Goal: Task Accomplishment & Management: Use online tool/utility

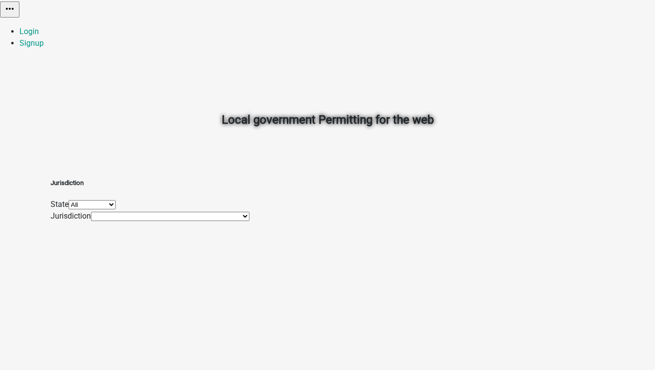
click at [116, 209] on select "All [US_STATE] [US_STATE] [US_STATE] [US_STATE] [US_STATE] [US_STATE] [US_STATE…" at bounding box center [92, 204] width 47 height 9
click at [39, 27] on link "Login" at bounding box center [28, 31] width 19 height 9
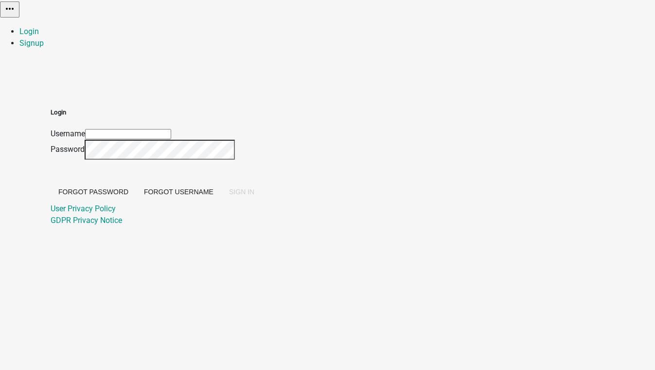
type input "[EMAIL_ADDRESS][DOMAIN_NAME]"
click at [254, 195] on span "SIGN IN" at bounding box center [241, 192] width 25 height 8
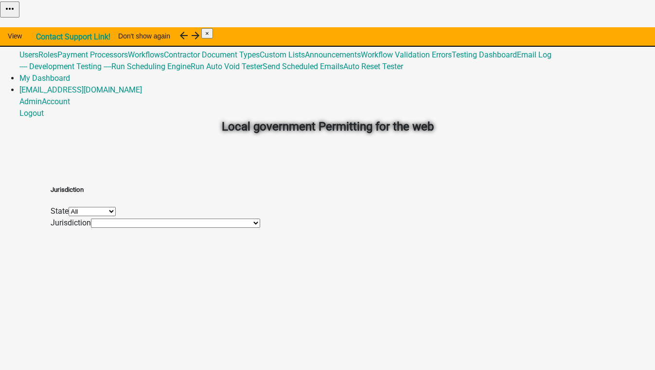
click at [51, 38] on link "Global 19" at bounding box center [34, 42] width 31 height 9
click at [42, 27] on link "Admin" at bounding box center [30, 31] width 22 height 9
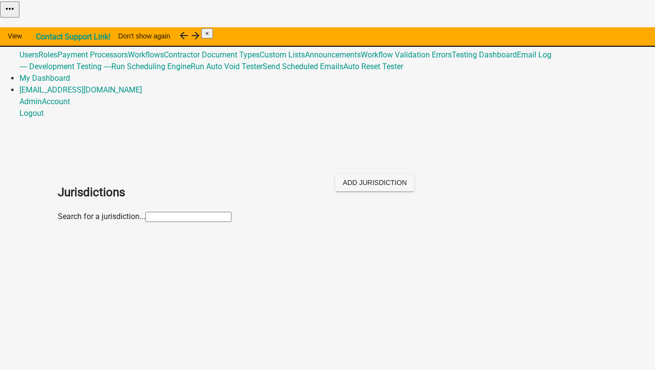
click at [151, 212] on input "text" at bounding box center [188, 217] width 86 height 10
type input "frank"
click at [113, 253] on p "[GEOGRAPHIC_DATA], [US_STATE]" at bounding box center [337, 259] width 520 height 12
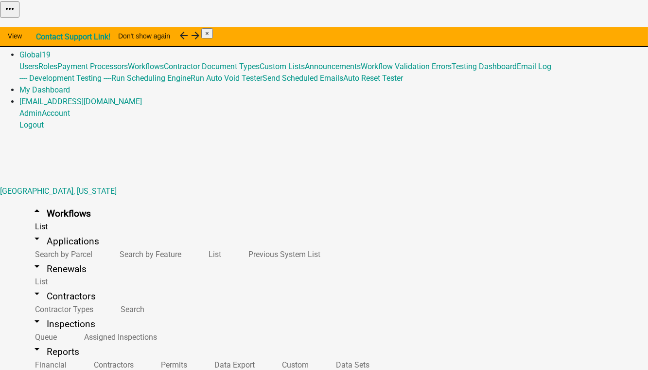
scroll to position [285, 0]
click at [594, 30] on button "Start Application" at bounding box center [621, 24] width 54 height 10
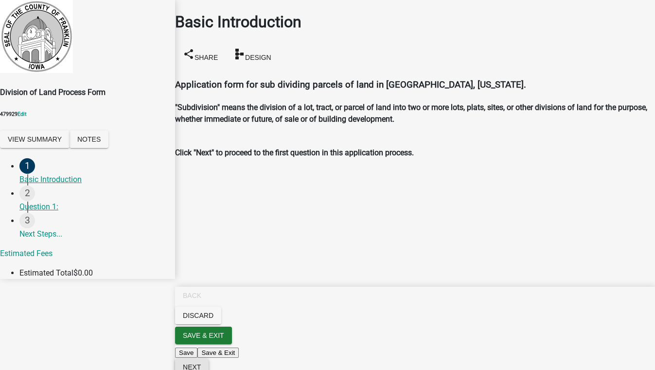
click at [201, 363] on span "Next" at bounding box center [192, 367] width 18 height 8
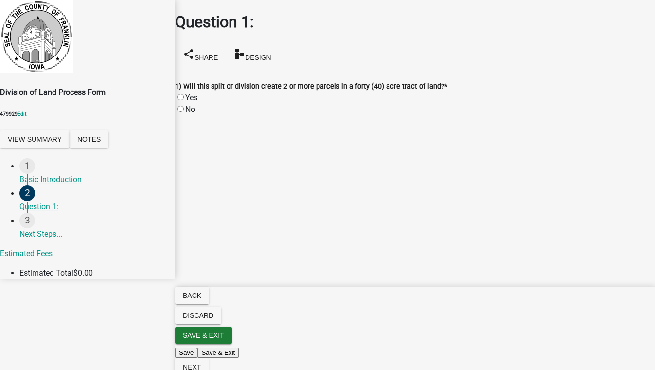
click at [190, 105] on label "No" at bounding box center [190, 109] width 10 height 9
click at [184, 106] on input "No" at bounding box center [180, 109] width 6 height 6
radio input "true"
click at [201, 363] on span "Next" at bounding box center [192, 367] width 18 height 8
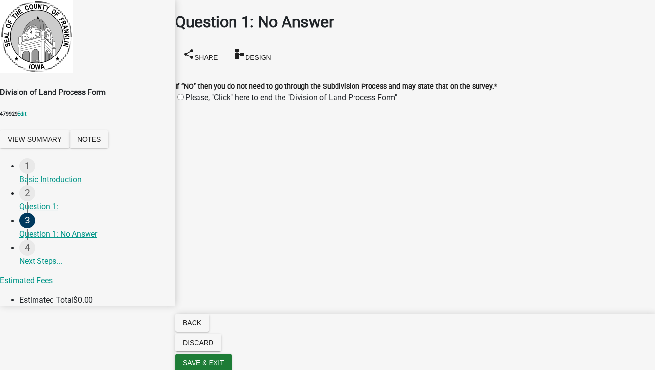
click at [192, 93] on label "Please, "Click" here to end the "Division of Land Process Form"" at bounding box center [291, 97] width 212 height 9
click at [184, 94] on input "Please, "Click" here to end the "Division of Land Process Form"" at bounding box center [180, 97] width 6 height 6
radio input "true"
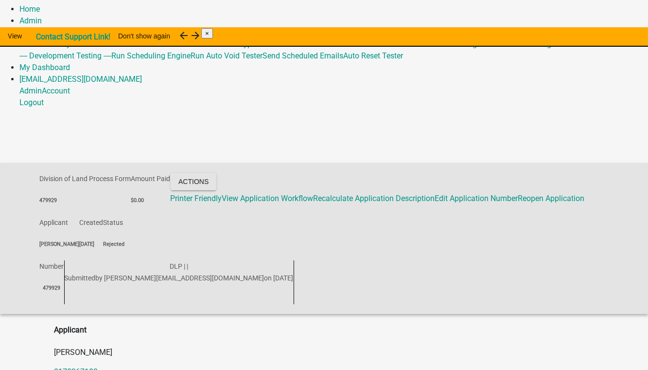
scroll to position [32, 0]
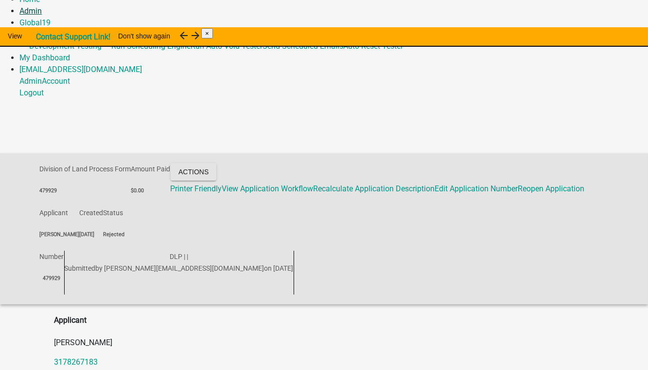
click at [42, 14] on link "Admin" at bounding box center [30, 10] width 22 height 9
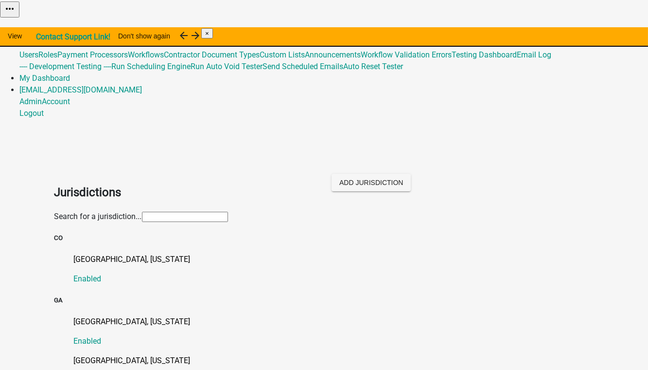
click at [142, 212] on input "text" at bounding box center [185, 217] width 86 height 10
type input "[PERSON_NAME]"
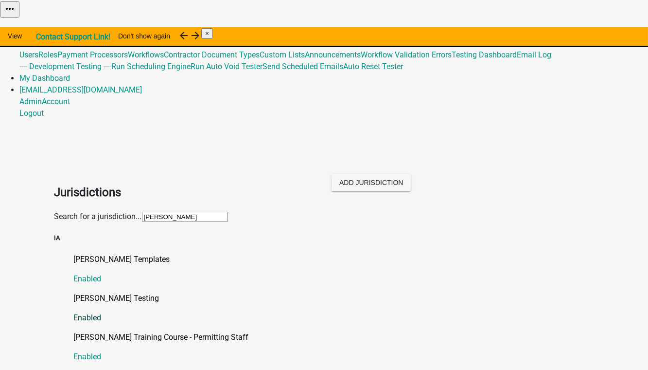
click at [79, 292] on p "[PERSON_NAME] Testing" at bounding box center [334, 298] width 520 height 12
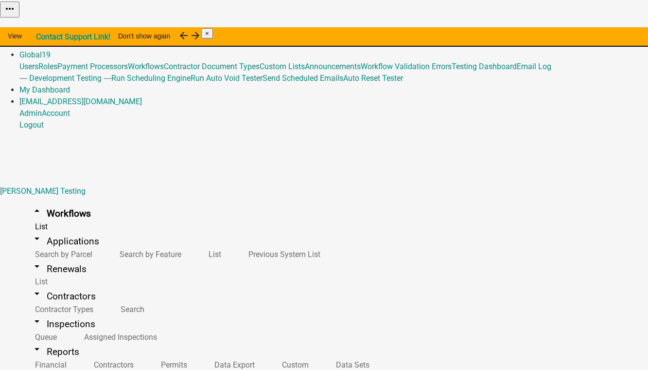
select select "IA"
select select "Central Standard Time"
select select "bd3f6247-2fa5-4261-8b09-08097dfedd9a"
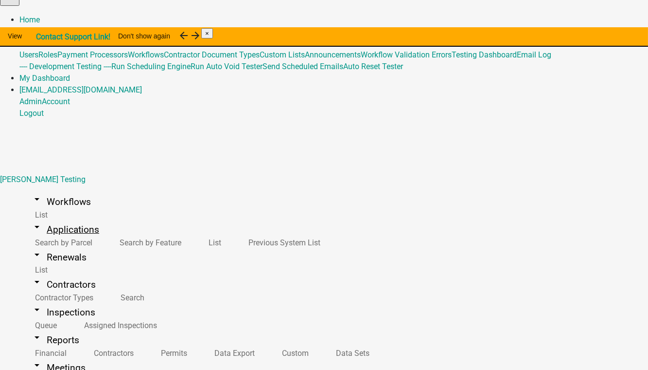
click at [31, 221] on icon "arrow_drop_down" at bounding box center [37, 227] width 12 height 12
click at [52, 190] on link "arrow_drop_down Workflows" at bounding box center [60, 201] width 83 height 23
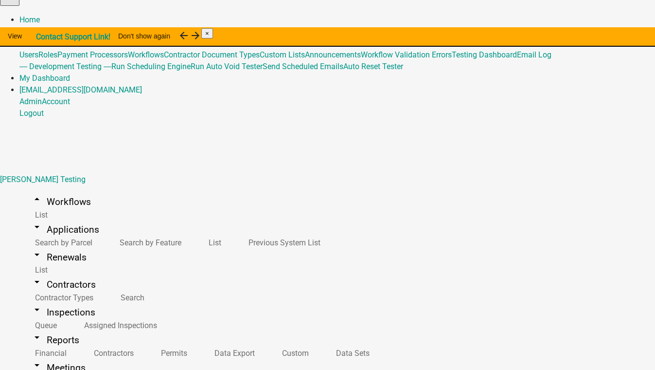
select select "ea5d2b7e-9273-4ca2-b462-fa409c886cf2"
drag, startPoint x: 171, startPoint y: 108, endPoint x: 86, endPoint y: 107, distance: 85.1
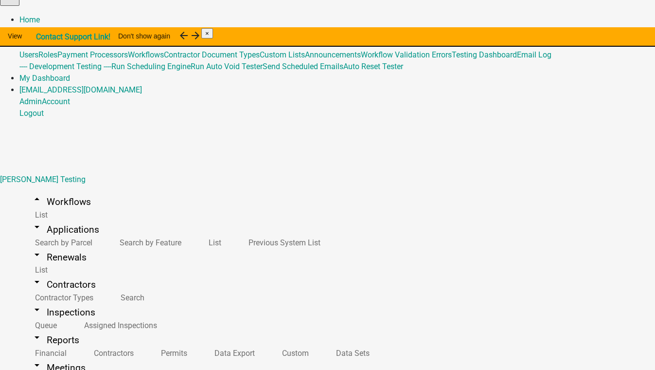
type input "1 fees"
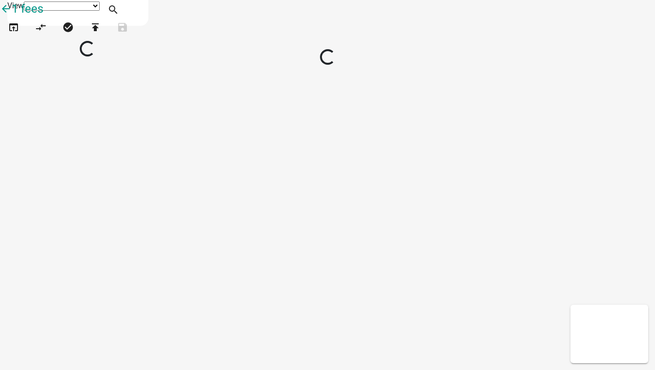
select select "1"
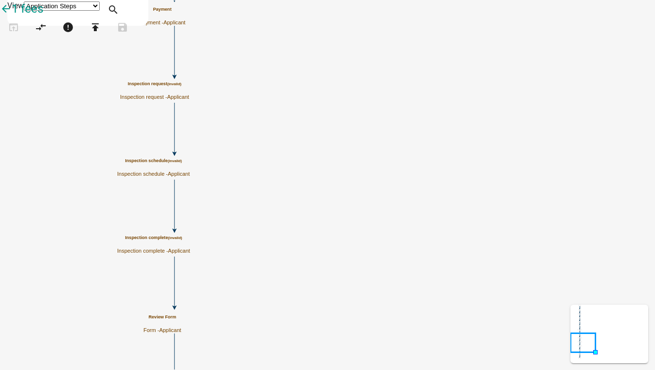
click at [189, 92] on div "Inspection request (invalid) Inspection request - Applicant" at bounding box center [154, 90] width 69 height 19
click at [189, 97] on span "Applicant" at bounding box center [178, 97] width 22 height 6
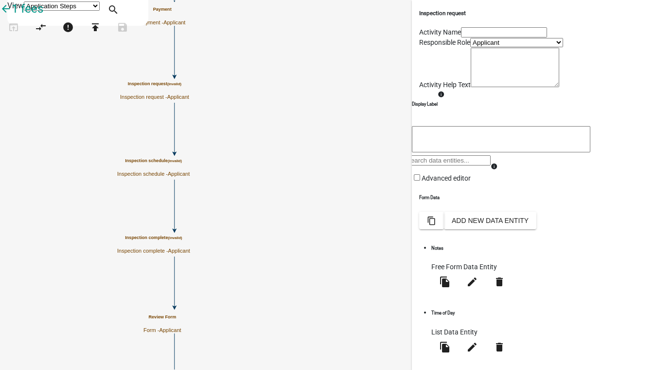
click at [470, 47] on select "Applicant Stacia Inspector STR Code Enforcement Admin Planning Inspector Enviro…" at bounding box center [516, 42] width 93 height 9
select select "D30EC31E-BC92-4BF1-8197-5954CF1D7C2F"
click at [470, 47] on select "Applicant Stacia Inspector STR Code Enforcement Admin Planning Inspector Enviro…" at bounding box center [516, 42] width 93 height 9
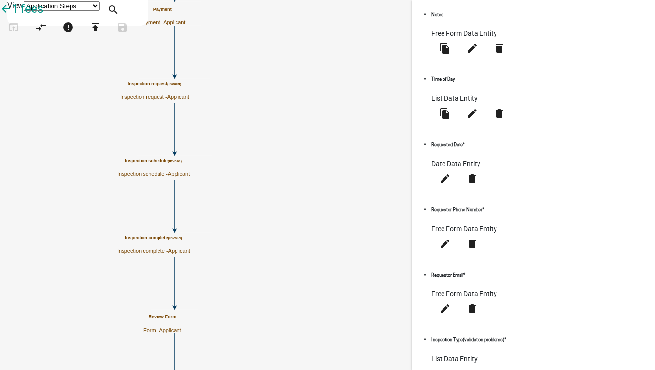
scroll to position [309, 0]
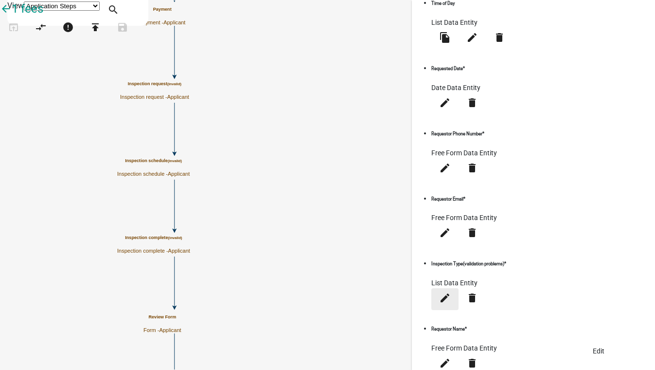
click at [451, 292] on icon "edit" at bounding box center [445, 298] width 12 height 12
select select "list-data"
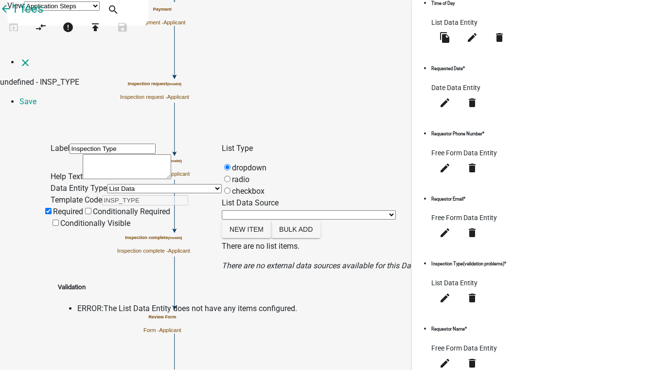
click at [290, 210] on select "State List DM - Custom List Fees Inspection Team Emails Inspection Types Lot Sp…" at bounding box center [309, 214] width 174 height 9
select select "custom-list-6ad63e68-24bc-424d-af33-441e67f6b595"
click at [242, 210] on select "State List DM - Custom List Fees Inspection Team Emails Inspection Types Lot Sp…" at bounding box center [309, 214] width 174 height 9
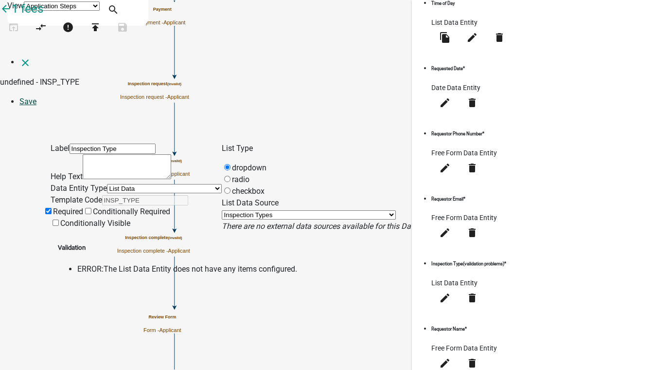
click at [36, 97] on link "Save" at bounding box center [27, 101] width 17 height 9
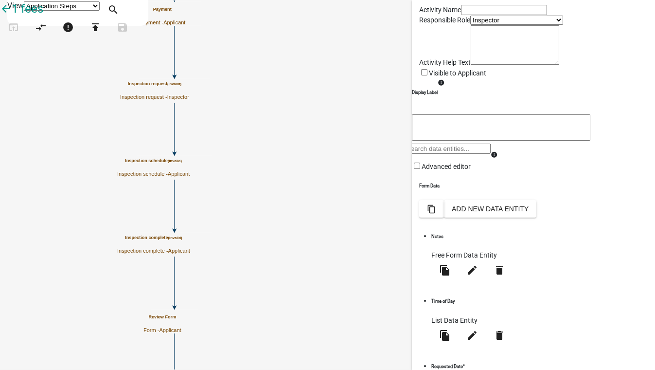
scroll to position [0, 0]
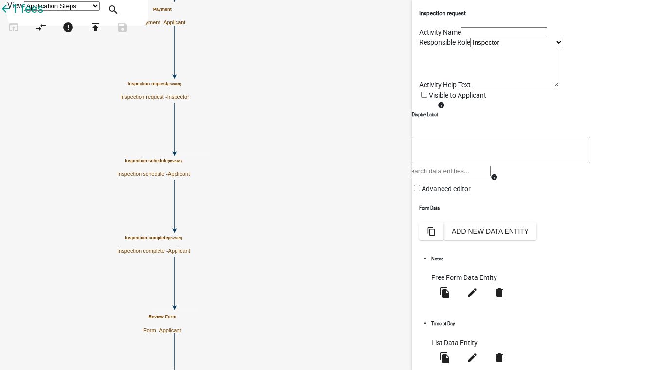
click at [461, 37] on input "text" at bounding box center [504, 32] width 86 height 10
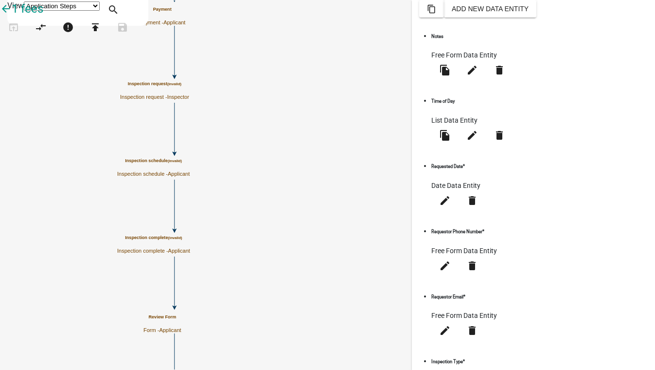
scroll to position [313, 0]
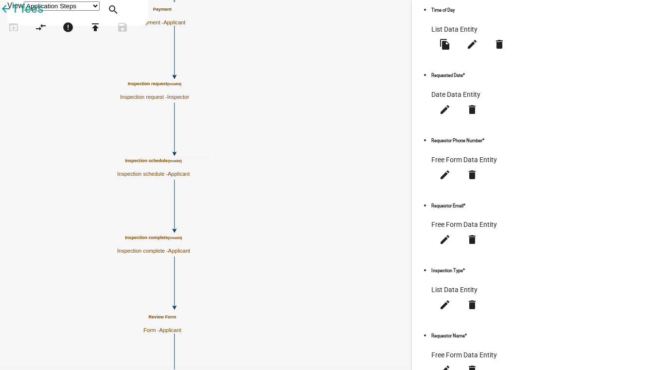
type input "Inspection Request"
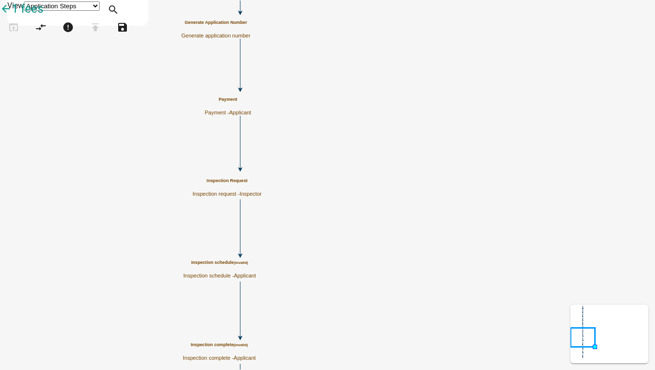
scroll to position [0, 0]
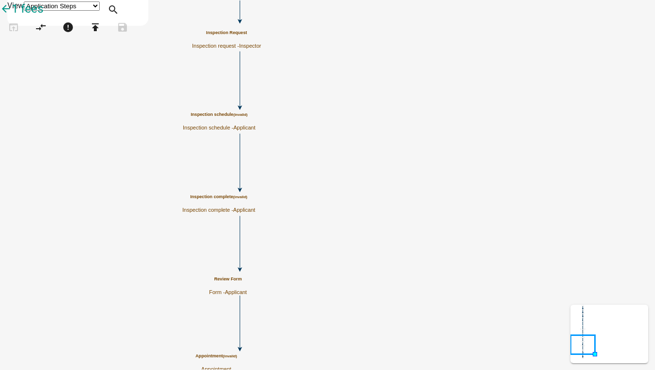
click at [255, 128] on span "Applicant" at bounding box center [244, 127] width 22 height 6
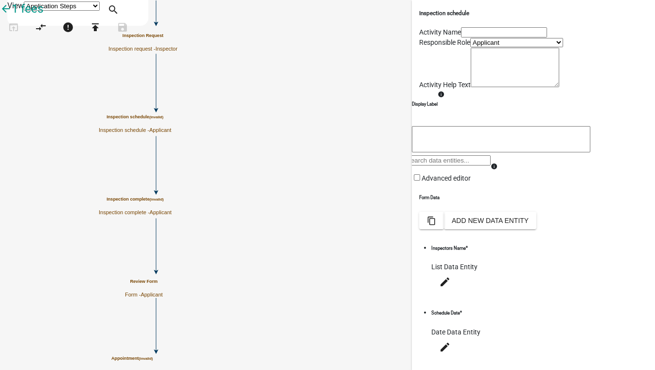
click at [465, 37] on input "text" at bounding box center [504, 32] width 86 height 10
type input "Inspection Schedule"
click at [470, 47] on select "Applicant Stacia Inspector STR Code Enforcement Admin Planning Inspector Enviro…" at bounding box center [516, 42] width 93 height 9
select select "D30EC31E-BC92-4BF1-8197-5954CF1D7C2F"
click at [470, 47] on select "Applicant Stacia Inspector STR Code Enforcement Admin Planning Inspector Enviro…" at bounding box center [516, 42] width 93 height 9
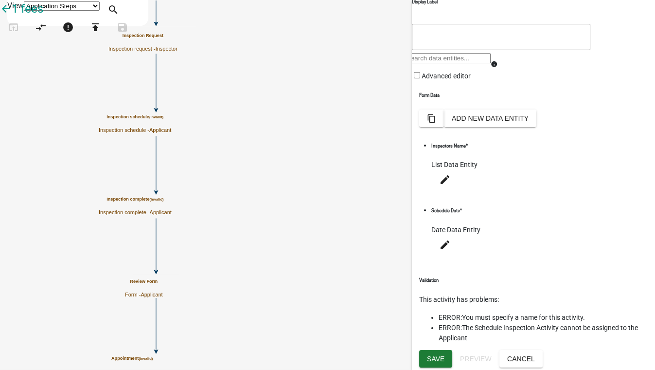
scroll to position [148, 0]
click at [435, 361] on span "Save" at bounding box center [436, 358] width 18 height 8
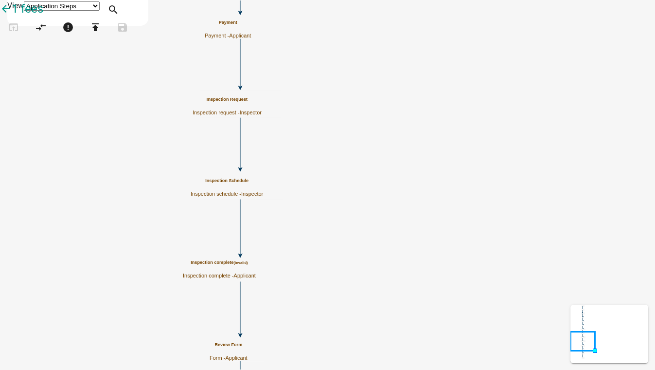
click at [248, 265] on small "(invalid)" at bounding box center [240, 262] width 14 height 4
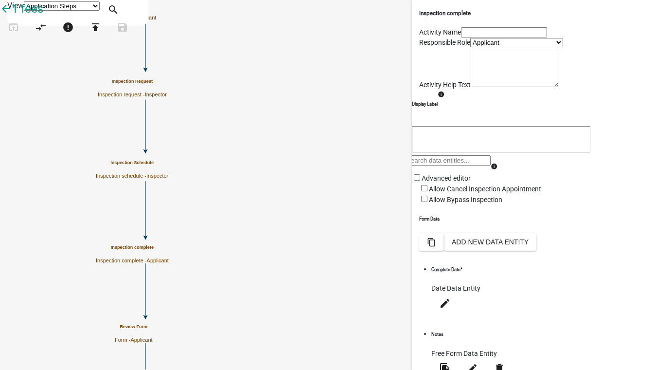
click at [461, 37] on input "text" at bounding box center [504, 32] width 86 height 10
type input "Inspection Complete"
click at [470, 47] on select "Applicant Stacia Inspector STR Code Enforcement Admin Planning Inspector Enviro…" at bounding box center [516, 42] width 93 height 9
select select "D30EC31E-BC92-4BF1-8197-5954CF1D7C2F"
click at [470, 47] on select "Applicant Stacia Inspector STR Code Enforcement Admin Planning Inspector Enviro…" at bounding box center [516, 42] width 93 height 9
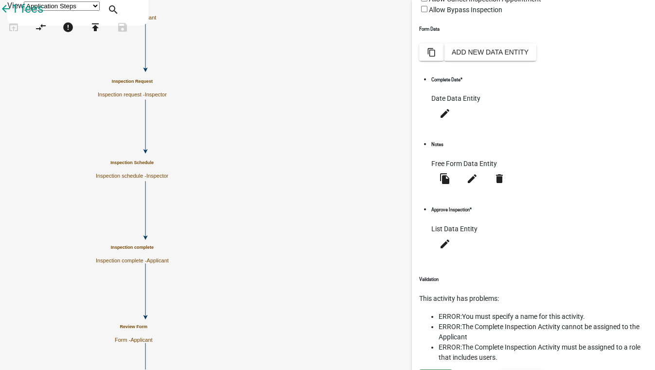
scroll to position [258, 0]
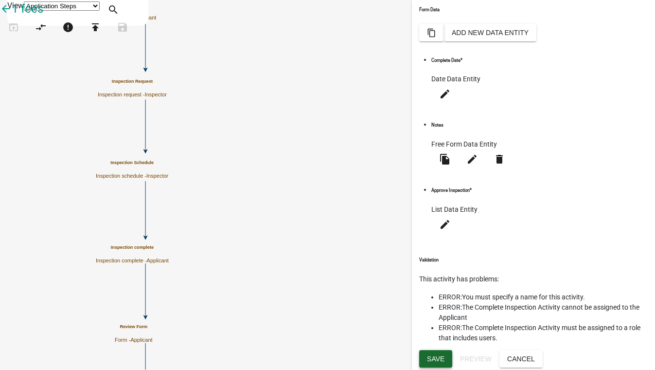
click at [435, 361] on span "Save" at bounding box center [436, 358] width 18 height 8
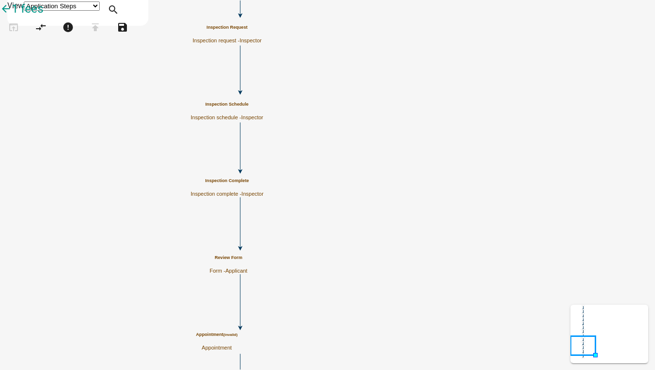
scroll to position [0, 0]
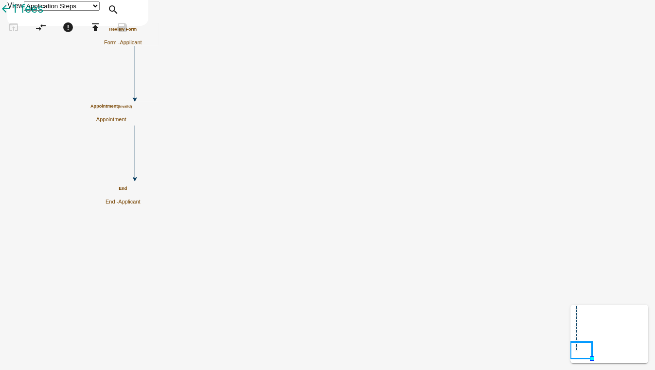
click at [132, 109] on h5 "Appointment (invalid)" at bounding box center [110, 106] width 41 height 5
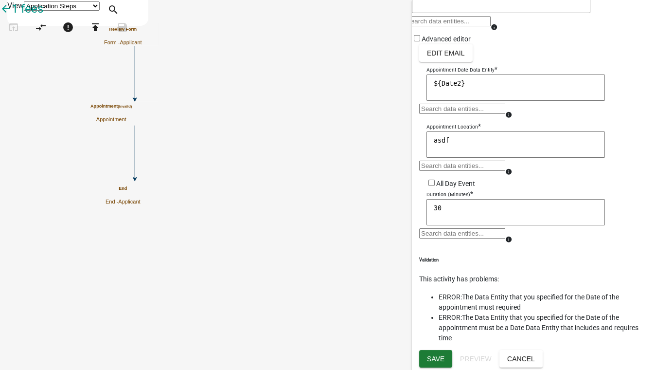
scroll to position [209, 0]
drag, startPoint x: 462, startPoint y: 76, endPoint x: 402, endPoint y: 79, distance: 60.3
click at [402, 56] on main "Start Start - Applicant Review Form Form - Applicant Payment Payment - Applican…" at bounding box center [415, 56] width 480 height 0
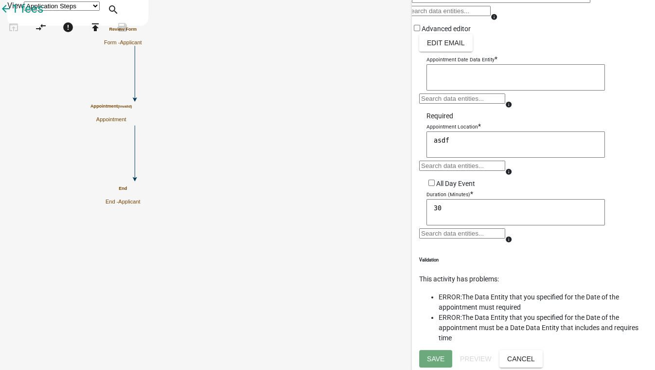
click at [459, 111] on div at bounding box center [462, 102] width 86 height 18
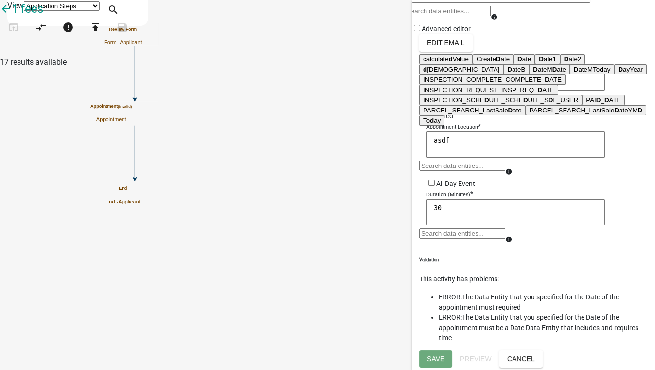
type input "dat"
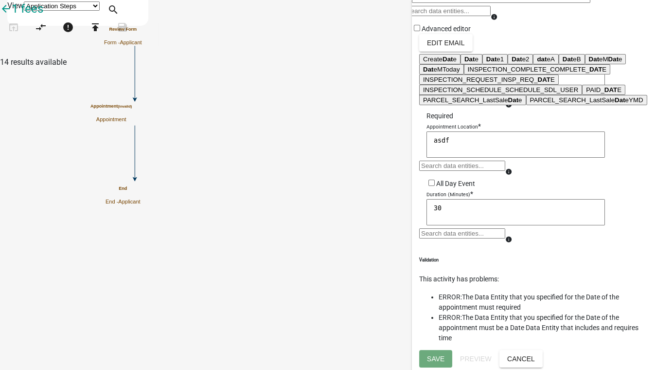
click at [486, 63] on span "Dat" at bounding box center [491, 58] width 10 height 7
type textarea "Date1"
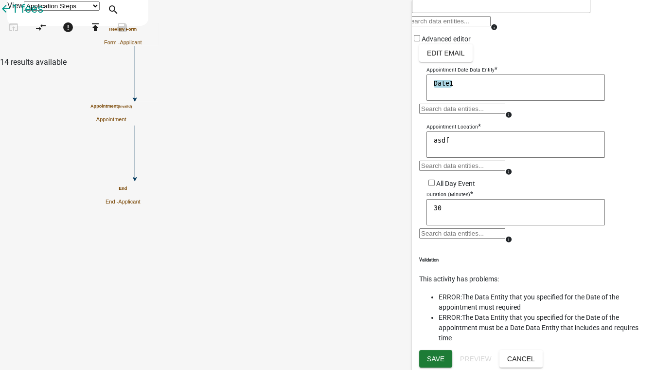
scroll to position [253, 0]
click at [434, 361] on span "Save" at bounding box center [436, 358] width 18 height 8
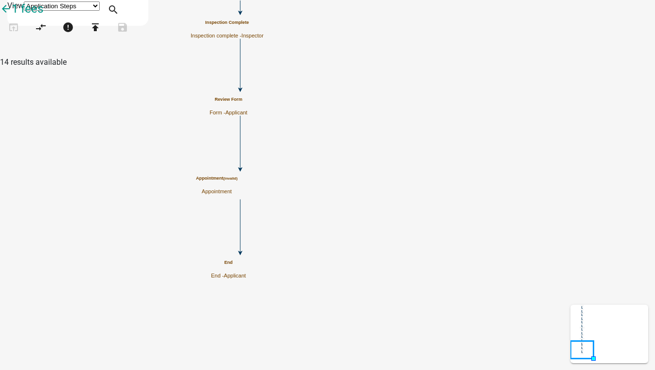
click at [237, 191] on p "Appointment" at bounding box center [216, 191] width 41 height 6
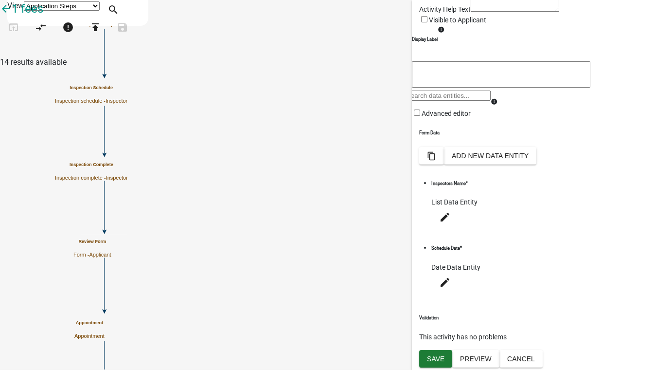
scroll to position [113, 0]
click at [451, 288] on icon "edit" at bounding box center [445, 282] width 12 height 12
select select "date"
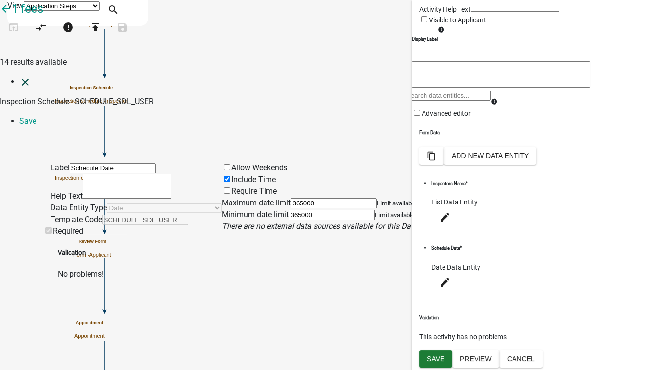
click at [19, 76] on icon "close" at bounding box center [25, 82] width 12 height 12
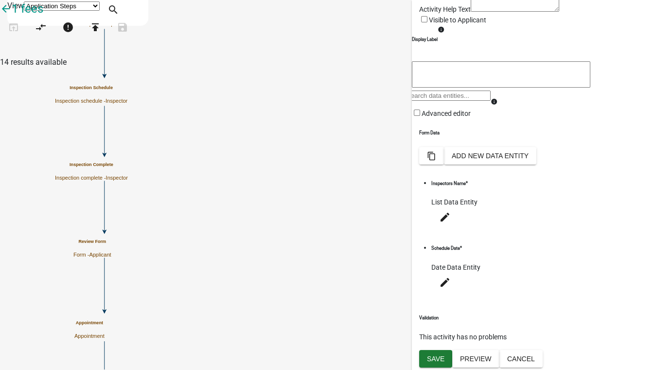
scroll to position [0, 0]
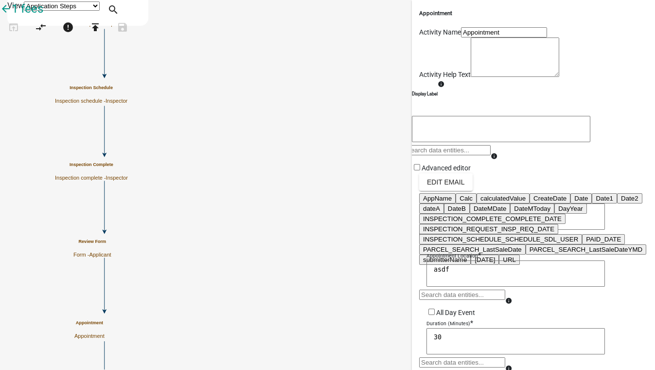
click at [438, 250] on div "AppName Calc calculatedValue CreateDate Date Date1 Date2 dateA DateB DateMDate …" at bounding box center [462, 241] width 86 height 18
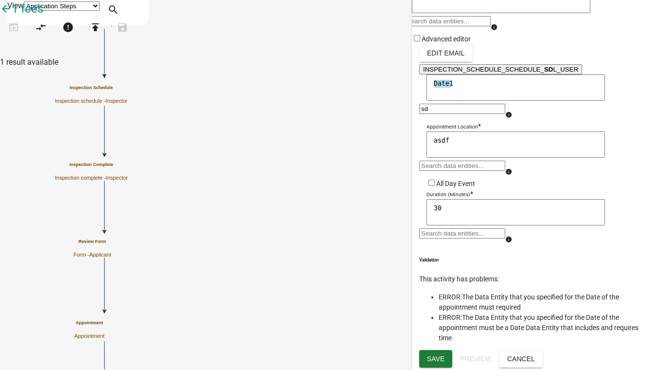
scroll to position [165, 0]
type input "s"
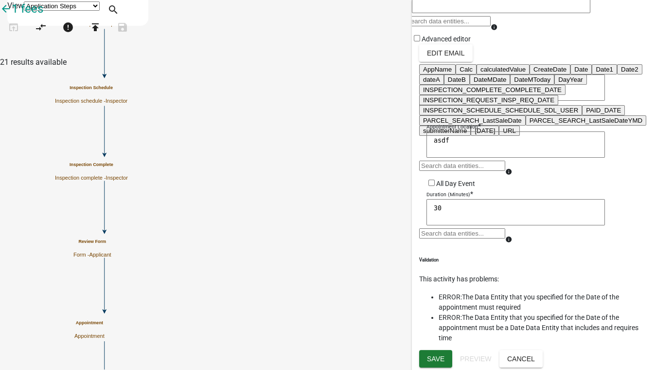
type input "\"
click at [469, 101] on textarea "Date1" at bounding box center [515, 87] width 178 height 26
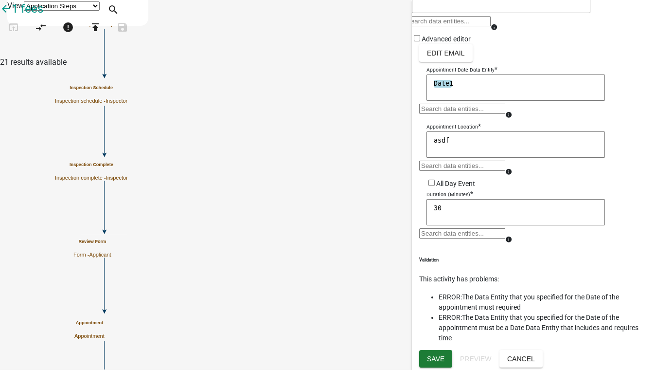
drag, startPoint x: 457, startPoint y: 124, endPoint x: 420, endPoint y: 122, distance: 36.5
click at [426, 101] on textarea "Date1" at bounding box center [515, 87] width 178 height 26
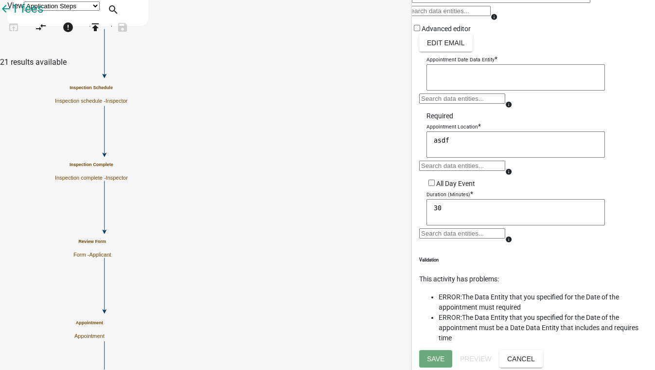
click at [464, 111] on div at bounding box center [462, 102] width 86 height 18
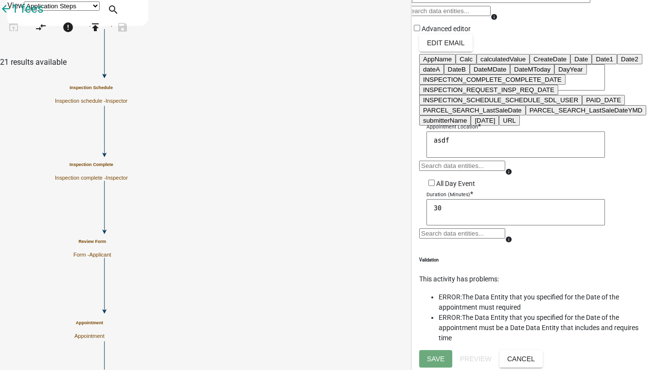
scroll to position [438, 0]
click at [529, 93] on ngb-highlight "INSPECTION_REQUEST_INSP_REQ_DATE" at bounding box center [488, 89] width 131 height 7
type textarea "INSPECTION_REQUEST_INSP_REQ_DATE"
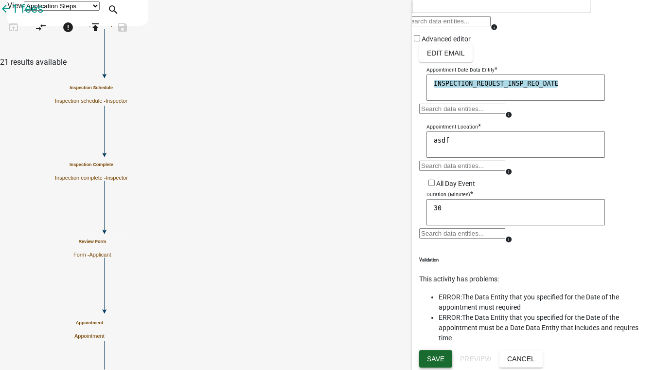
click at [437, 363] on button "Save" at bounding box center [435, 359] width 33 height 18
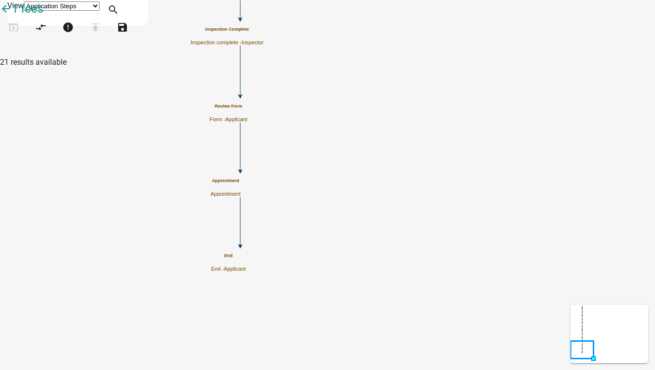
scroll to position [0, 0]
click at [237, 188] on div "Appointment (invalid) Appointment" at bounding box center [216, 185] width 41 height 19
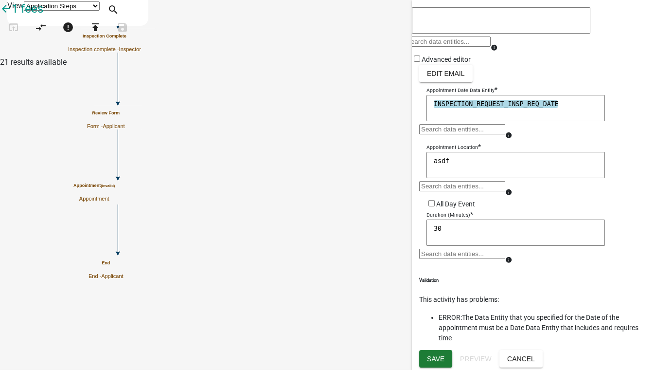
scroll to position [217, 0]
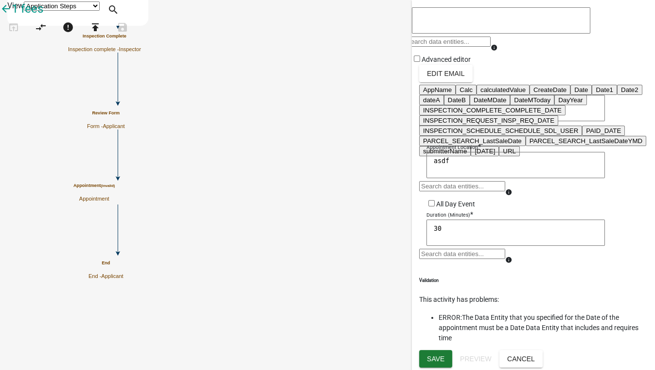
click at [470, 124] on div "AppName Calc calculatedValue CreateDate Date Date1 Date2 dateA DateB DateMDate …" at bounding box center [462, 133] width 86 height 18
click at [456, 95] on button "AppName" at bounding box center [437, 90] width 36 height 10
type textarea "INSPECTION_REQUEST_INSP_REQ_DATEAppName"
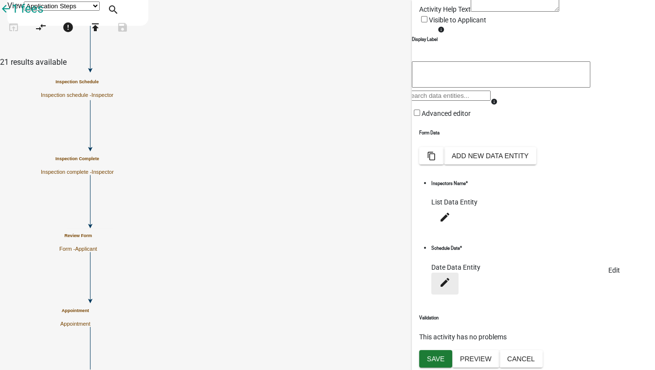
scroll to position [88, 0]
click at [451, 288] on icon "edit" at bounding box center [445, 282] width 12 height 12
select select "date"
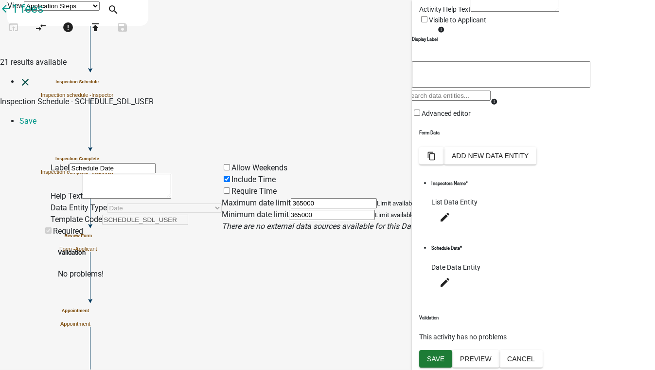
click at [19, 76] on icon "close" at bounding box center [25, 82] width 12 height 12
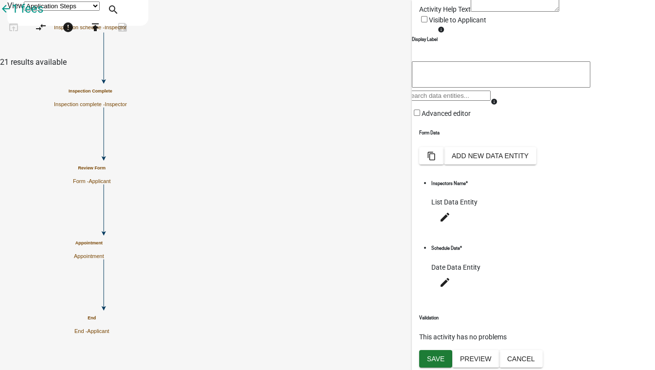
scroll to position [0, 0]
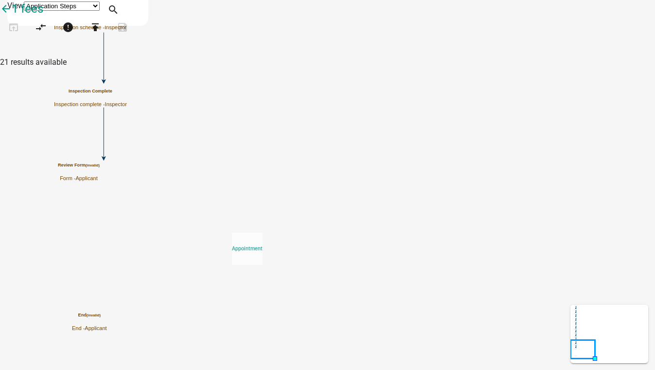
drag, startPoint x: 47, startPoint y: 126, endPoint x: 242, endPoint y: 225, distance: 217.9
click at [242, 49] on div "arrow_back 1 fees open_in_browser compare_arrows error publish save Agenda item…" at bounding box center [327, 24] width 655 height 49
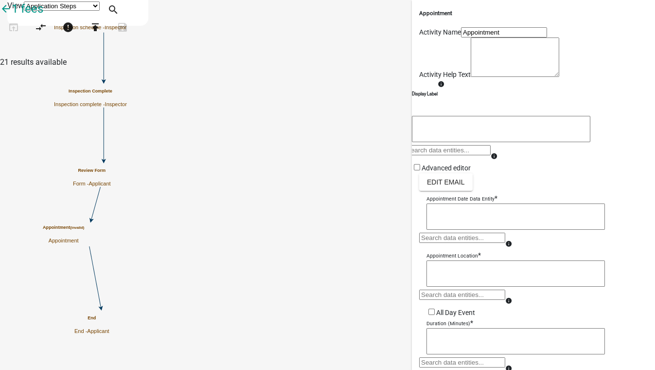
click at [461, 230] on textarea at bounding box center [515, 216] width 178 height 26
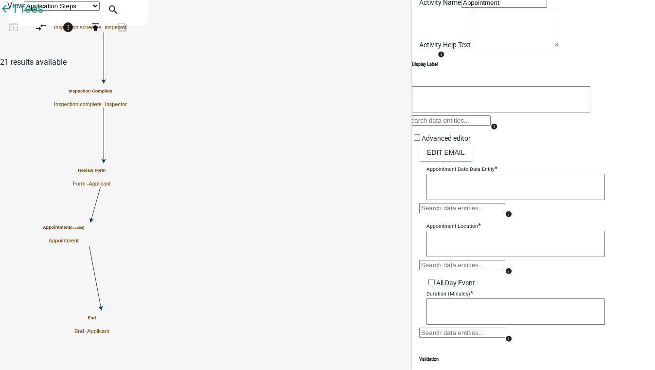
scroll to position [44, 0]
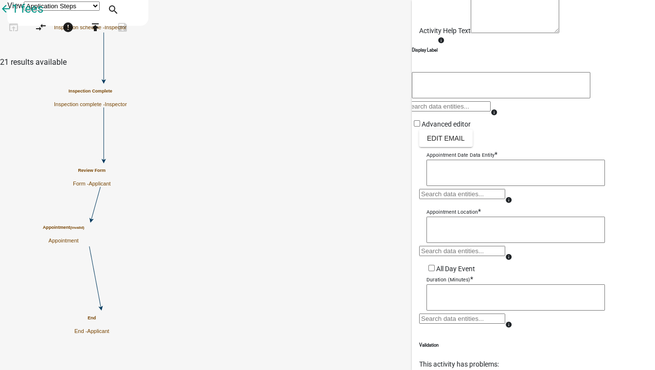
click at [461, 206] on div at bounding box center [462, 198] width 86 height 18
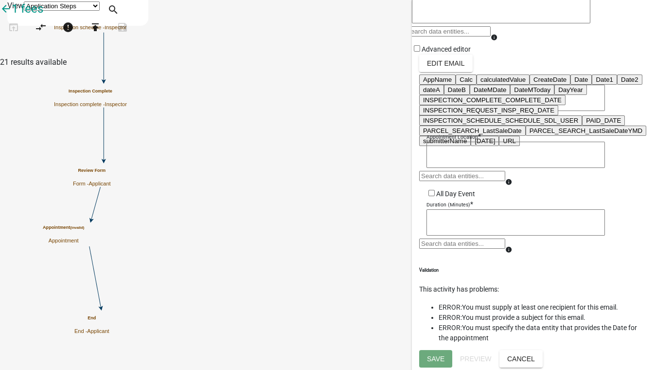
click at [494, 124] on ngb-highlight "INSPECTION_SCHEDULE_SCHEDULE_SDL_USER" at bounding box center [500, 120] width 155 height 7
type textarea "INSPECTION_SCHEDULE_SCHEDULE_SDL_USER"
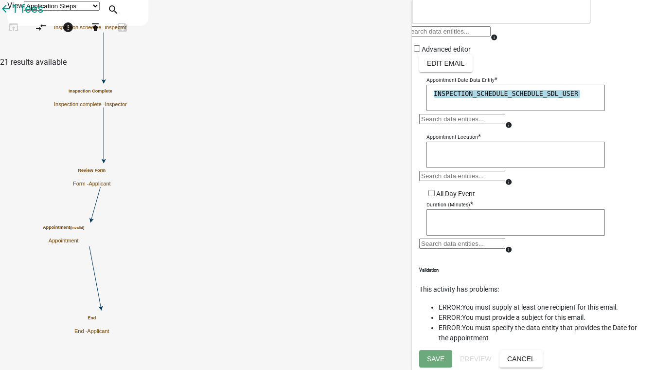
click at [460, 209] on textarea at bounding box center [515, 222] width 178 height 26
type textarea "30"
click at [464, 142] on textarea at bounding box center [515, 155] width 178 height 26
click at [470, 171] on div at bounding box center [462, 180] width 86 height 18
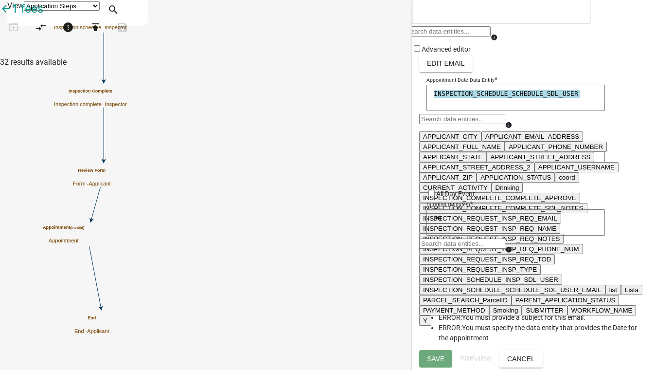
click at [501, 160] on ngb-highlight "APPLICANT_STREET_ADDRESS" at bounding box center [540, 156] width 100 height 7
type textarea "APPLICANT_STREET_ADDRESS"
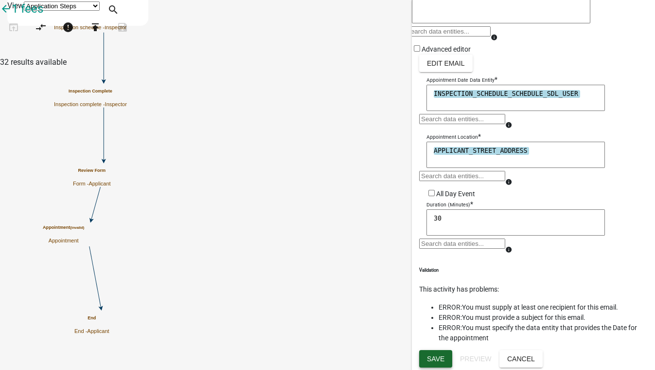
click at [442, 355] on span "Save" at bounding box center [436, 358] width 18 height 8
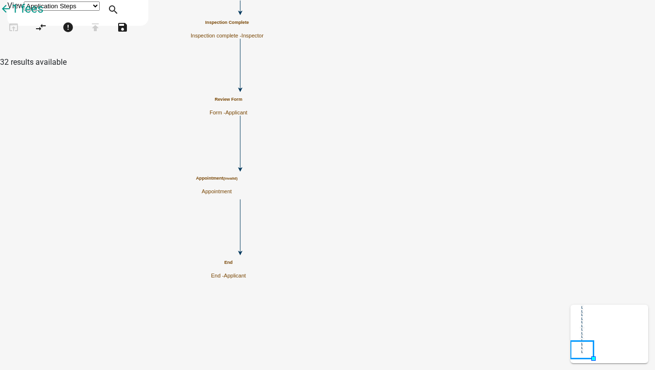
scroll to position [0, 0]
click at [237, 189] on p "Appointment" at bounding box center [216, 191] width 41 height 6
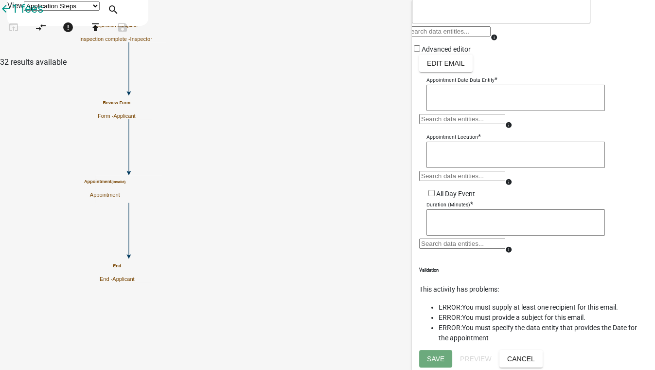
scroll to position [262, 0]
click at [478, 85] on textarea at bounding box center [515, 98] width 178 height 26
click at [467, 114] on div at bounding box center [462, 123] width 86 height 18
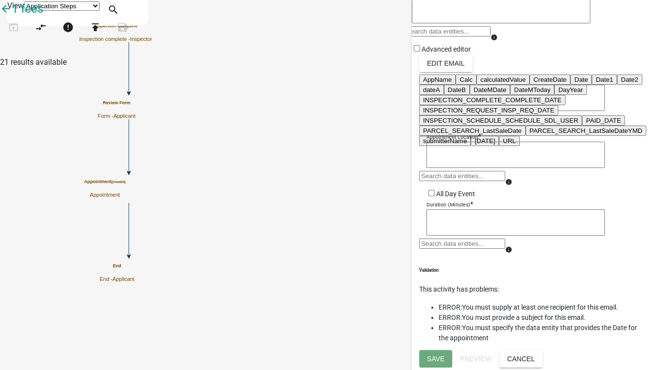
scroll to position [395, 0]
click at [566, 124] on ngb-highlight "INSPECTION_SCHEDULE_SCHEDULE_SDL_USER" at bounding box center [500, 120] width 155 height 7
type textarea "INSPECTION_SCHEDULE_SCHEDULE_SDL_USER"
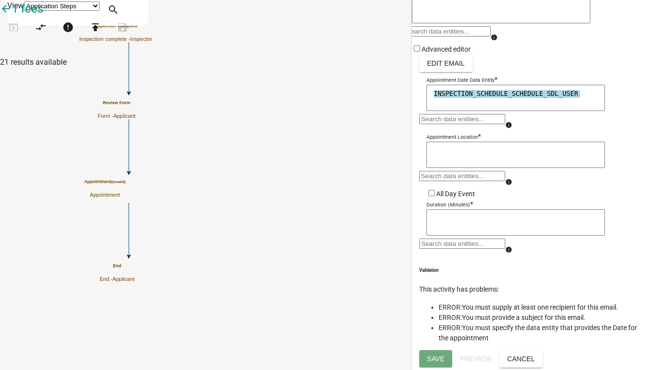
scroll to position [262, 0]
click at [432, 142] on textarea at bounding box center [515, 155] width 178 height 26
type textarea "test"
click at [451, 209] on textarea at bounding box center [515, 222] width 178 height 26
type textarea "30"
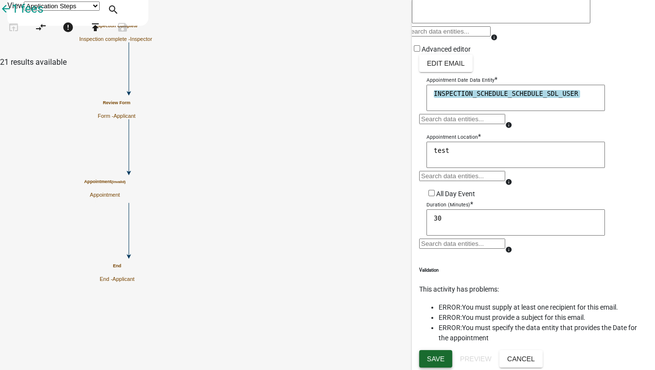
click at [438, 359] on span "Save" at bounding box center [436, 358] width 18 height 8
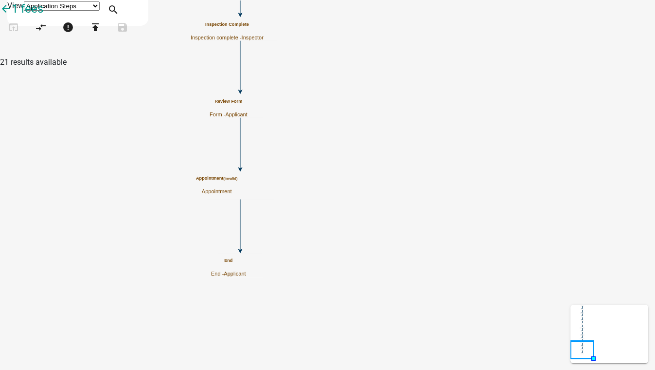
click at [237, 183] on div "Appointment (invalid) Appointment" at bounding box center [216, 185] width 41 height 19
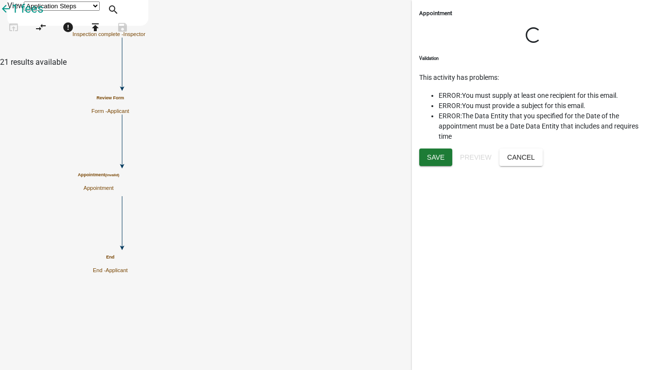
scroll to position [262, 0]
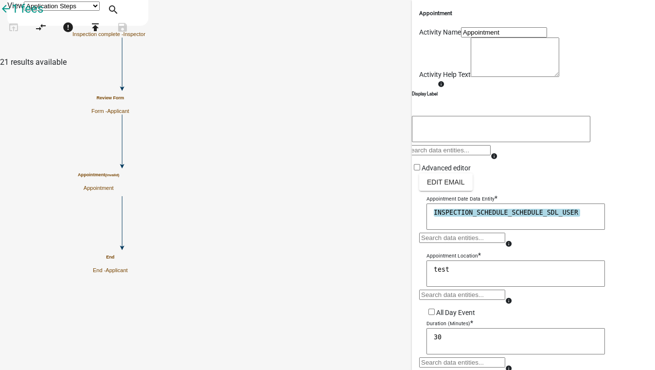
click at [544, 244] on form "Activity Name Appointment Activity Help Text Display Label info info Advanced e…" at bounding box center [533, 200] width 229 height 347
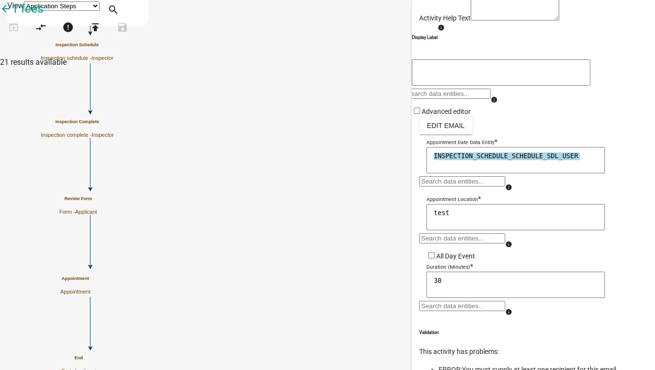
scroll to position [41, 0]
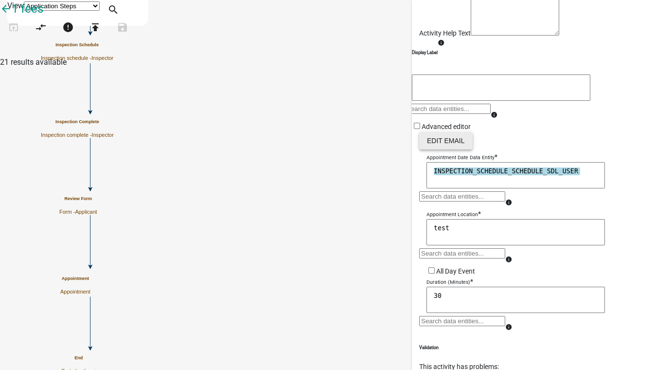
click at [454, 149] on button "Edit Email" at bounding box center [445, 141] width 53 height 18
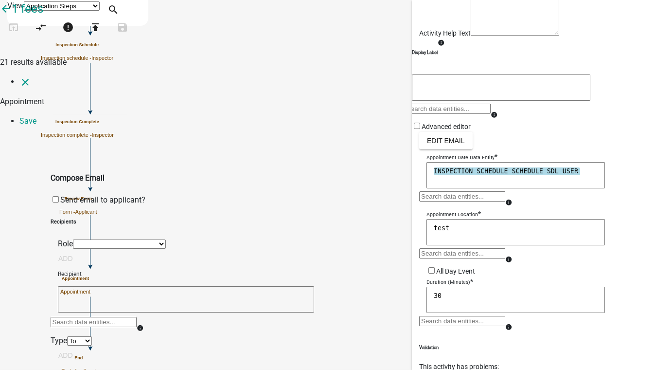
click at [114, 286] on textarea at bounding box center [186, 299] width 256 height 26
type textarea "[EMAIL_ADDRESS][DOMAIN_NAME]"
drag, startPoint x: 391, startPoint y: 161, endPoint x: 211, endPoint y: 197, distance: 183.5
click at [81, 346] on button "Add" at bounding box center [66, 355] width 30 height 18
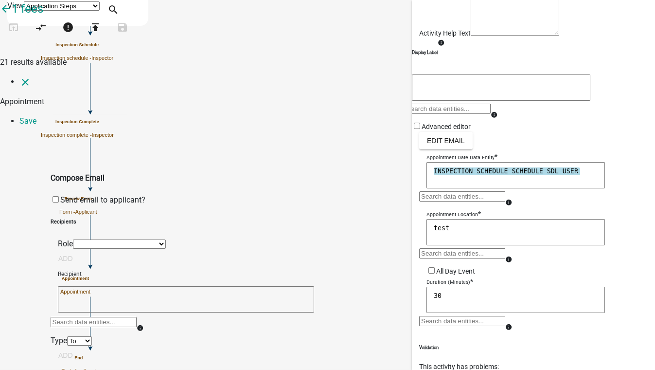
type input "test"
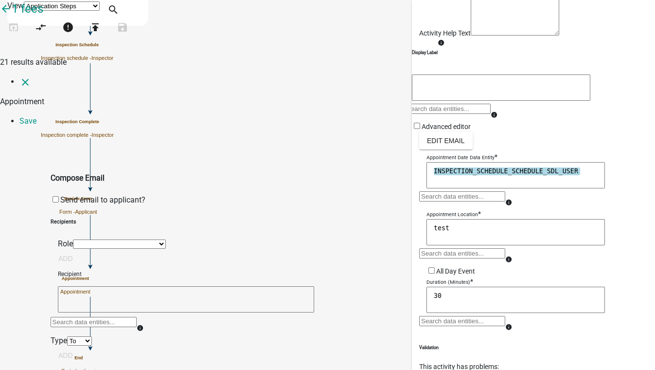
scroll to position [0, 0]
click at [36, 116] on link "Save" at bounding box center [27, 120] width 17 height 9
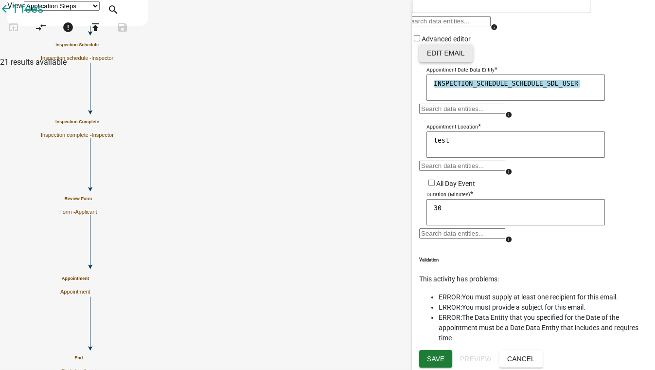
scroll to position [262, 0]
click at [423, 351] on button "Save" at bounding box center [435, 359] width 33 height 18
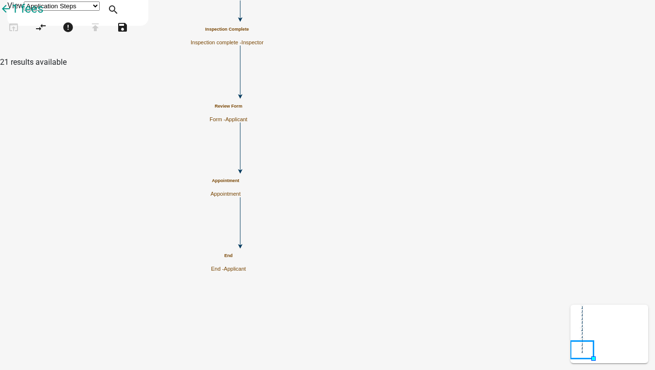
scroll to position [0, 0]
click at [237, 188] on p "Appointment" at bounding box center [216, 191] width 41 height 6
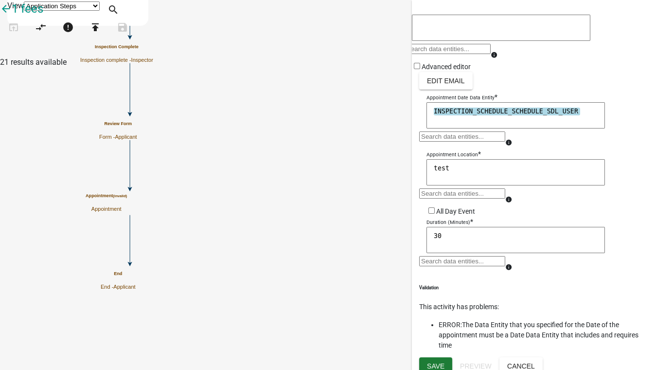
scroll to position [132, 0]
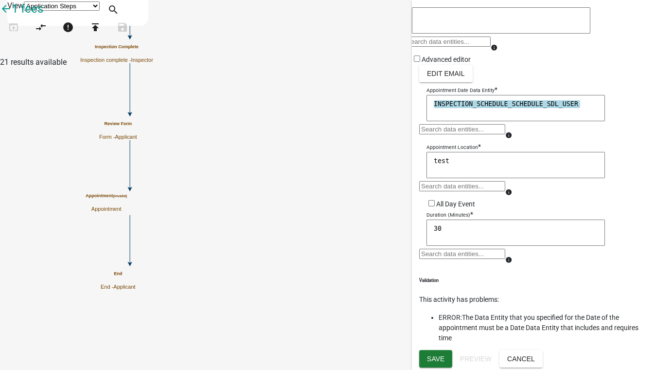
click at [460, 142] on div at bounding box center [462, 133] width 86 height 18
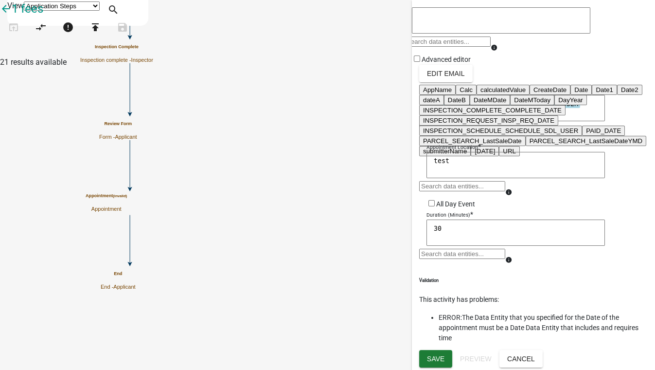
scroll to position [177, 0]
click at [592, 95] on button "Date1" at bounding box center [604, 90] width 25 height 10
type textarea "INSPECTION_SCHEDULE_SCHEDULE_SDL_USERDate1"
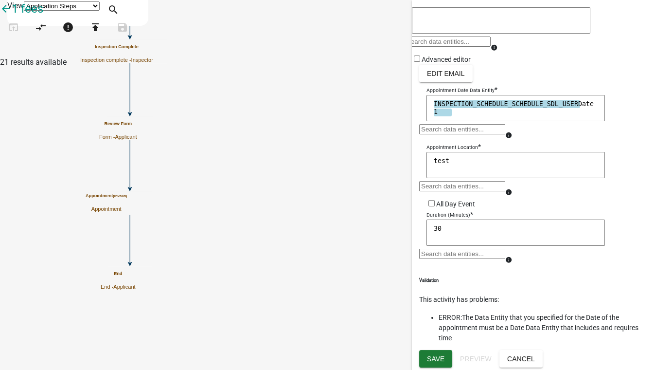
click at [513, 114] on textarea "INSPECTION_SCHEDULE_SCHEDULE_SDL_USERDate1" at bounding box center [515, 108] width 178 height 26
drag, startPoint x: 457, startPoint y: 124, endPoint x: 420, endPoint y: 106, distance: 41.1
click at [426, 106] on textarea "INSPECTION_SCHEDULE_SCHEDULE_SDL_USERDate1" at bounding box center [515, 108] width 178 height 26
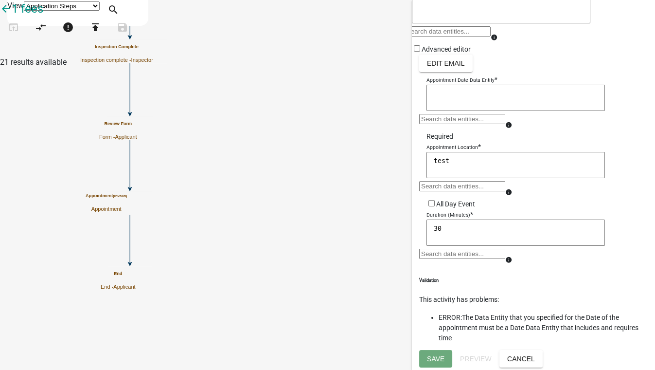
scroll to position [228, 0]
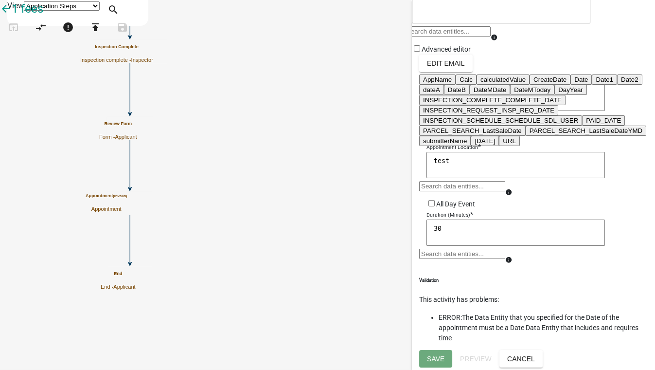
click at [446, 114] on div "AppName Calc calculatedValue CreateDate Date Date1 Date2 dateA DateB DateMDate …" at bounding box center [462, 123] width 86 height 18
click at [592, 85] on button "Date1" at bounding box center [604, 79] width 25 height 10
type textarea "Date1"
click at [449, 212] on p "Duration (Minutes)" at bounding box center [448, 215] width 44 height 6
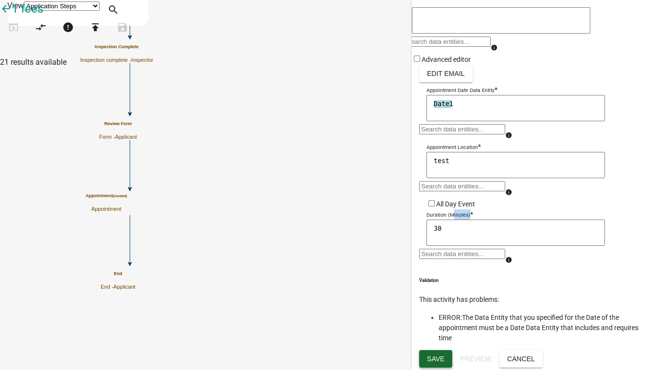
click at [435, 355] on span "Save" at bounding box center [436, 358] width 18 height 8
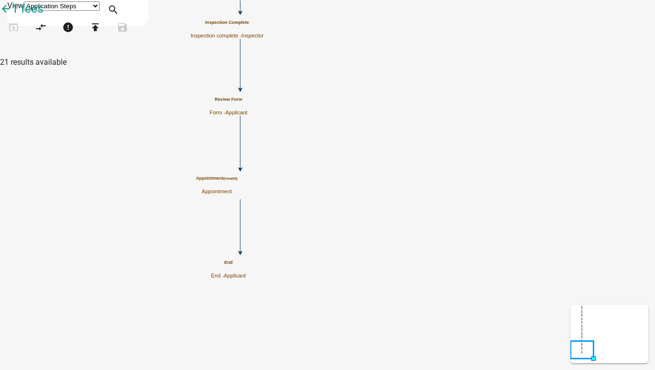
click at [237, 180] on small "(invalid)" at bounding box center [230, 178] width 14 height 4
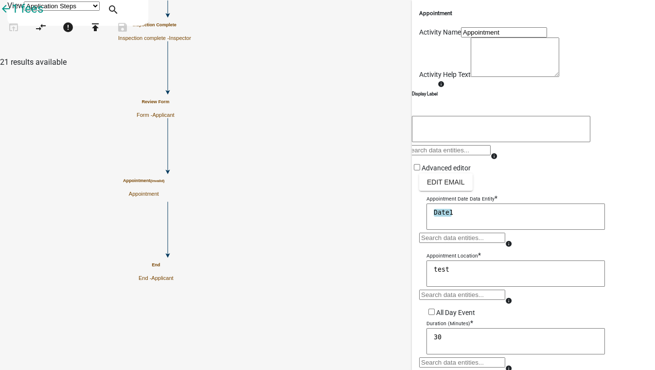
click at [450, 230] on textarea "Date1" at bounding box center [515, 216] width 178 height 26
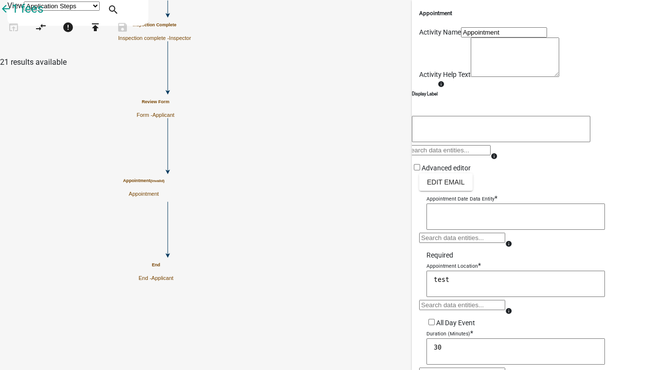
click at [443, 250] on div at bounding box center [462, 241] width 86 height 18
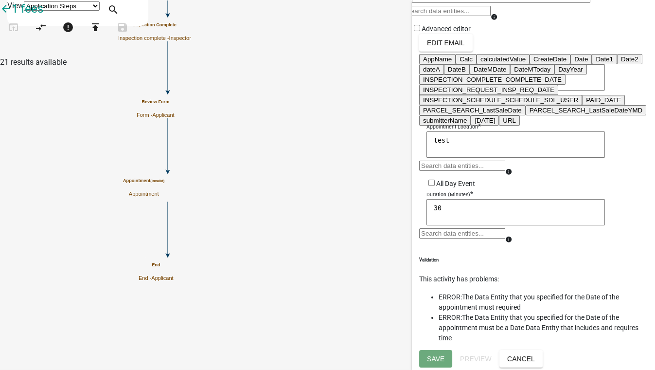
scroll to position [177, 0]
click at [617, 64] on button "Date2" at bounding box center [629, 59] width 25 height 10
type textarea "Date2"
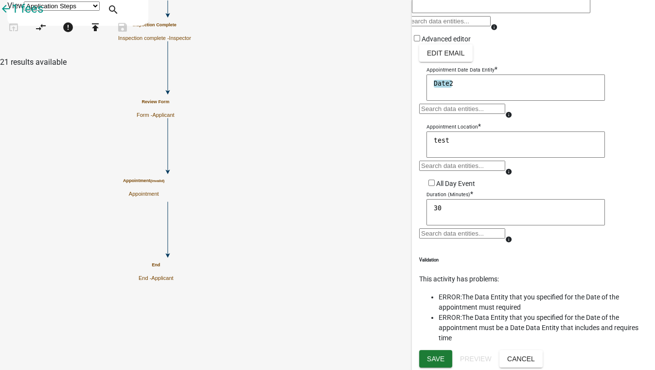
scroll to position [253, 0]
click at [440, 358] on span "Save" at bounding box center [436, 358] width 18 height 8
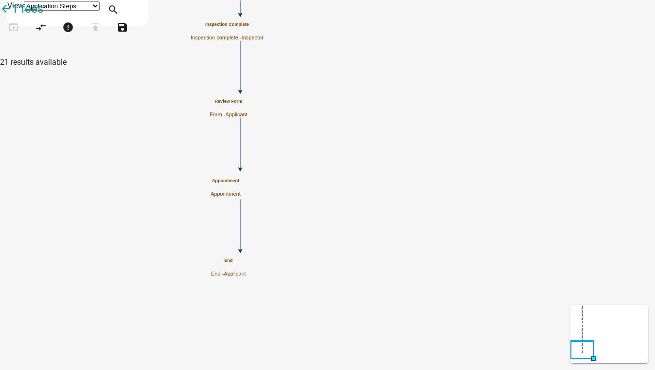
scroll to position [0, 0]
click at [237, 188] on p "Appointment" at bounding box center [216, 191] width 41 height 6
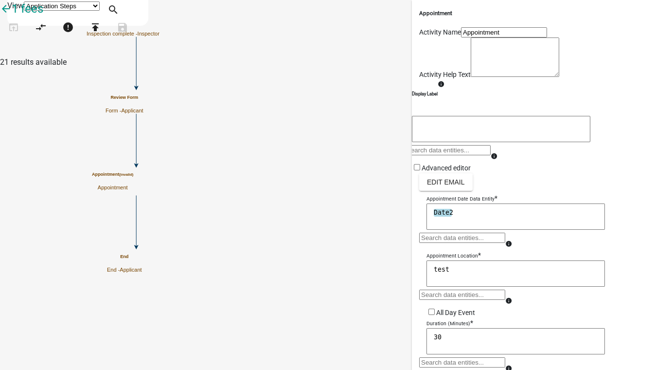
click at [449, 230] on textarea "Date2" at bounding box center [515, 216] width 178 height 26
drag, startPoint x: 449, startPoint y: 292, endPoint x: 397, endPoint y: 287, distance: 52.3
click at [403, 56] on main "Start Start - Applicant Review Form Form - Applicant Payment Payment - Applican…" at bounding box center [415, 56] width 480 height 0
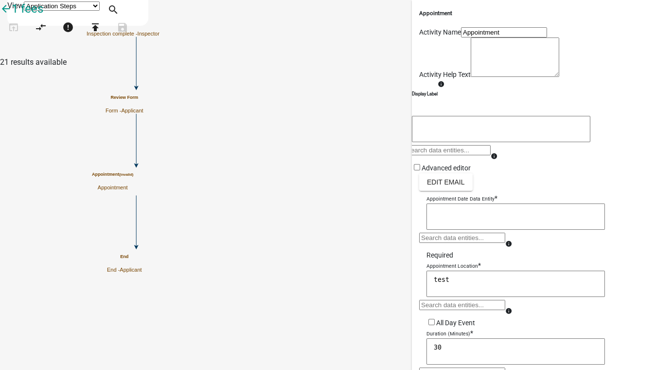
click at [446, 250] on div at bounding box center [462, 241] width 86 height 18
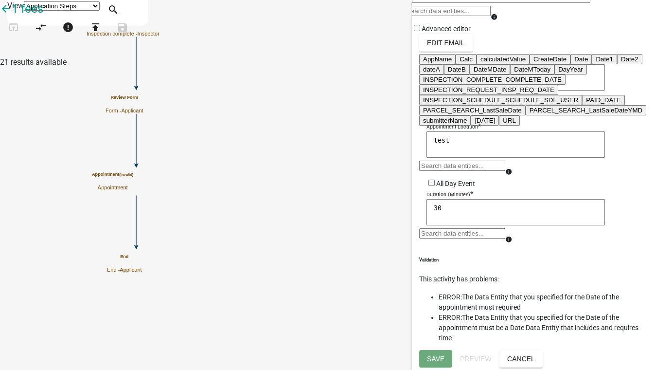
scroll to position [177, 0]
click at [440, 73] on ngb-highlight "dateA" at bounding box center [431, 69] width 17 height 7
type textarea "dateA"
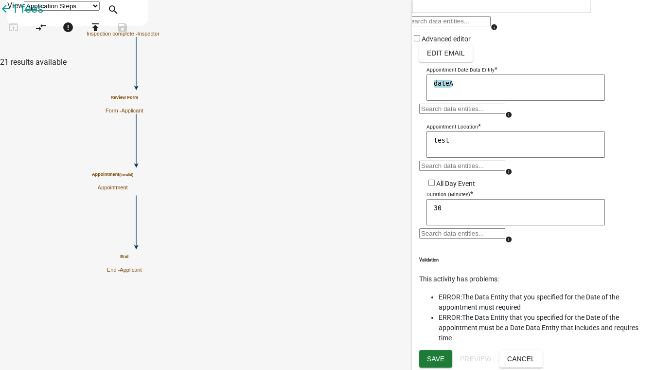
scroll to position [253, 0]
click at [436, 359] on span "Save" at bounding box center [436, 358] width 18 height 8
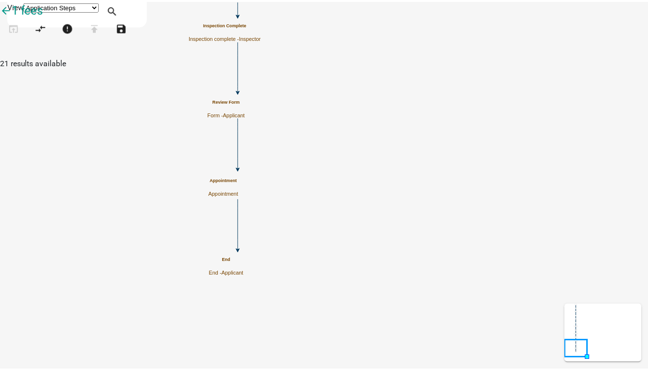
scroll to position [0, 0]
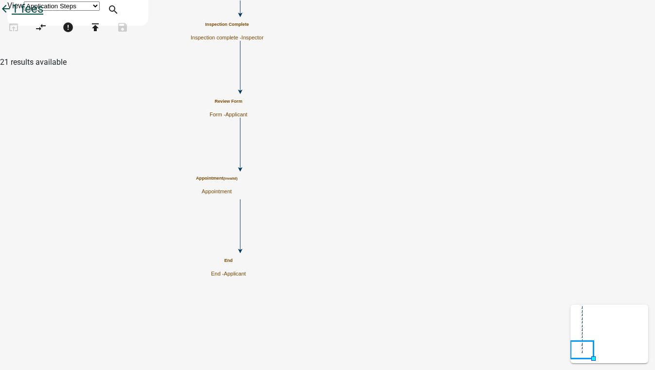
click at [12, 17] on icon "arrow_back" at bounding box center [6, 10] width 12 height 14
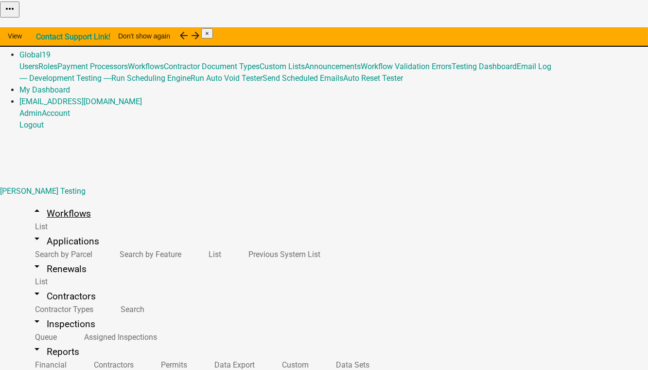
click at [53, 202] on link "arrow_drop_up Workflows" at bounding box center [60, 213] width 83 height 23
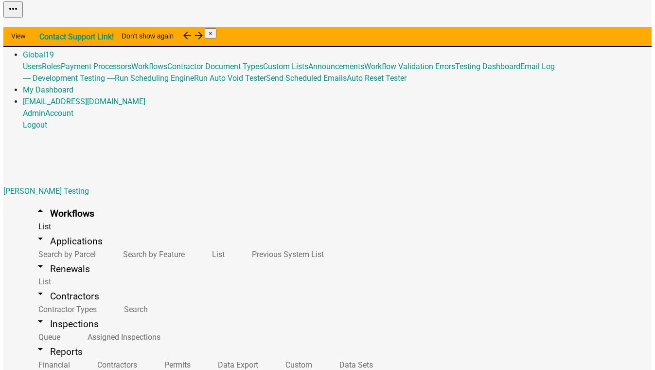
scroll to position [1397, 0]
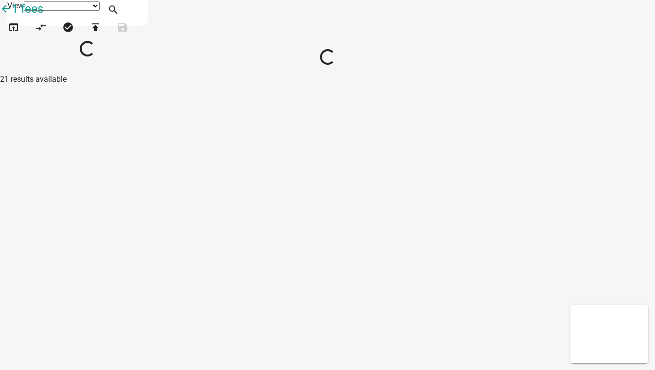
select select "1"
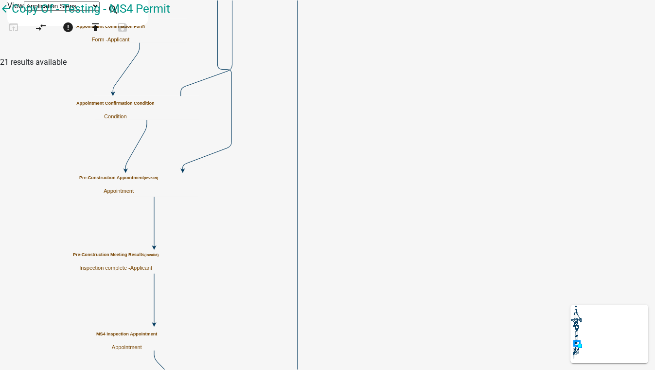
click at [158, 180] on h5 "Pre-Construction Appointment (invalid)" at bounding box center [118, 177] width 79 height 5
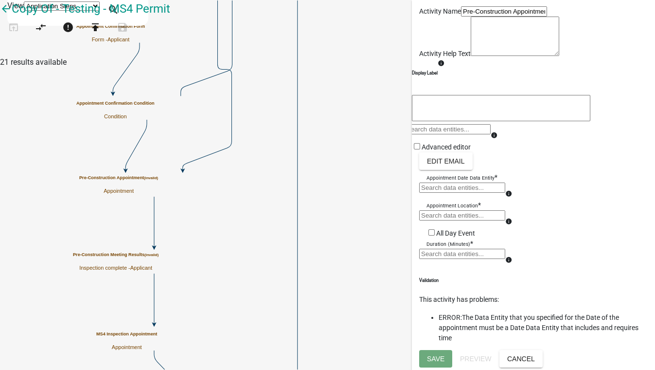
scroll to position [127, 0]
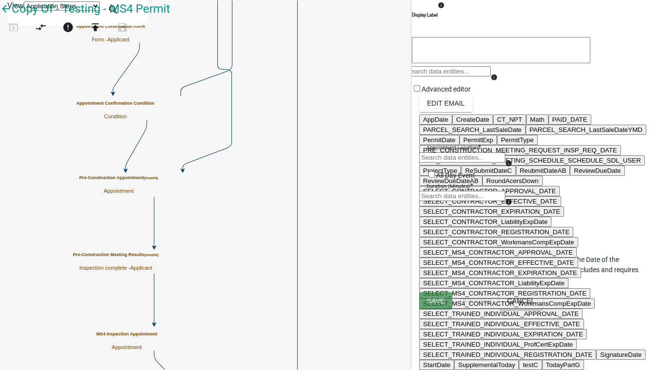
click at [464, 142] on div "AppDate CreateDate CT_NPT Math PAID_DATE PARCEL_SEARCH_LastSaleDate PARCEL_SEAR…" at bounding box center [462, 133] width 86 height 18
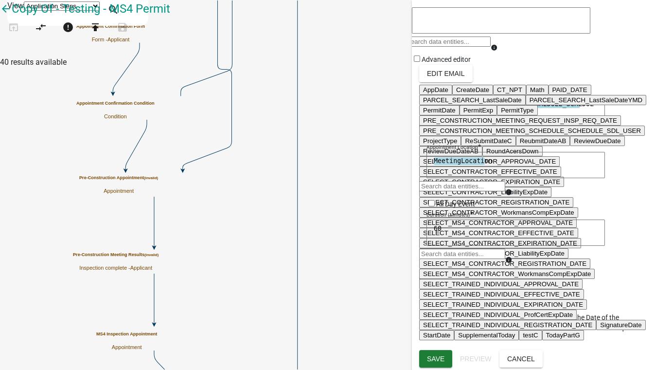
click at [442, 93] on ngb-highlight "AppDate" at bounding box center [435, 89] width 25 height 7
type textarea "PRE_CONSTRUCTION_MEETING_SCHEDULE_SCHEDULE_SDL_USERAppDate"
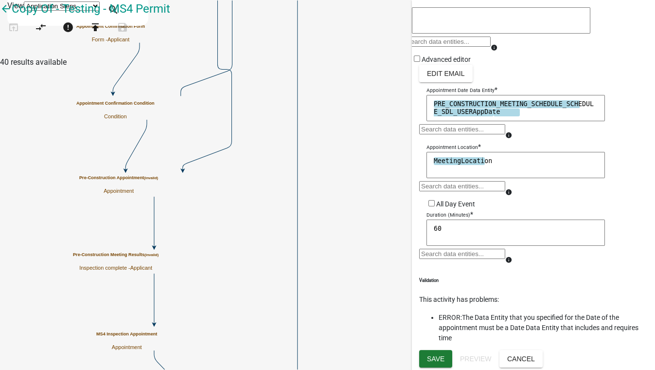
scroll to position [217, 0]
click at [425, 356] on button "Save" at bounding box center [435, 359] width 33 height 18
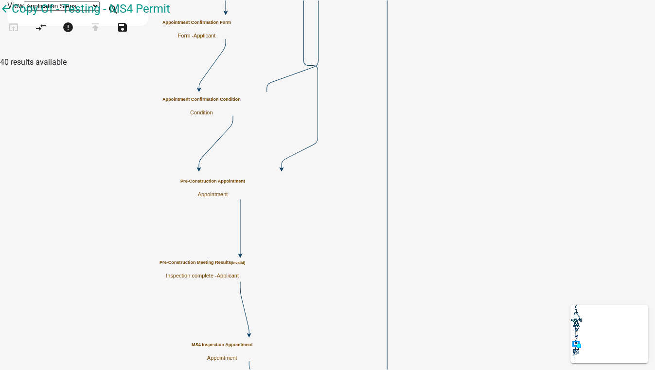
scroll to position [0, 0]
click at [245, 181] on h5 "Pre-Construction Appointment (invalid)" at bounding box center [205, 178] width 79 height 5
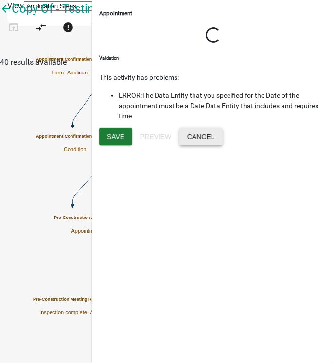
click at [223, 145] on button "Cancel" at bounding box center [200, 137] width 43 height 18
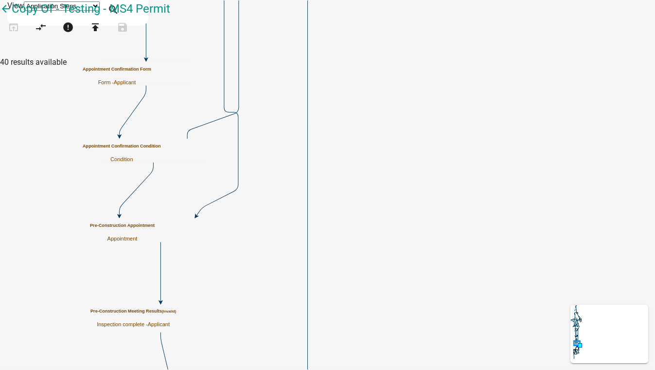
click at [155, 235] on p "Appointment" at bounding box center [122, 238] width 65 height 6
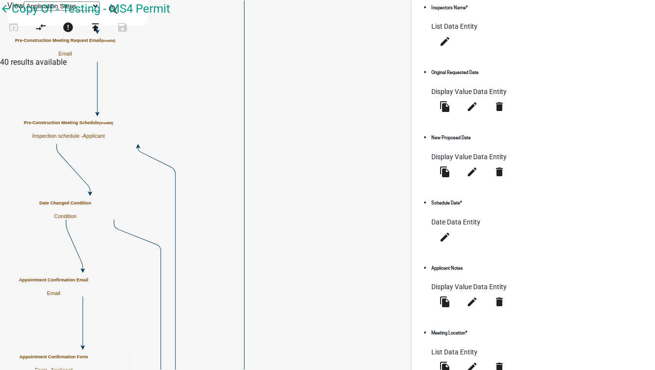
scroll to position [221, 0]
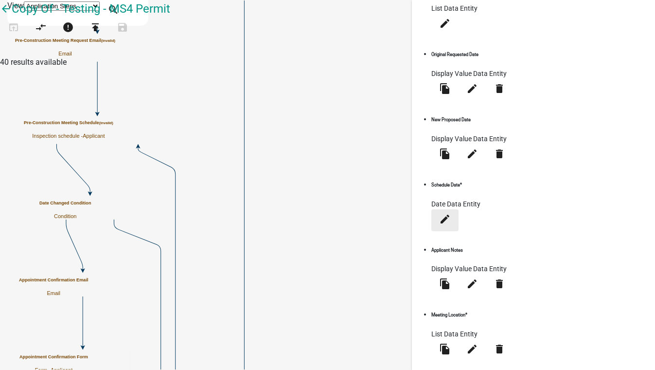
click at [451, 213] on icon "edit" at bounding box center [445, 219] width 12 height 12
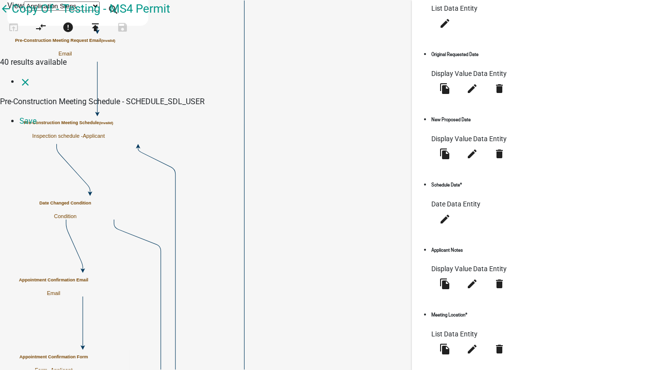
select select "date"
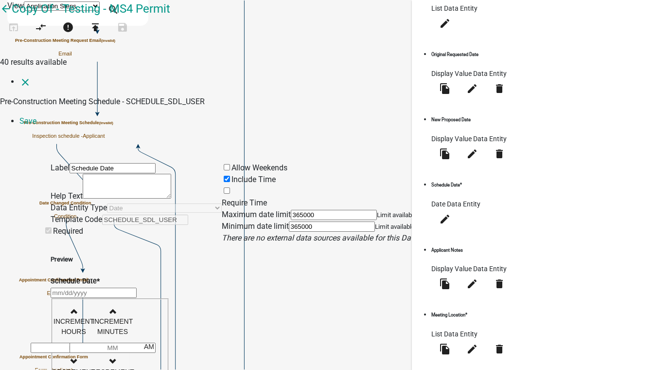
click at [222, 198] on span at bounding box center [222, 202] width 0 height 9
click at [230, 187] on input "Require Time" at bounding box center [227, 190] width 6 height 6
click at [634, 115] on li "Save" at bounding box center [337, 121] width 636 height 12
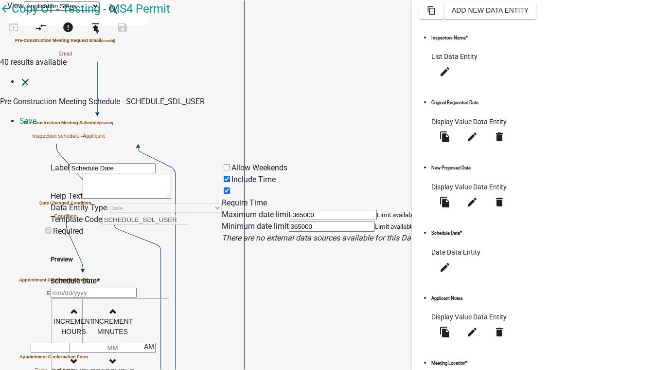
click at [19, 76] on icon "close" at bounding box center [25, 82] width 12 height 12
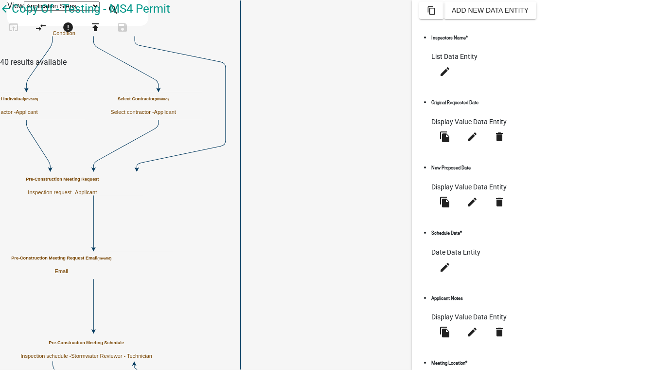
click at [119, 7] on icon "search" at bounding box center [113, 11] width 12 height 14
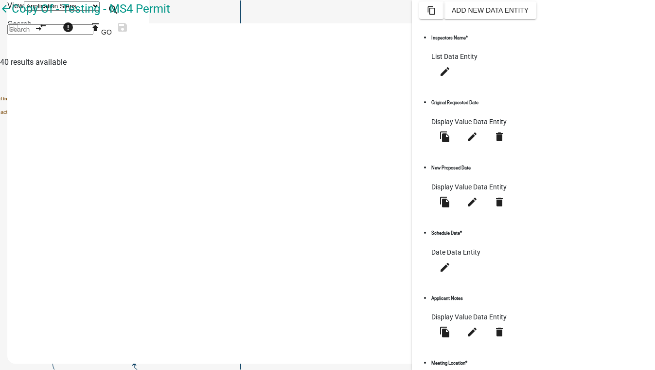
click at [93, 35] on input at bounding box center [50, 29] width 86 height 10
type input "appointment"
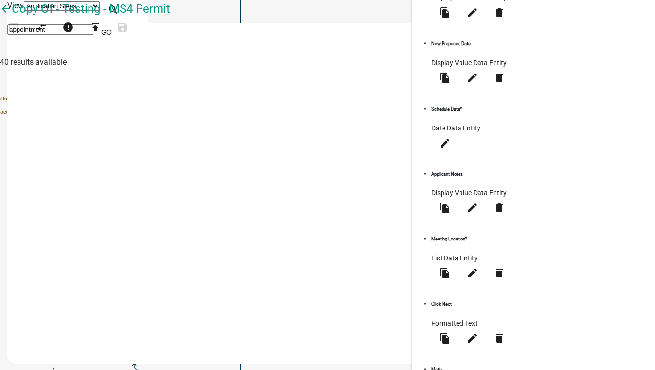
scroll to position [349, 0]
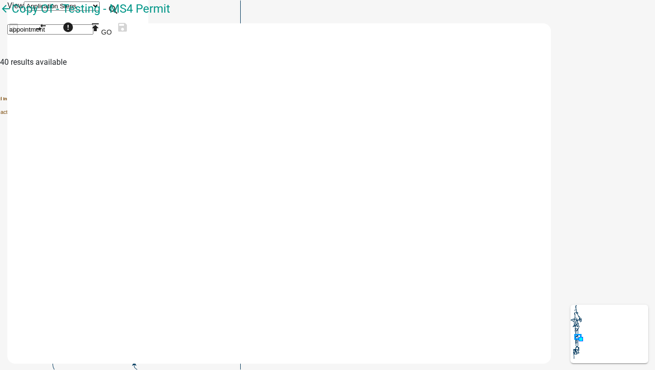
scroll to position [0, 0]
click at [120, 33] on button "Go" at bounding box center [106, 32] width 26 height 18
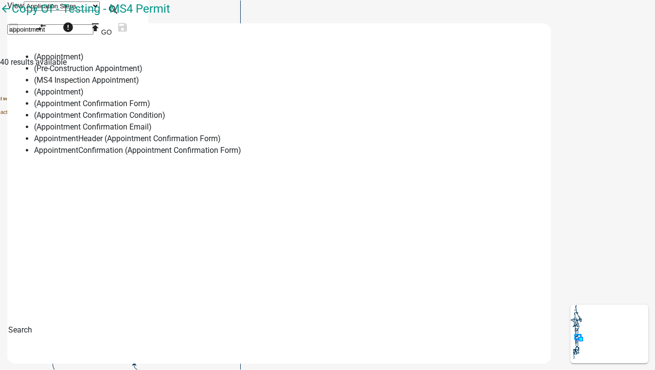
click at [142, 73] on span "(Pre-Construction Appointment)" at bounding box center [88, 68] width 108 height 9
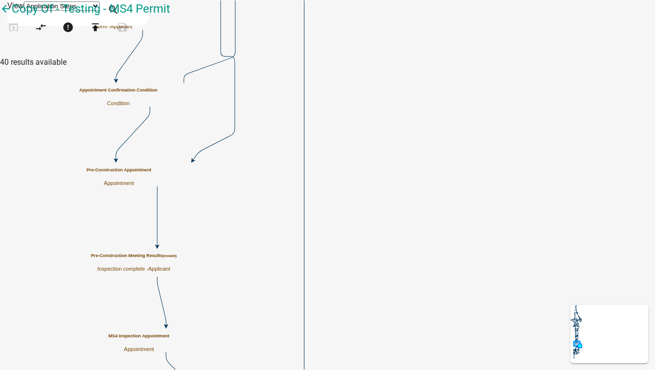
click at [151, 180] on div "Pre-Construction Appointment Appointment" at bounding box center [119, 176] width 65 height 19
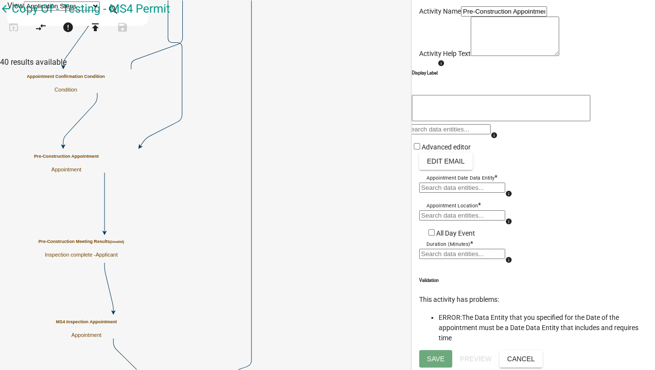
scroll to position [127, 0]
click at [543, 363] on button "Cancel" at bounding box center [520, 359] width 43 height 18
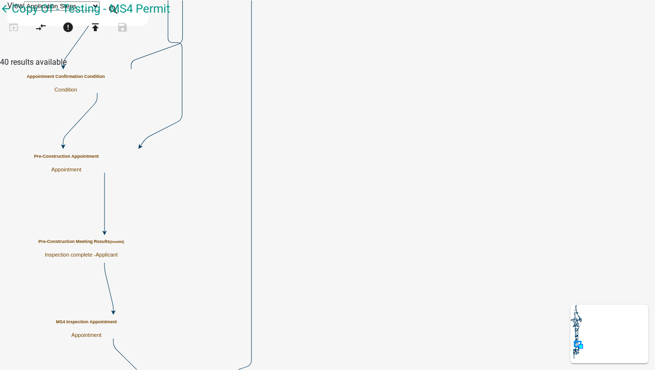
click at [99, 166] on p "Appointment" at bounding box center [66, 169] width 65 height 6
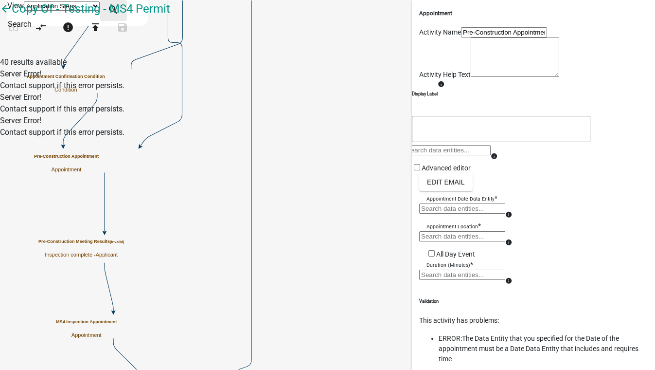
click at [119, 9] on icon "search" at bounding box center [113, 11] width 12 height 14
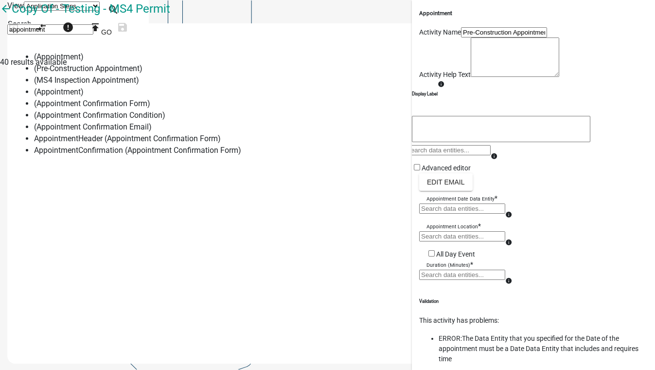
click at [84, 61] on span "(Appointment)" at bounding box center [59, 56] width 50 height 9
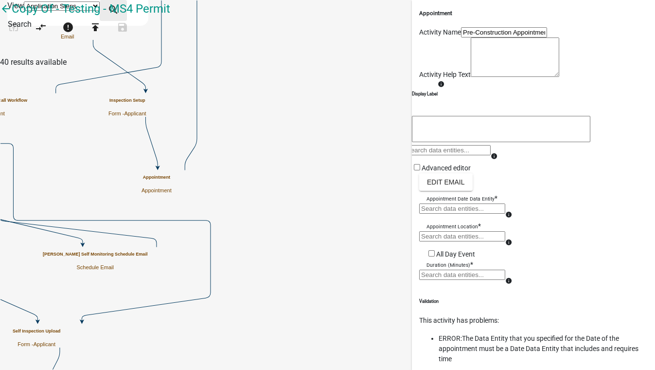
click at [119, 12] on icon "search" at bounding box center [113, 11] width 12 height 14
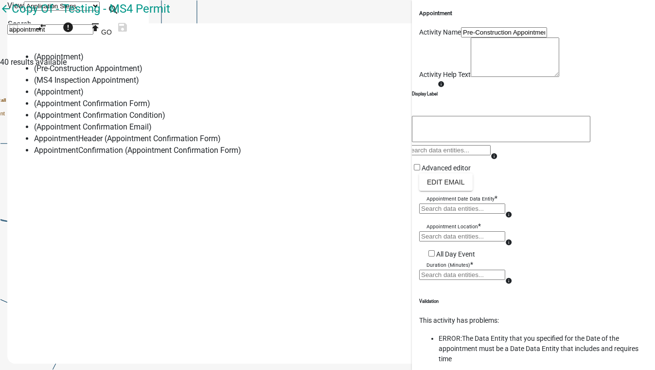
click at [139, 85] on span "(MS4 Inspection Appointment)" at bounding box center [86, 79] width 105 height 9
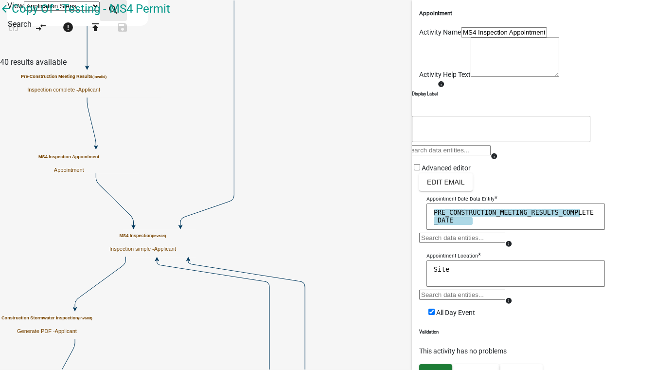
click at [119, 11] on icon "search" at bounding box center [113, 11] width 12 height 14
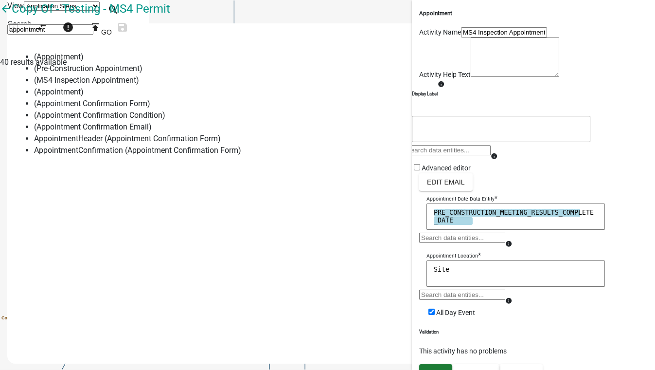
click at [142, 73] on span "(Pre-Construction Appointment)" at bounding box center [88, 68] width 108 height 9
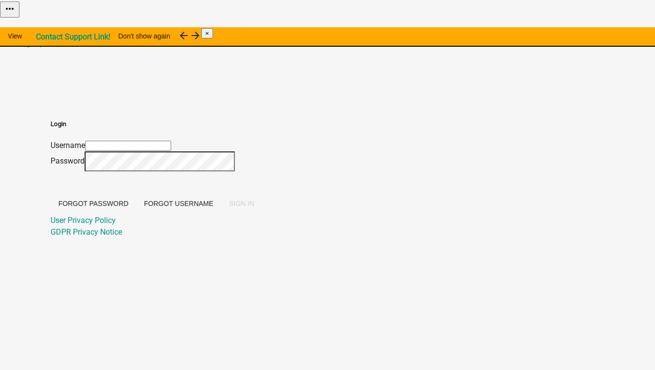
type input "[EMAIL_ADDRESS][DOMAIN_NAME]"
click at [254, 207] on span "SIGN IN" at bounding box center [241, 203] width 25 height 8
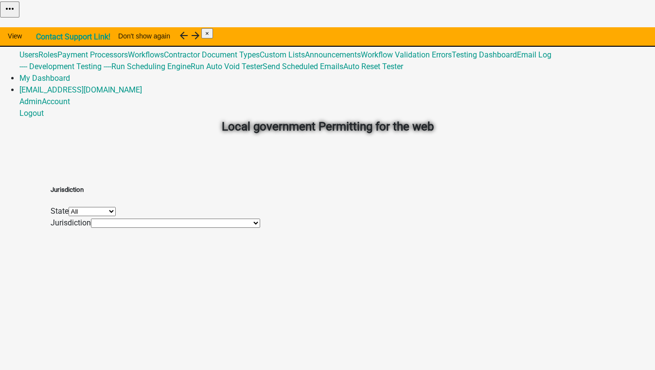
click at [42, 27] on link "Admin" at bounding box center [30, 31] width 22 height 9
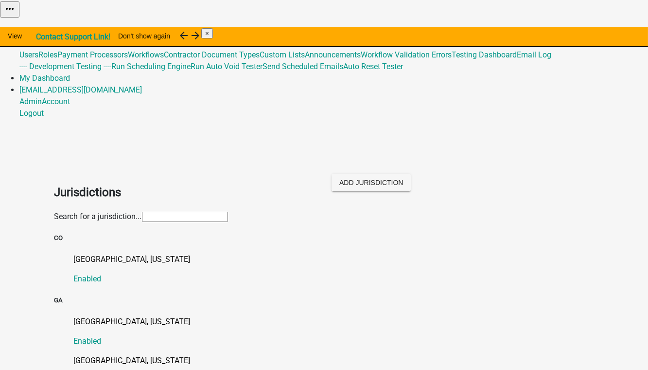
click at [51, 38] on link "Global 19" at bounding box center [34, 42] width 31 height 9
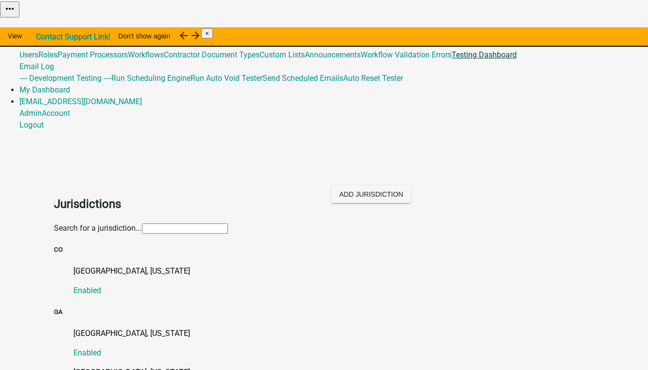
click at [452, 59] on link "Testing Dashboard" at bounding box center [484, 54] width 65 height 9
select select
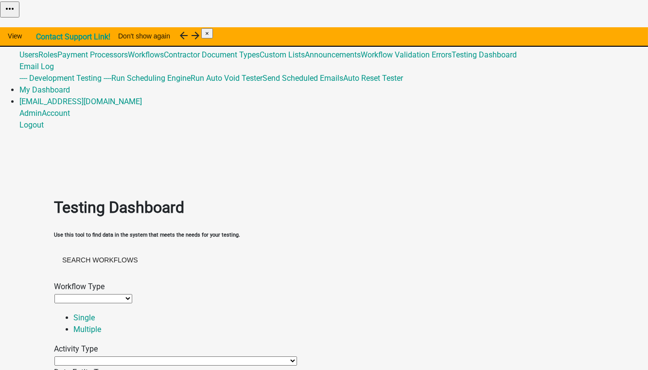
click at [103, 356] on select "Agenda item Appointment Call workflow Cancel Scheduled Email Complete Timeout A…" at bounding box center [175, 360] width 243 height 9
select select "appointment-activity"
click at [83, 356] on select "Agenda item Appointment Call workflow Cancel Scheduled Email Complete Timeout A…" at bounding box center [175, 360] width 243 height 9
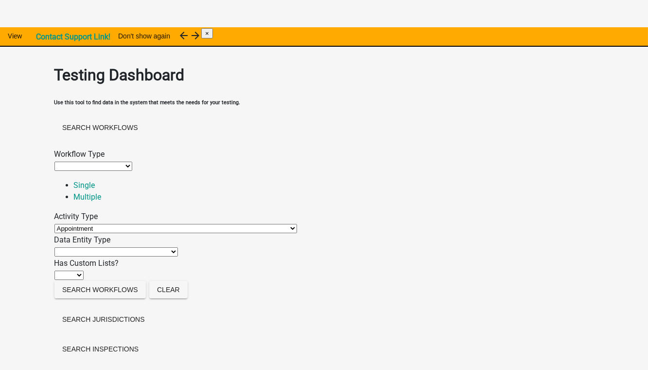
scroll to position [132, 0]
click at [120, 281] on button "Search Workflows" at bounding box center [99, 290] width 91 height 18
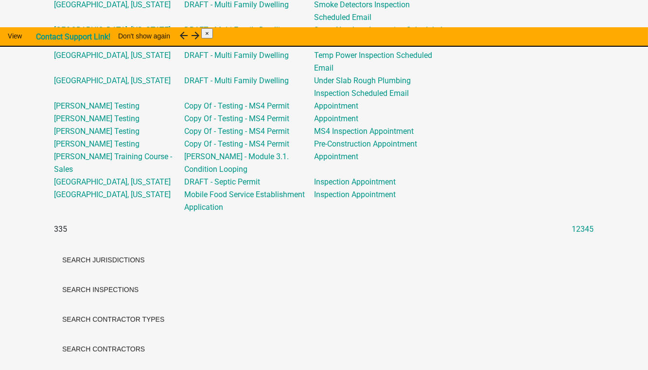
scroll to position [1733, 0]
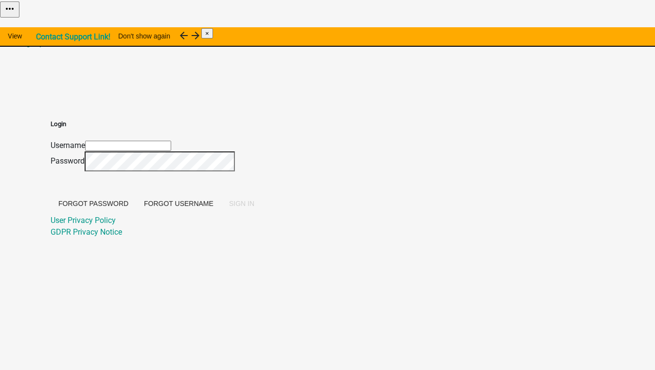
type input "[EMAIL_ADDRESS][DOMAIN_NAME]"
click at [254, 207] on span "SIGN IN" at bounding box center [241, 203] width 25 height 8
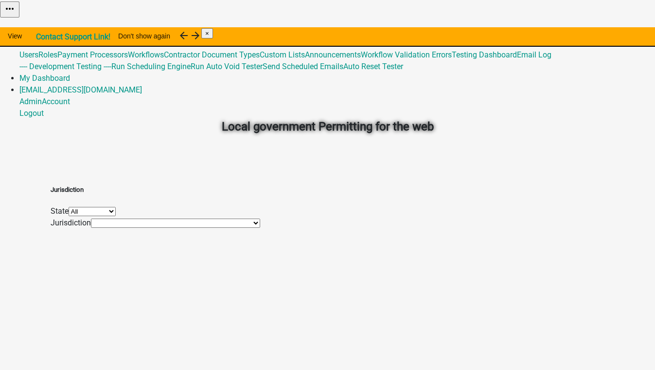
click at [42, 27] on link "Admin" at bounding box center [30, 31] width 22 height 9
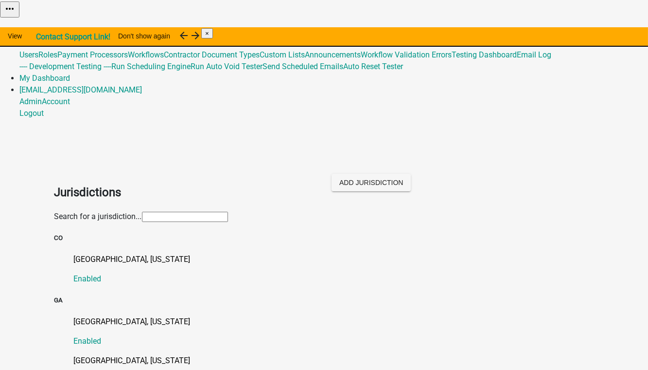
click at [142, 212] on input "text" at bounding box center [185, 217] width 86 height 10
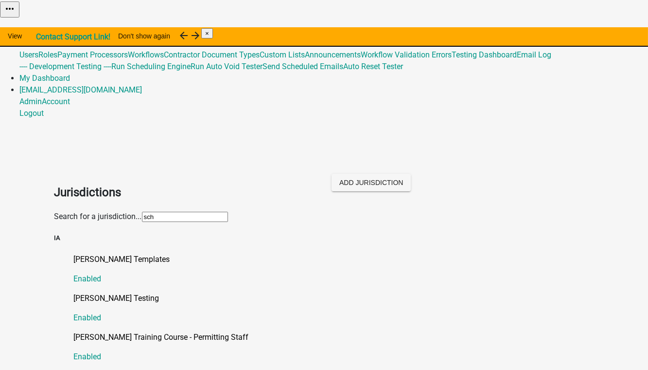
type input "[PERSON_NAME]"
click at [113, 292] on p "[PERSON_NAME] Testing" at bounding box center [334, 298] width 520 height 12
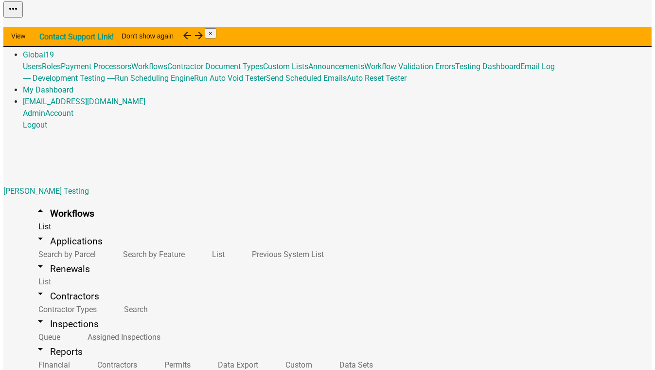
scroll to position [221, 0]
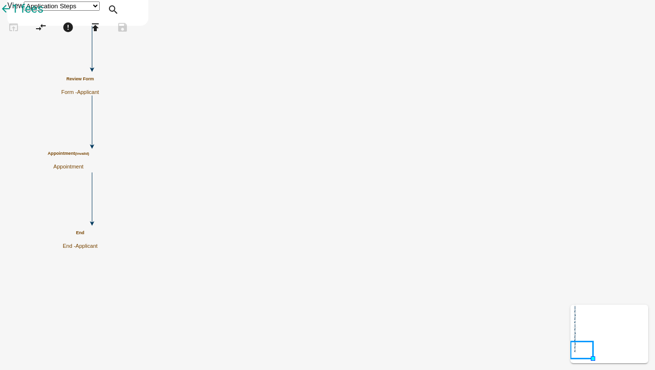
click at [89, 161] on div "Appointment (invalid) Appointment" at bounding box center [68, 160] width 41 height 19
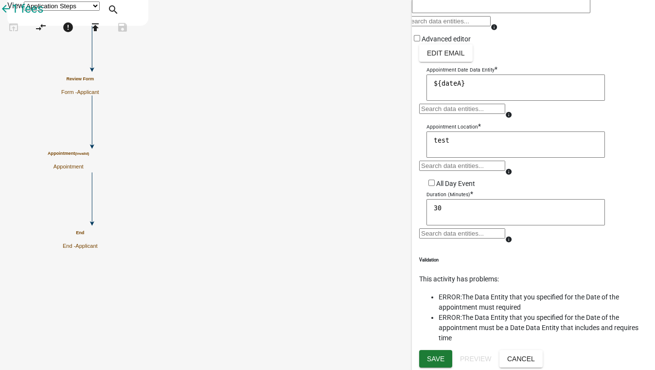
scroll to position [209, 0]
drag, startPoint x: 461, startPoint y: 79, endPoint x: 418, endPoint y: 78, distance: 42.8
click at [419, 78] on div "Appointment Date Data Entity * ${dateA} ${dateA} info" at bounding box center [533, 92] width 229 height 57
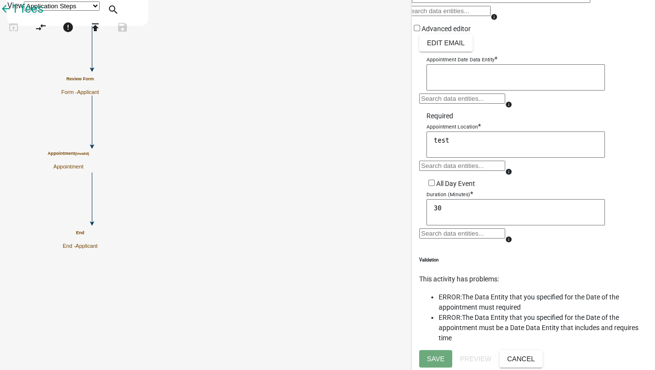
click at [439, 111] on div at bounding box center [462, 102] width 86 height 18
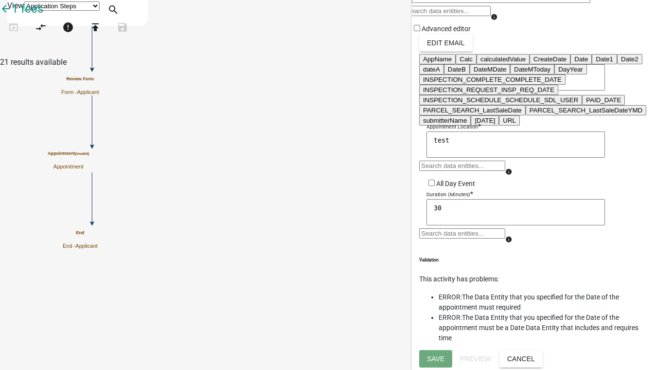
scroll to position [342, 0]
click at [504, 104] on ngb-highlight "INSPECTION_SCHEDULE_SCHEDULE_SDL_USER" at bounding box center [500, 99] width 155 height 7
type textarea "INSPECTION_SCHEDULE_SCHEDULE_SDL_USER"
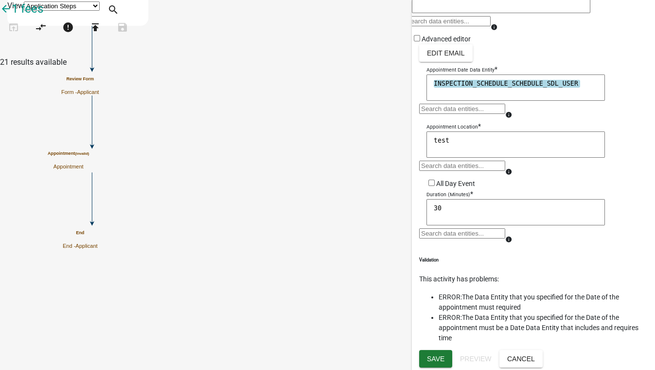
scroll to position [253, 0]
click at [435, 356] on span "Save" at bounding box center [436, 358] width 18 height 8
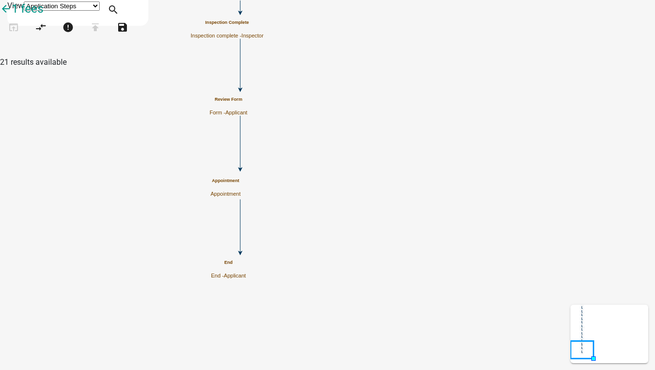
scroll to position [0, 0]
click at [237, 188] on p "Appointment" at bounding box center [216, 191] width 41 height 6
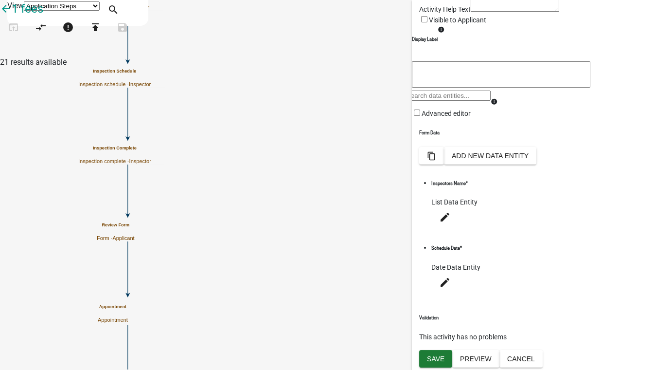
scroll to position [113, 0]
click at [451, 288] on icon "edit" at bounding box center [445, 282] width 12 height 12
select select "date"
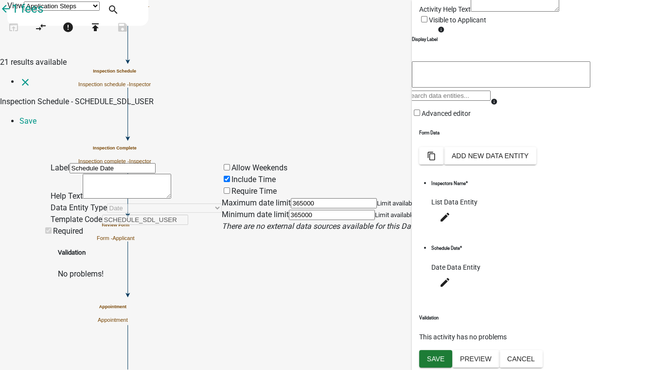
click at [259, 186] on label "Require Time" at bounding box center [249, 190] width 55 height 9
click at [230, 187] on input "Require Time" at bounding box center [227, 190] width 6 height 6
click at [633, 115] on li "Save" at bounding box center [337, 121] width 636 height 12
click at [19, 76] on icon "close" at bounding box center [25, 82] width 12 height 12
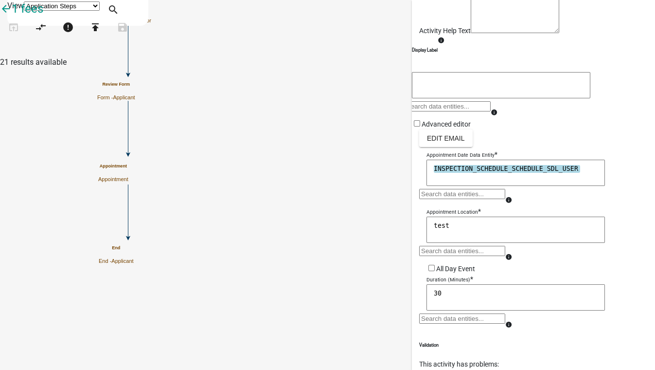
scroll to position [217, 0]
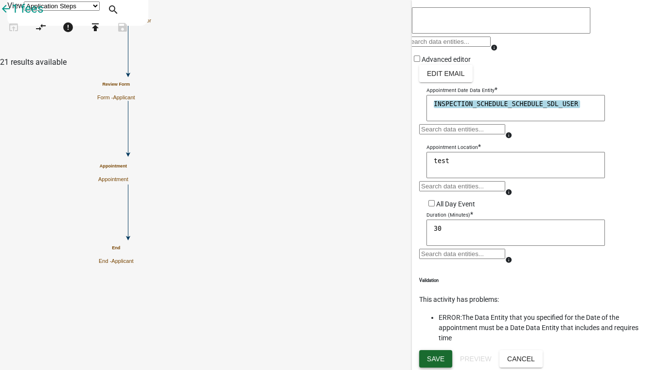
click at [438, 359] on span "Save" at bounding box center [436, 358] width 18 height 8
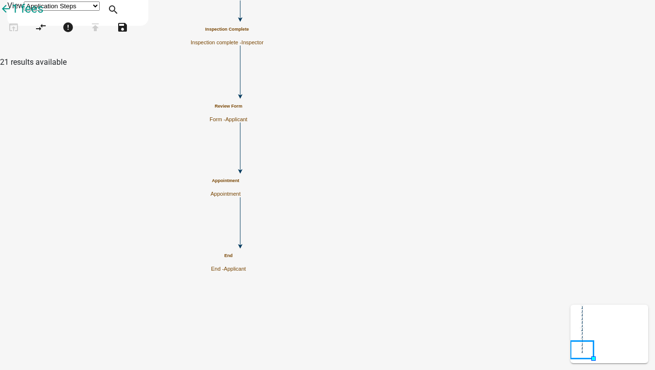
scroll to position [0, 0]
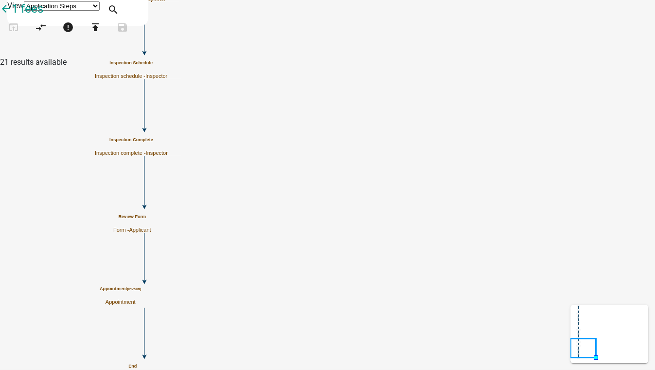
click at [167, 62] on div "Inspection Schedule Inspection schedule - Inspector" at bounding box center [131, 69] width 72 height 19
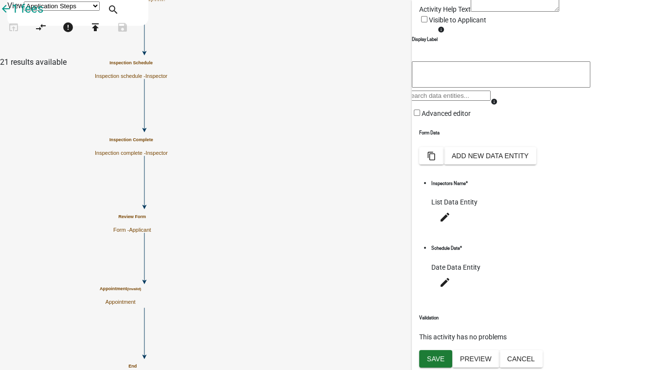
scroll to position [113, 0]
click at [459, 286] on button "edit" at bounding box center [444, 283] width 27 height 22
select select "date"
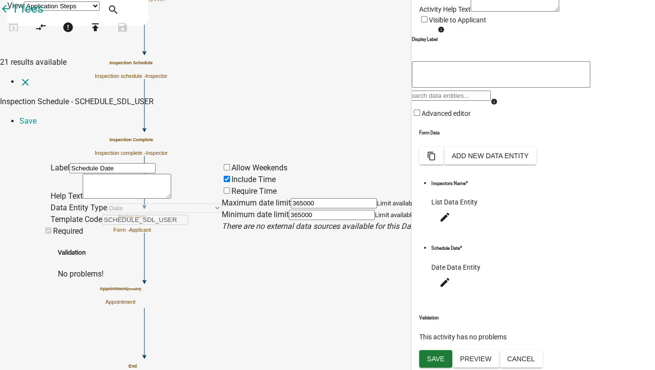
click at [258, 186] on label "Require Time" at bounding box center [249, 190] width 55 height 9
click at [230, 187] on input "Require Time" at bounding box center [227, 190] width 6 height 6
click at [628, 115] on li "Save" at bounding box center [337, 121] width 636 height 12
click at [626, 115] on li "Save" at bounding box center [337, 121] width 636 height 12
click at [637, 115] on li "Save" at bounding box center [337, 121] width 636 height 12
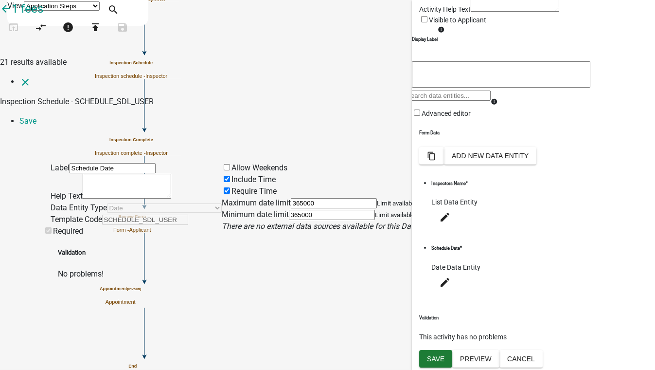
click at [638, 115] on li "Save" at bounding box center [337, 121] width 636 height 12
drag, startPoint x: 641, startPoint y: 86, endPoint x: 640, endPoint y: 76, distance: 10.3
click at [641, 135] on div "Label Schedule Date Help Text Data Entity Type Free Form Text Document Display …" at bounding box center [327, 207] width 655 height 145
click at [632, 115] on li "Save" at bounding box center [337, 121] width 636 height 12
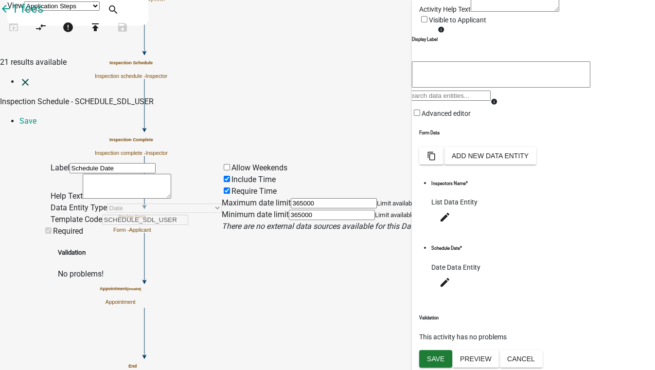
click at [19, 76] on icon "close" at bounding box center [25, 82] width 12 height 12
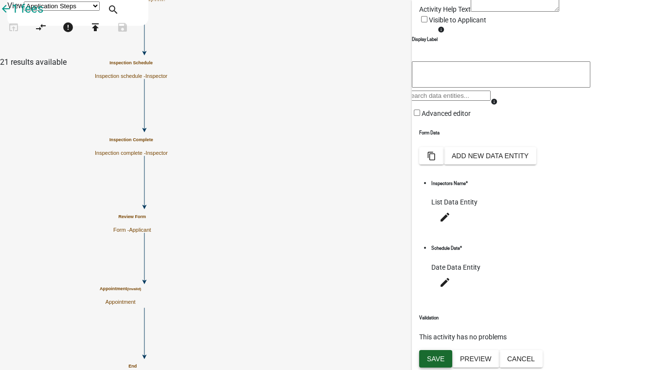
click at [435, 354] on span "Save" at bounding box center [436, 358] width 18 height 8
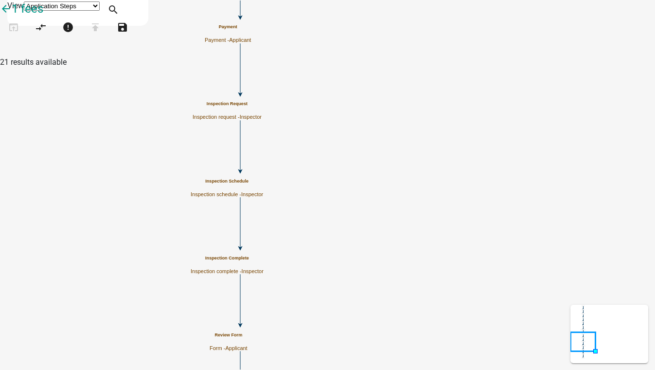
click at [435, 354] on icon "Start Start - Applicant Review Form Form - Applicant Payment Payment - Applican…" at bounding box center [327, 256] width 654 height 512
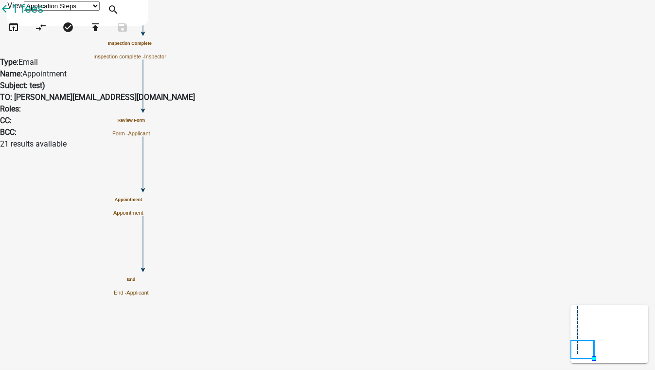
click at [143, 210] on p "Appointment" at bounding box center [128, 213] width 30 height 6
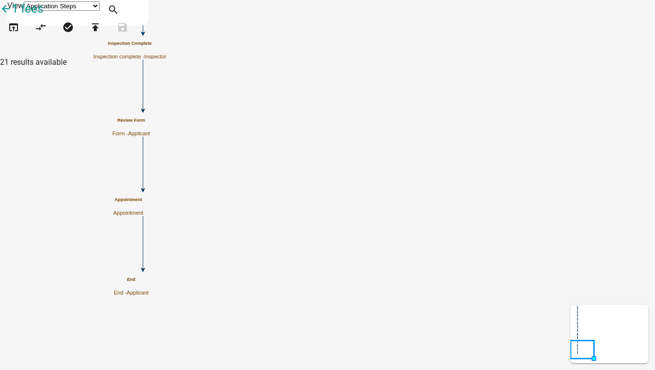
click at [143, 210] on p "Appointment" at bounding box center [128, 213] width 30 height 6
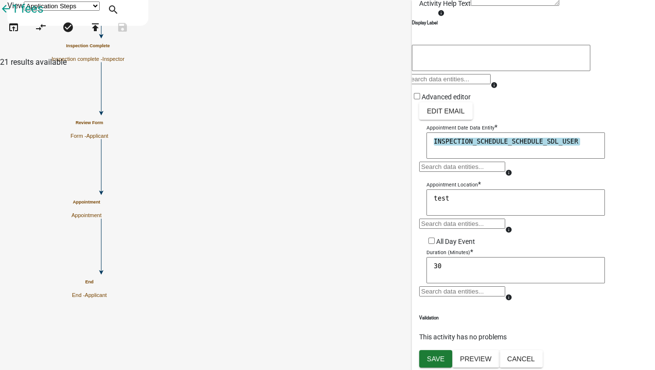
scroll to position [181, 0]
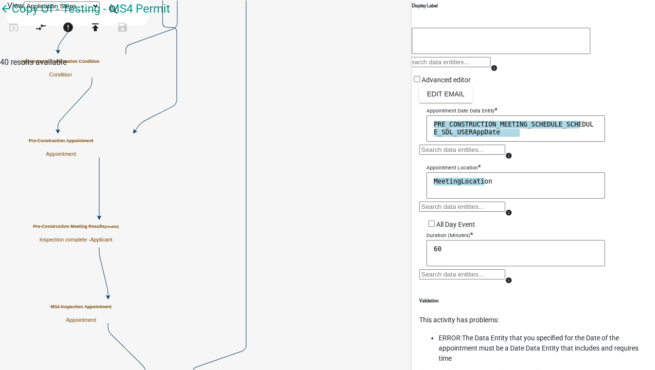
scroll to position [217, 0]
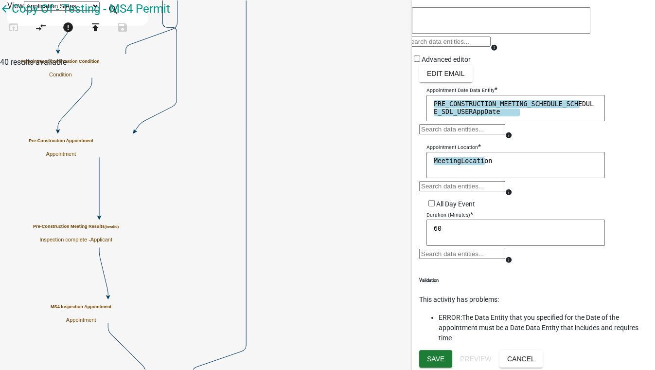
click at [532, 95] on textarea "PRE_CONSTRUCTION_MEETING_SCHEDULE_SCHEDULE_SDL_USERAppDate" at bounding box center [515, 108] width 178 height 26
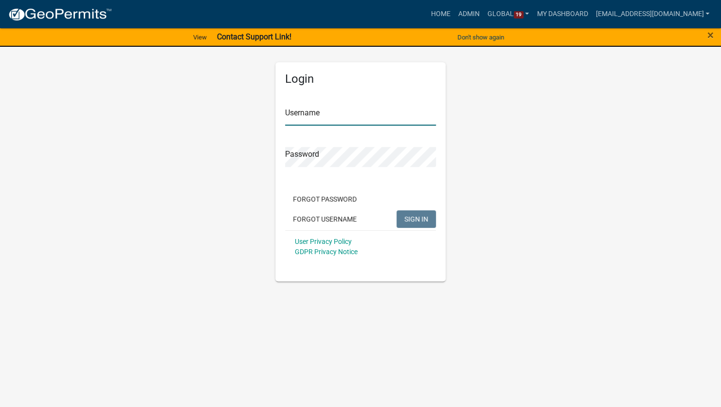
type input "[EMAIL_ADDRESS][DOMAIN_NAME]"
click at [417, 213] on button "SIGN IN" at bounding box center [415, 219] width 39 height 18
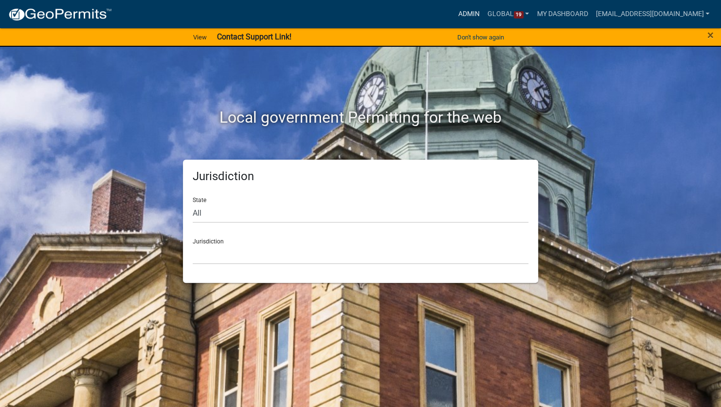
click at [467, 14] on link "Admin" at bounding box center [468, 14] width 29 height 18
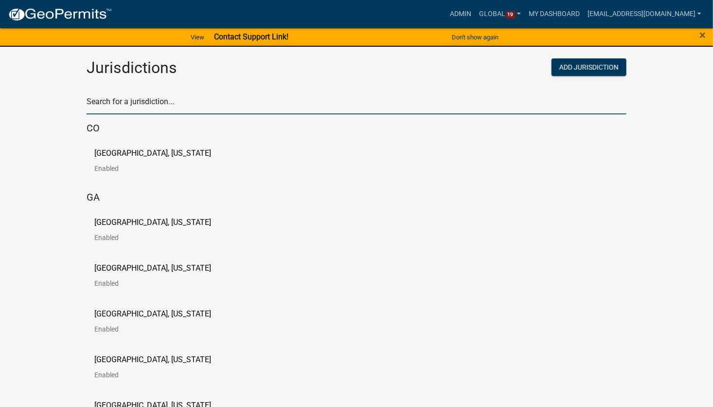
click at [128, 111] on input "text" at bounding box center [357, 104] width 540 height 20
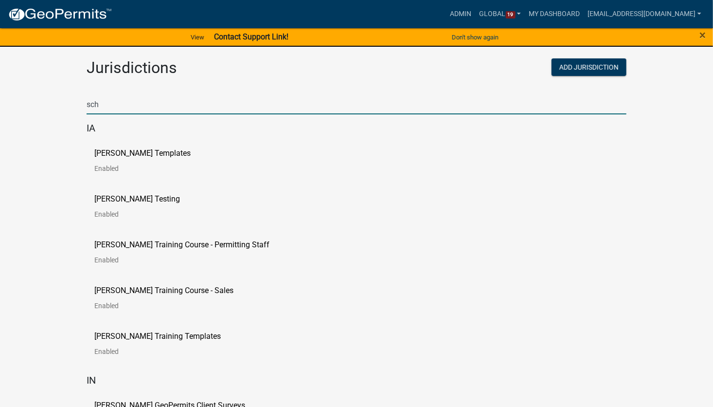
type input "Schneider"
click at [131, 199] on p "Schneider Testing" at bounding box center [137, 199] width 86 height 8
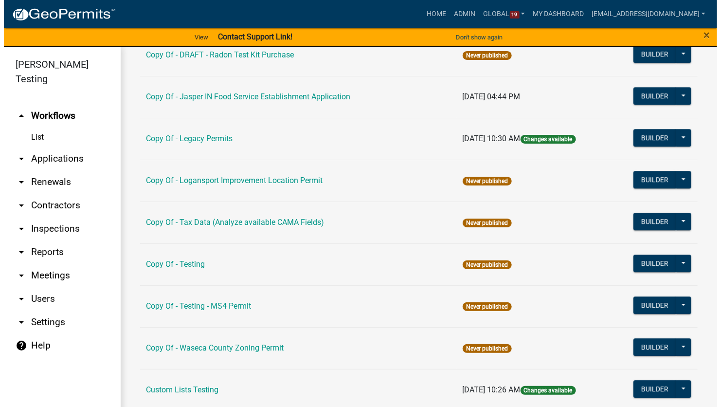
scroll to position [1330, 0]
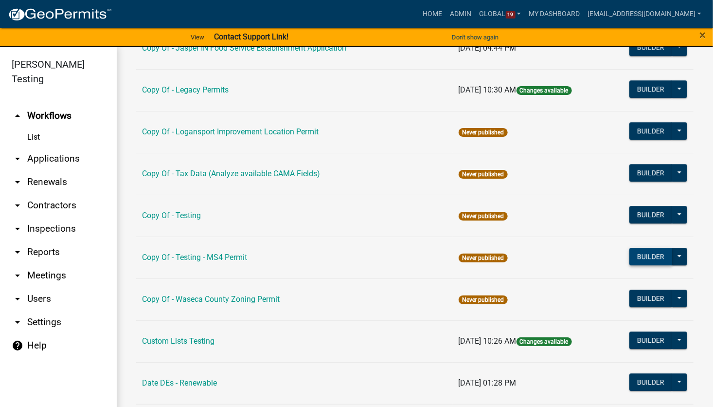
click at [645, 254] on button "Builder" at bounding box center [650, 257] width 43 height 18
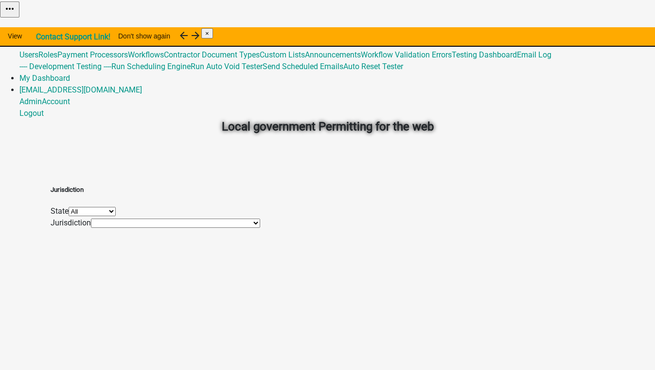
click at [42, 27] on link "Admin" at bounding box center [30, 31] width 22 height 9
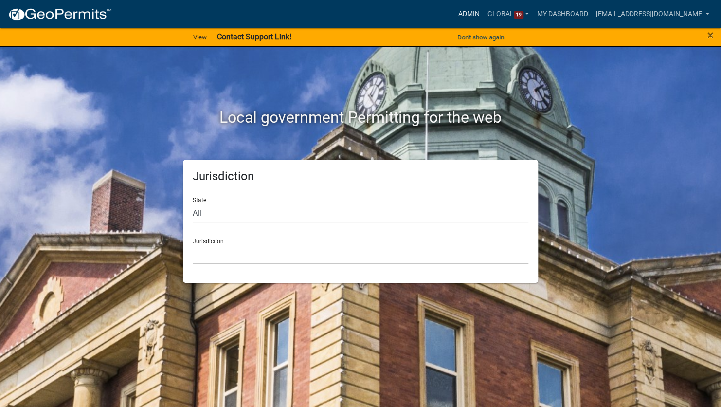
click at [469, 11] on link "Admin" at bounding box center [468, 14] width 29 height 18
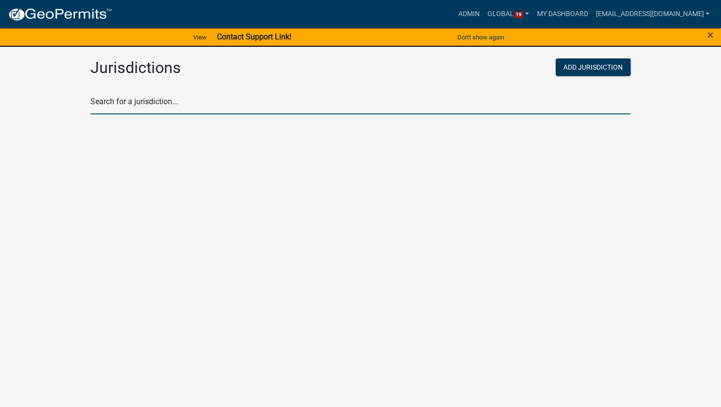
click at [176, 106] on input "text" at bounding box center [360, 104] width 540 height 20
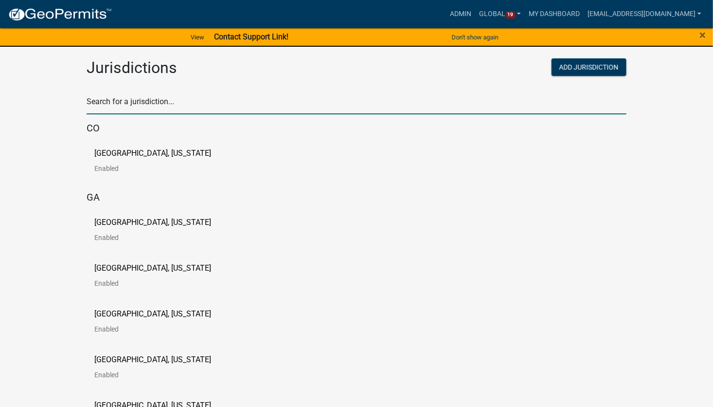
type input "[PERSON_NAME]"
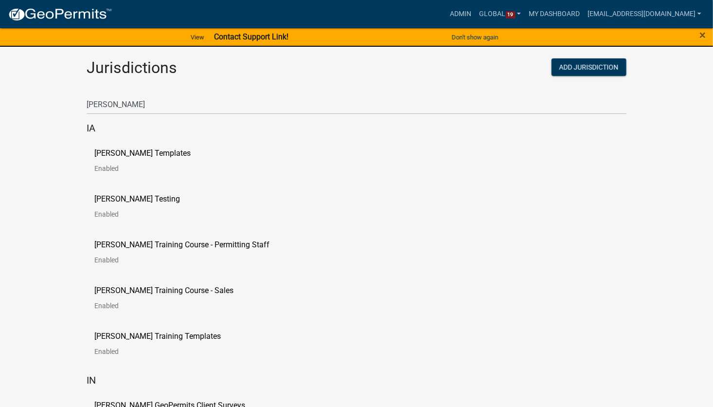
click at [142, 201] on p "[PERSON_NAME] Testing" at bounding box center [137, 199] width 86 height 8
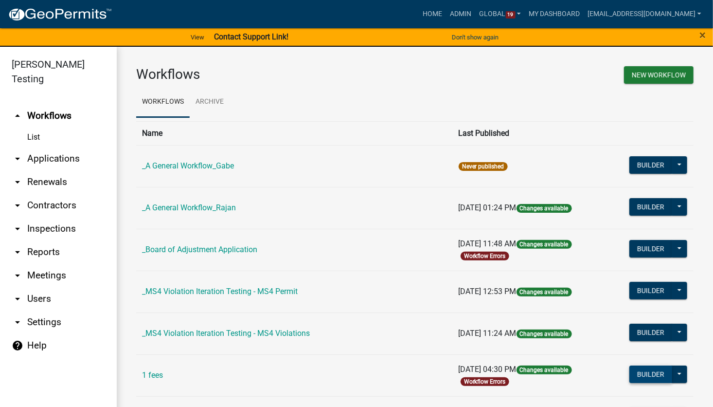
click at [643, 373] on button "Builder" at bounding box center [650, 374] width 43 height 18
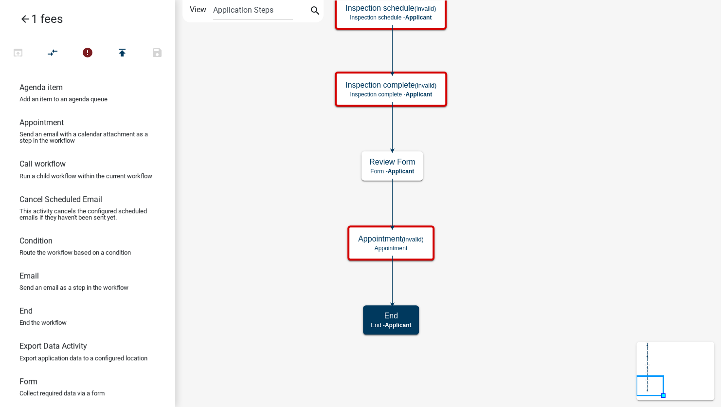
click at [585, 190] on icon "Start Start - Applicant Review Form Form - Applicant Payment Payment - Applican…" at bounding box center [448, 203] width 545 height 406
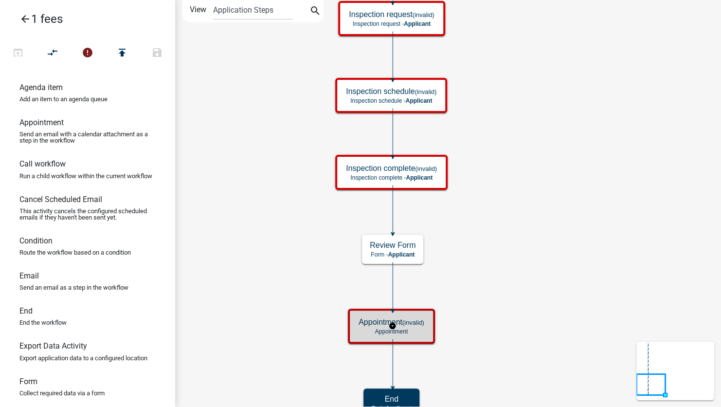
click at [417, 327] on div "Appointment (invalid) Appointment" at bounding box center [391, 325] width 81 height 29
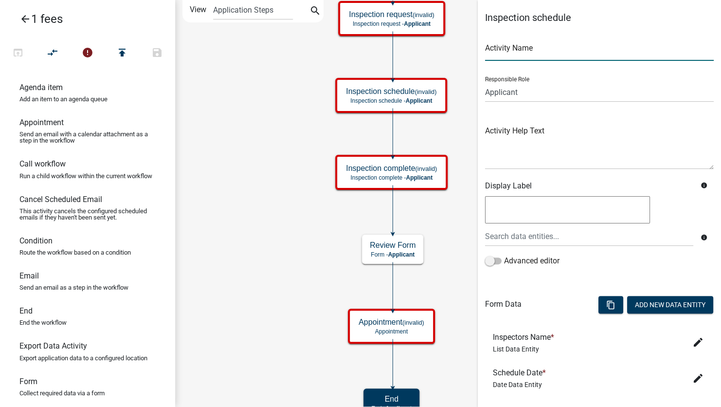
click at [524, 48] on input "text" at bounding box center [599, 51] width 229 height 20
type input "Inspection Schedule"
click at [548, 94] on select "Applicant Stacia Inspector STR Code Enforcement Admin Planning Inspector Enviro…" at bounding box center [599, 92] width 229 height 20
select select "D30EC31E-BC92-4BF1-8197-5954CF1D7C2F"
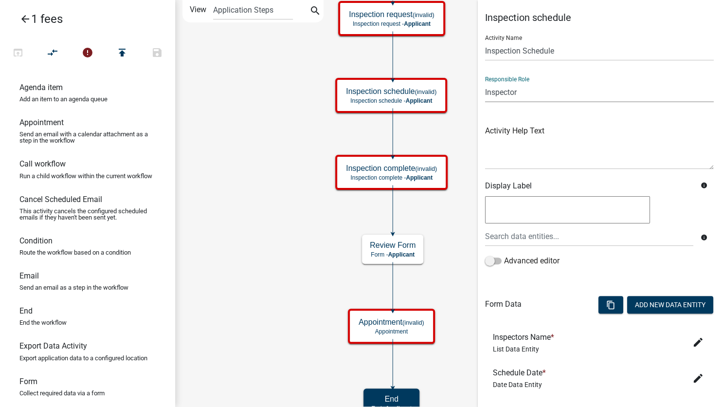
click at [485, 82] on select "Applicant Stacia Inspector STR Code Enforcement Admin Planning Inspector Enviro…" at bounding box center [599, 92] width 229 height 20
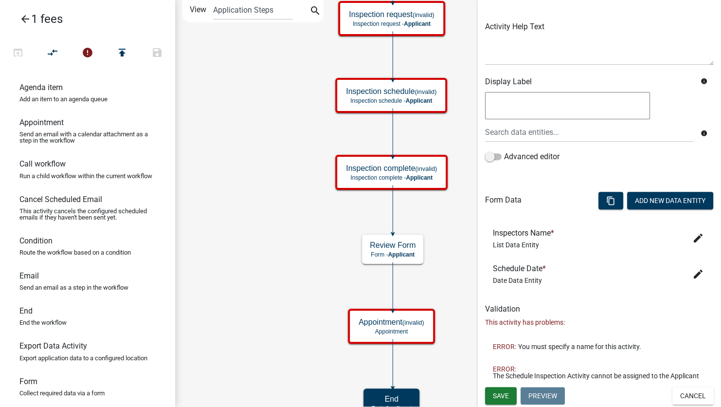
scroll to position [111, 0]
click at [497, 395] on span "Save" at bounding box center [501, 395] width 16 height 8
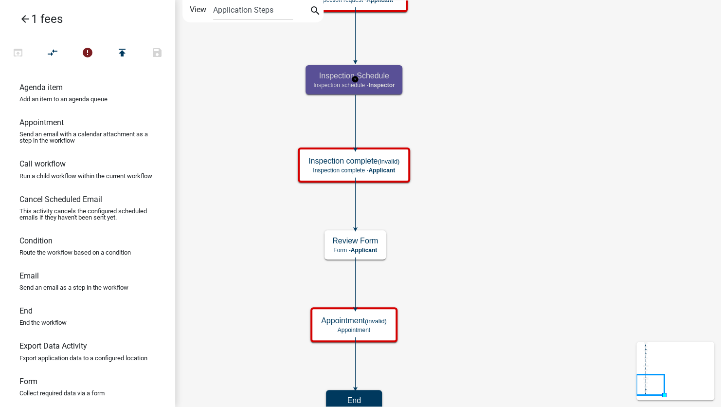
click at [361, 89] on div "Inspection Schedule Inspection schedule - Inspector" at bounding box center [353, 79] width 97 height 29
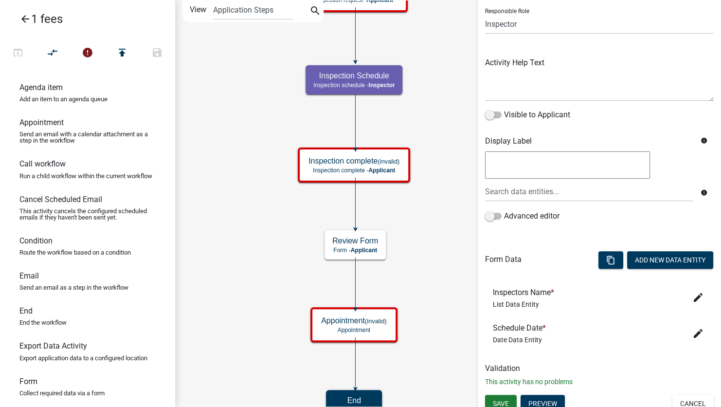
scroll to position [76, 0]
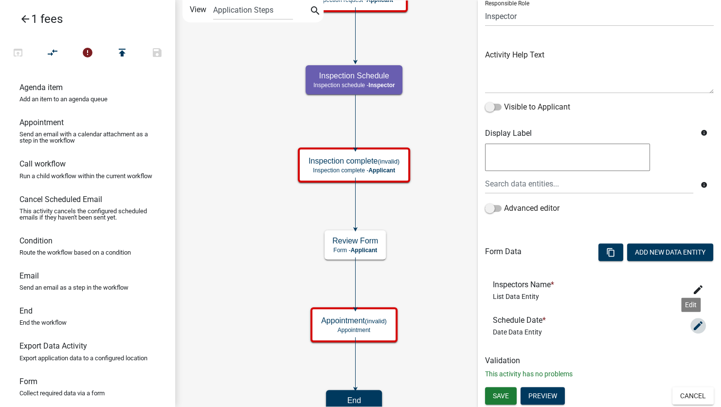
click at [692, 327] on icon "edit" at bounding box center [698, 325] width 12 height 12
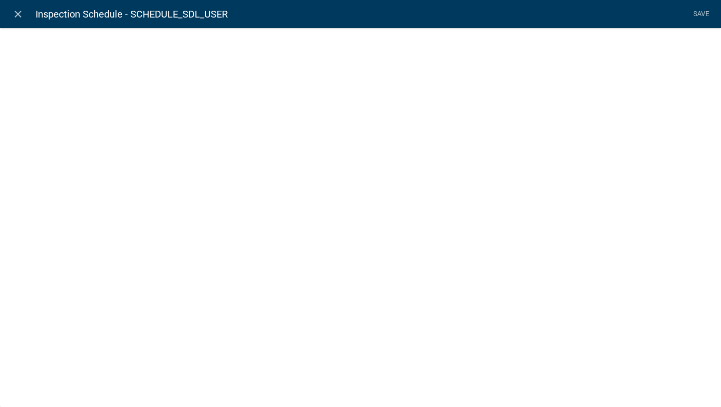
select select "date"
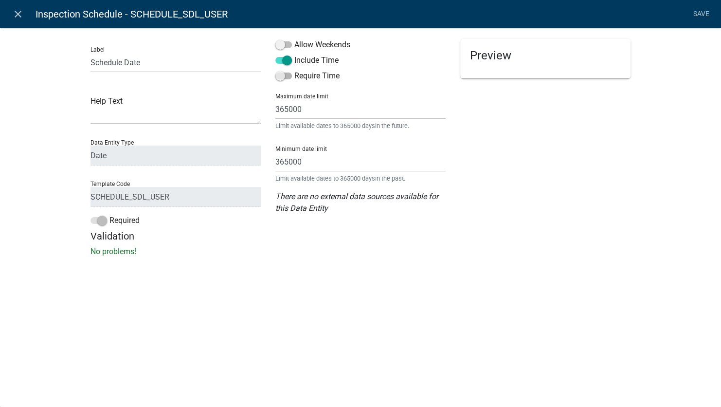
drag, startPoint x: 286, startPoint y: 76, endPoint x: 414, endPoint y: 80, distance: 127.5
click at [286, 76] on span at bounding box center [283, 75] width 17 height 7
click at [294, 70] on input "Require Time" at bounding box center [294, 70] width 0 height 0
click at [700, 14] on li "Save" at bounding box center [701, 14] width 24 height 18
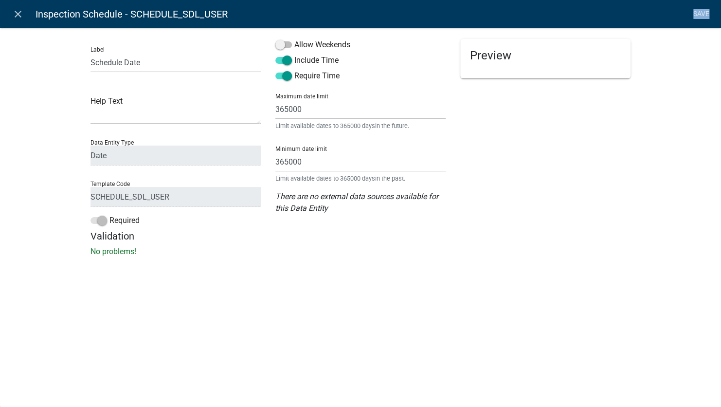
click at [700, 14] on li "Save" at bounding box center [701, 14] width 24 height 18
click at [699, 29] on div "Label Schedule Date Help Text Data Entity Type Free Form Text Document Display …" at bounding box center [360, 145] width 721 height 266
click at [699, 15] on li "Save" at bounding box center [701, 14] width 24 height 18
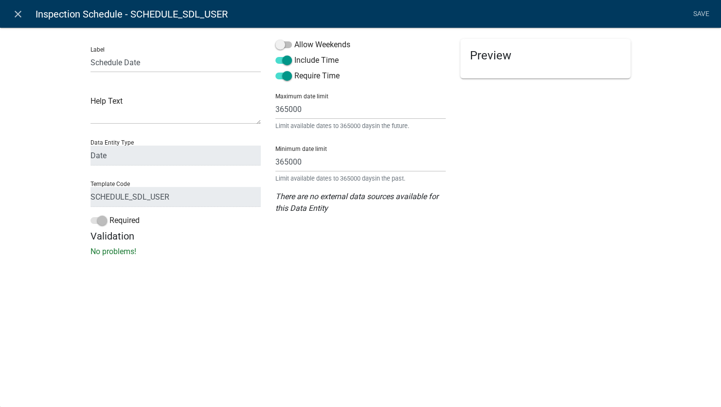
click at [699, 15] on li "Save" at bounding box center [701, 14] width 24 height 18
click at [17, 17] on icon "close" at bounding box center [18, 14] width 12 height 12
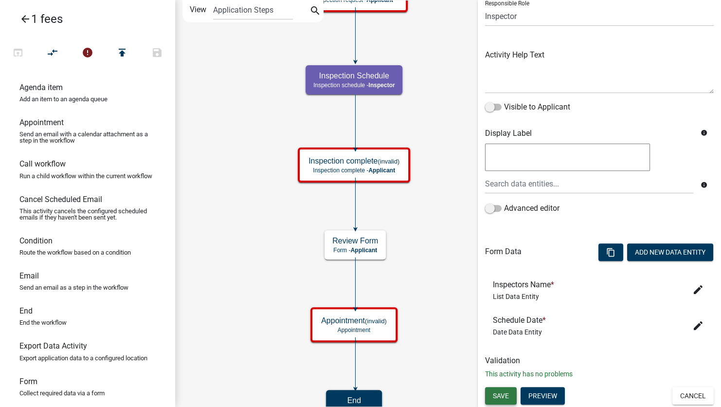
click at [497, 398] on span "Save" at bounding box center [501, 395] width 16 height 8
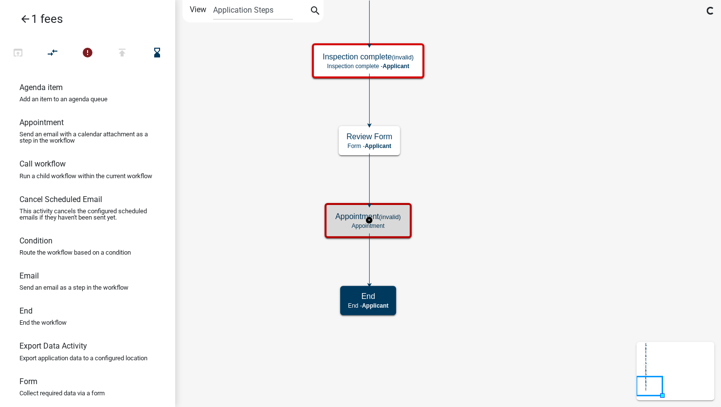
click at [403, 227] on div "Appointment (invalid) Appointment" at bounding box center [367, 220] width 81 height 29
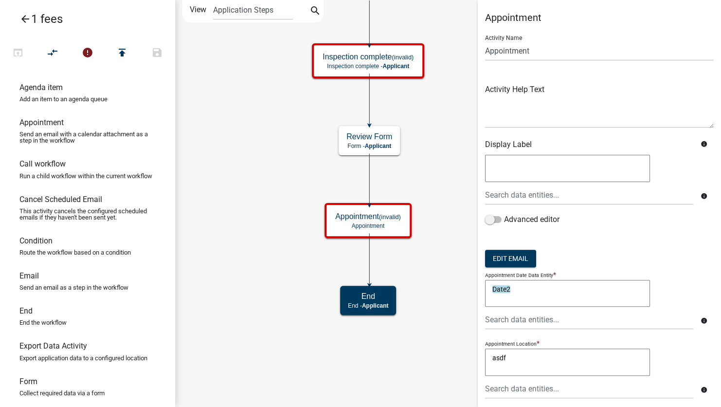
click at [443, 182] on icon "Start Start - Applicant Review Form Form - Applicant Payment Payment - Applican…" at bounding box center [448, 203] width 545 height 406
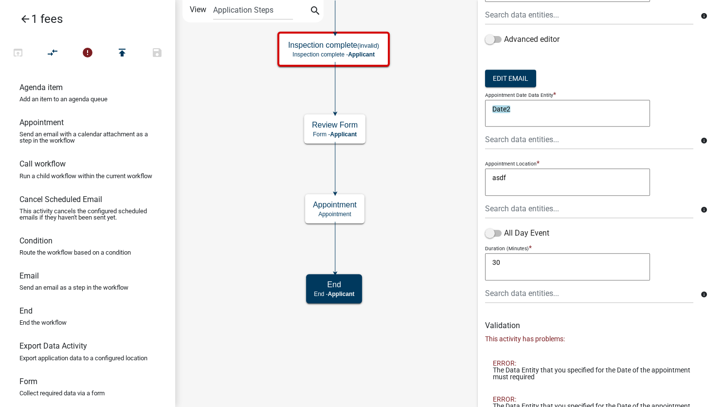
scroll to position [215, 0]
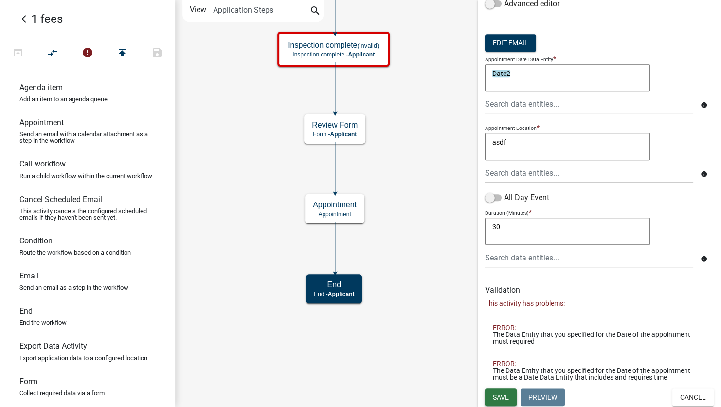
click at [504, 395] on span "Save" at bounding box center [501, 396] width 16 height 8
click at [504, 395] on icon "Start Start - Applicant Review Form Form - Applicant Payment Payment - Applican…" at bounding box center [448, 203] width 545 height 406
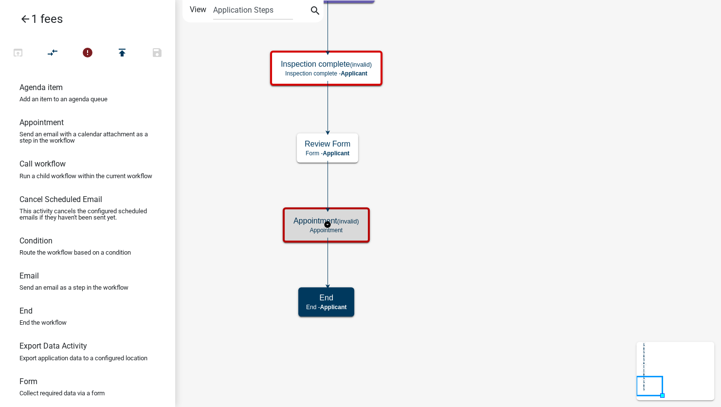
click at [358, 223] on small "(invalid)" at bounding box center [348, 220] width 22 height 7
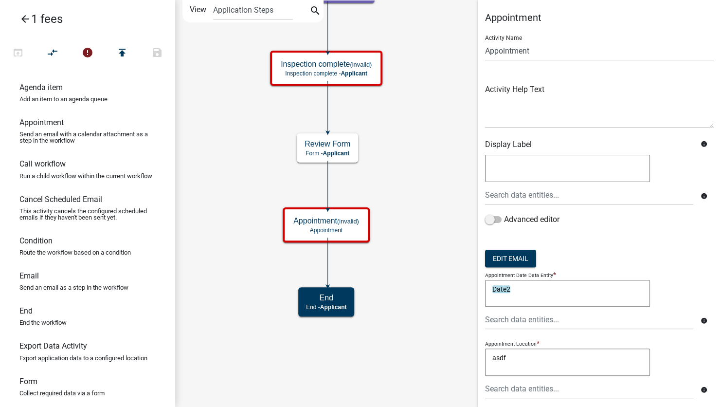
click at [530, 291] on textarea "Date2" at bounding box center [567, 293] width 165 height 27
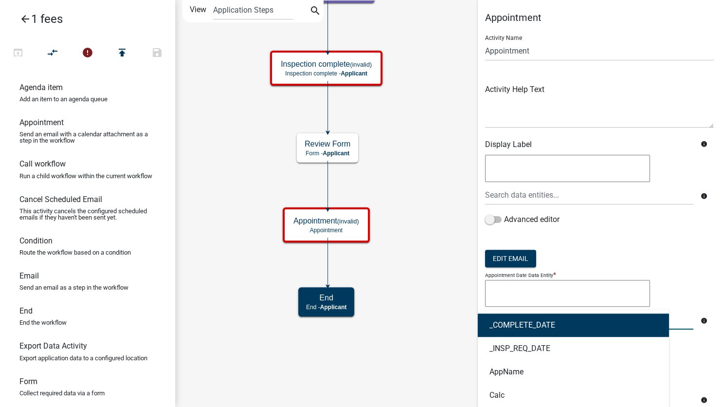
click at [525, 317] on div "_COMPLETE_DATE _INSP_REQ_DATE AppName Calc calculatedValue CreateDate Date Date…" at bounding box center [589, 319] width 223 height 20
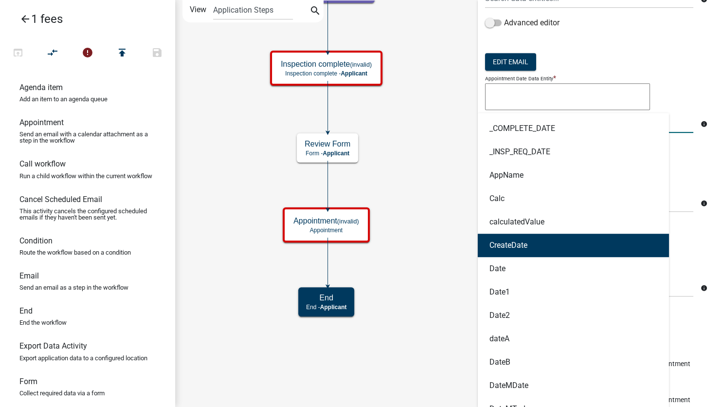
scroll to position [400, 0]
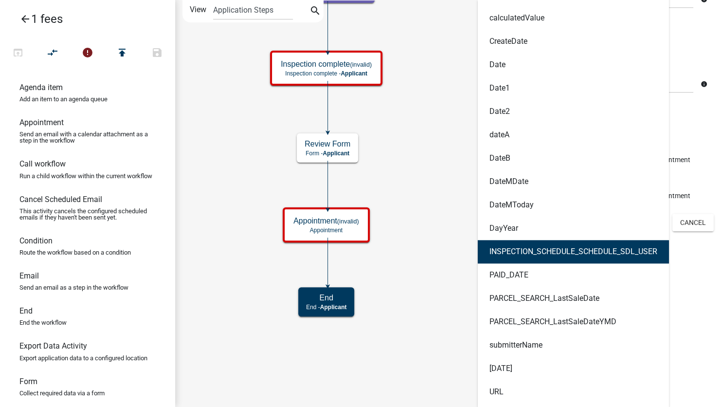
click at [588, 256] on button "INSPECTION_SCHEDULE_SCHEDULE_SDL_USER" at bounding box center [573, 251] width 191 height 23
type textarea "INSPECTION_SCHEDULE_SCHEDULE_SDL_USER"
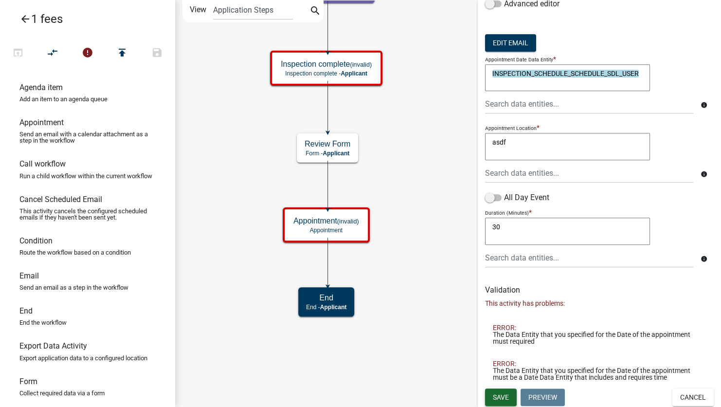
click at [498, 393] on span "Save" at bounding box center [501, 396] width 16 height 8
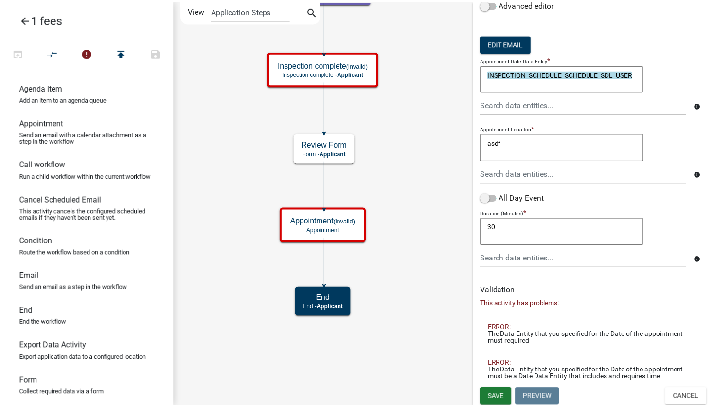
scroll to position [0, 0]
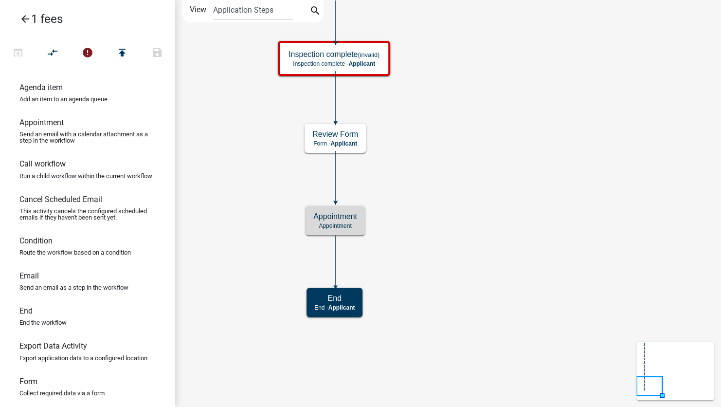
click at [24, 18] on icon "arrow_back" at bounding box center [25, 20] width 12 height 14
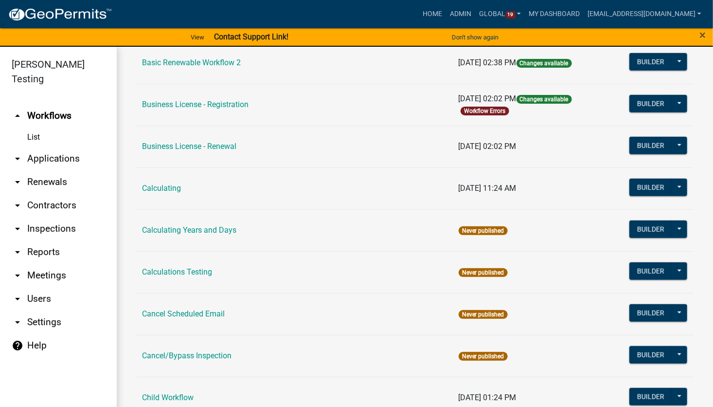
click at [228, 294] on td "Cancel Scheduled Email" at bounding box center [294, 314] width 317 height 42
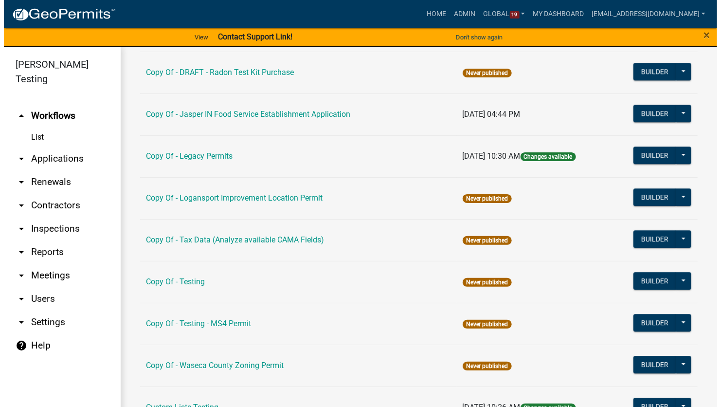
scroll to position [1362, 0]
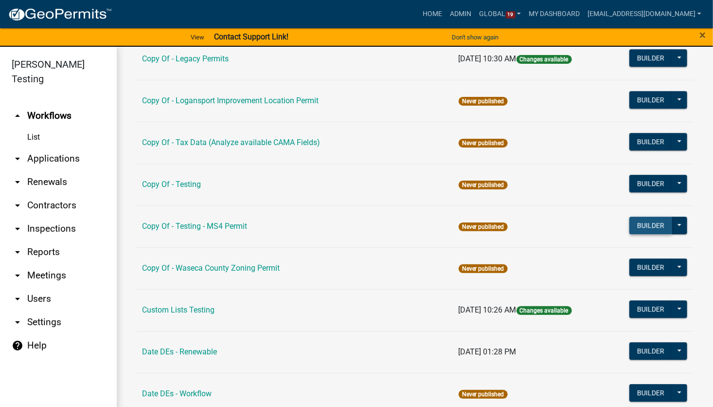
click at [644, 219] on button "Builder" at bounding box center [650, 225] width 43 height 18
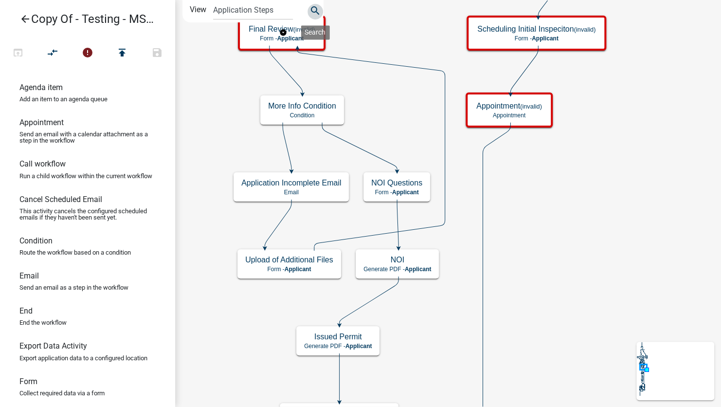
click at [314, 11] on icon "search" at bounding box center [315, 12] width 12 height 14
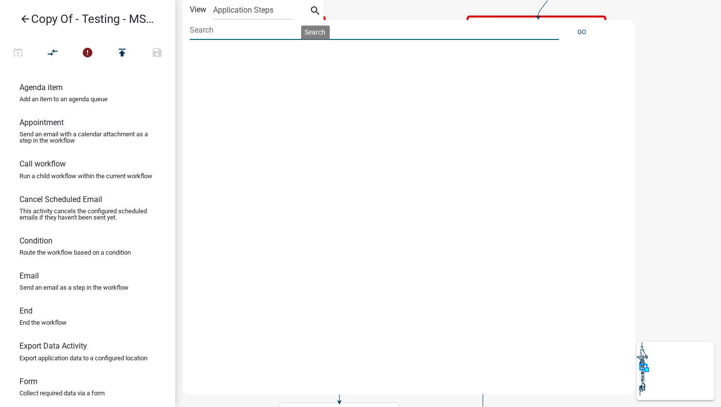
click at [247, 32] on input at bounding box center [374, 30] width 369 height 20
type input "appointment"
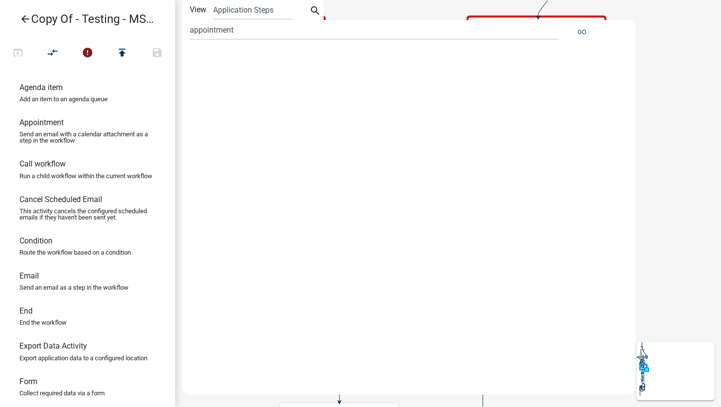
click at [244, 67] on div at bounding box center [403, 216] width 442 height 334
click at [575, 33] on button "Go" at bounding box center [581, 32] width 17 height 16
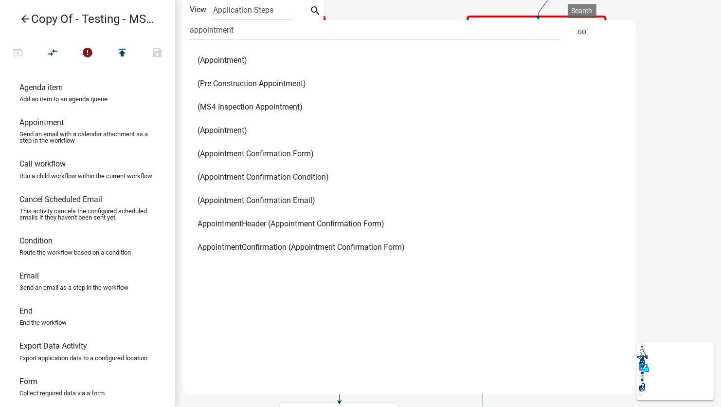
click at [230, 88] on span "(Pre-Construction Appointment)" at bounding box center [251, 84] width 108 height 8
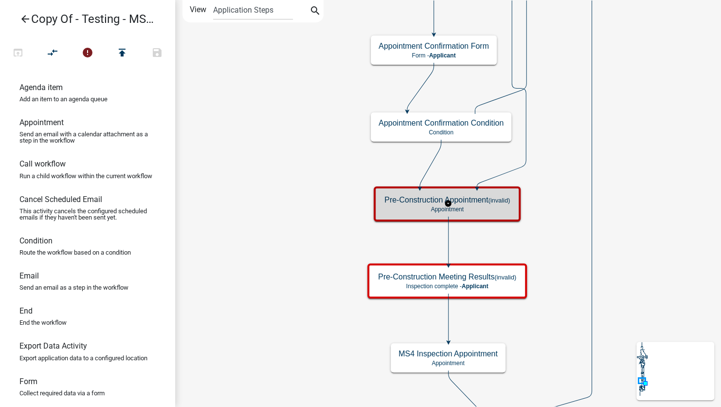
click at [391, 208] on p "Appointment" at bounding box center [446, 209] width 125 height 7
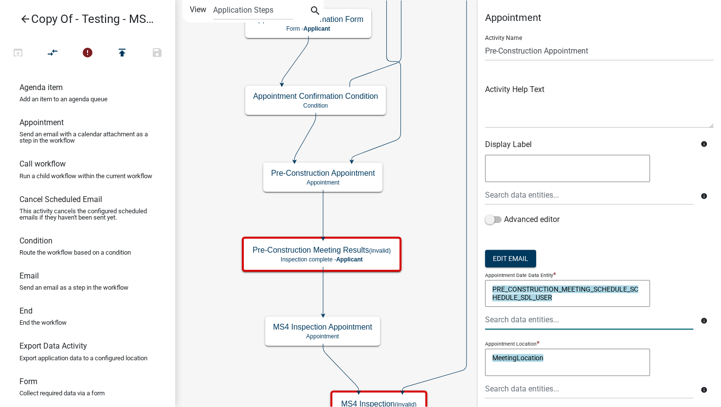
click at [679, 316] on div at bounding box center [589, 319] width 223 height 20
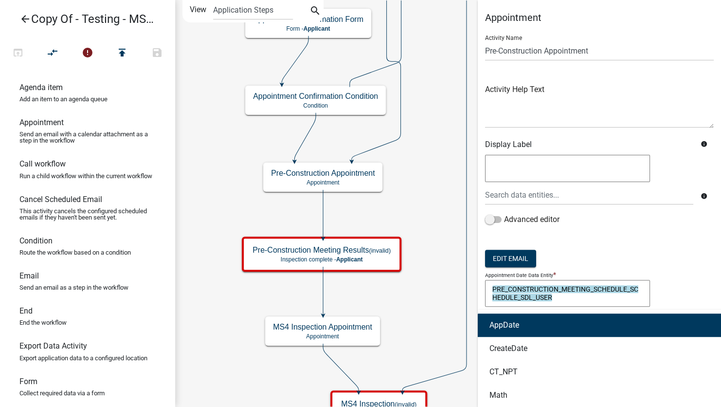
click at [691, 249] on form "Activity Name Pre-Construction Appointment Activity Help Text Display Label inf…" at bounding box center [599, 259] width 229 height 464
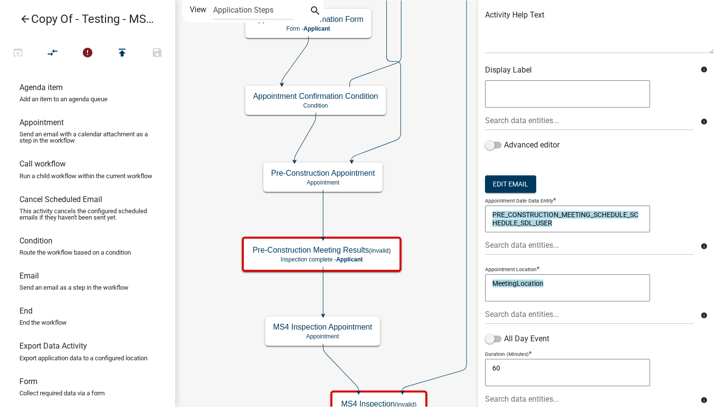
scroll to position [97, 0]
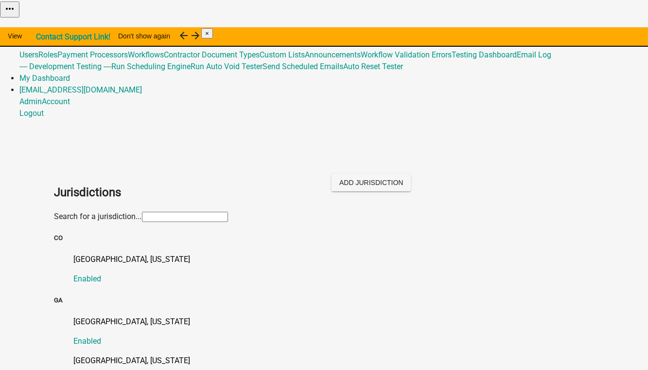
click at [142, 212] on input "text" at bounding box center [185, 217] width 86 height 10
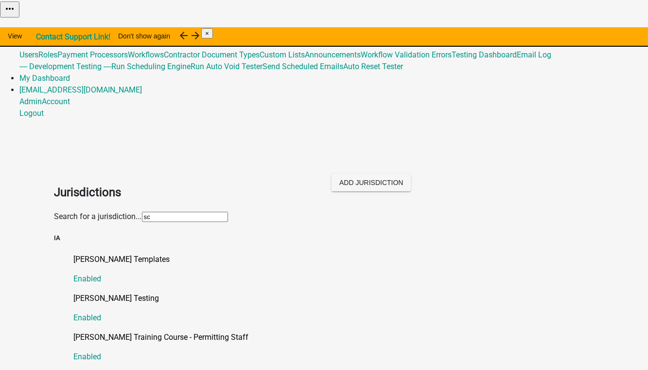
type input "[PERSON_NAME]"
click at [92, 292] on p "[PERSON_NAME] Testing" at bounding box center [334, 298] width 520 height 12
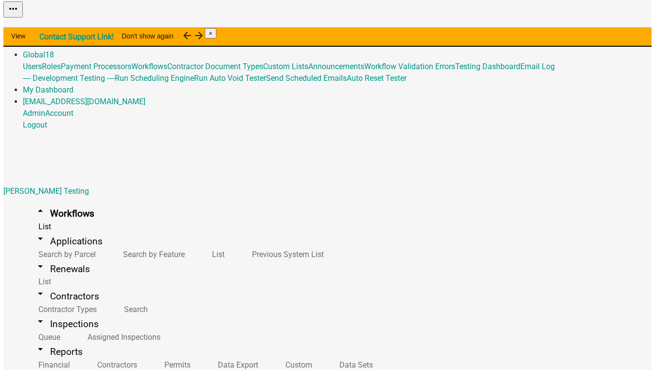
scroll to position [1282, 0]
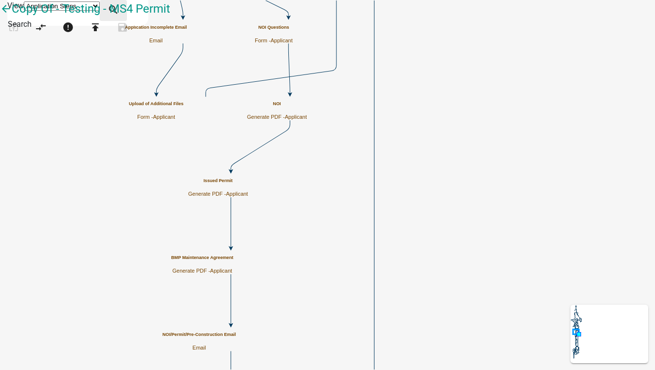
click at [119, 7] on icon "search" at bounding box center [113, 11] width 12 height 14
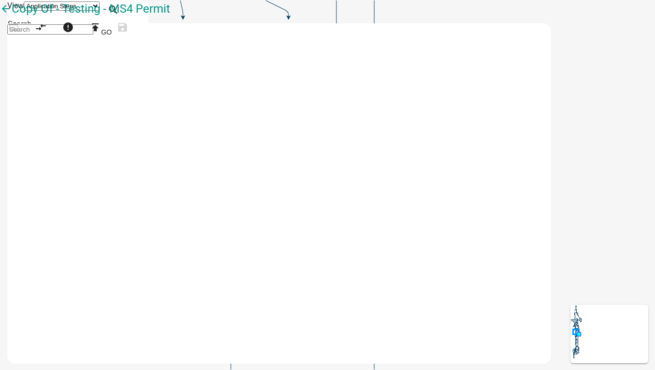
click at [93, 35] on input at bounding box center [50, 29] width 86 height 10
type input "appointment"
click at [120, 32] on button "Go" at bounding box center [106, 32] width 26 height 18
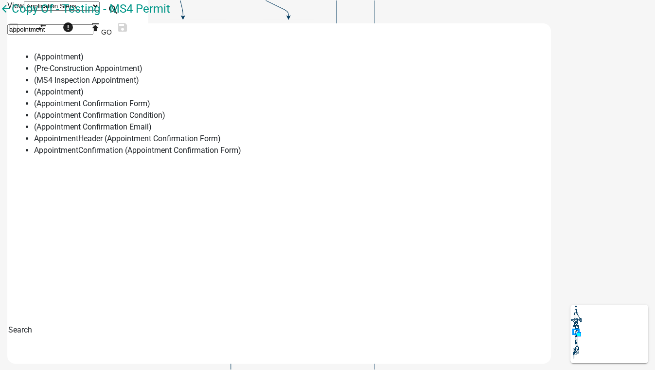
click at [142, 73] on span "(Pre-Construction Appointment)" at bounding box center [88, 68] width 108 height 9
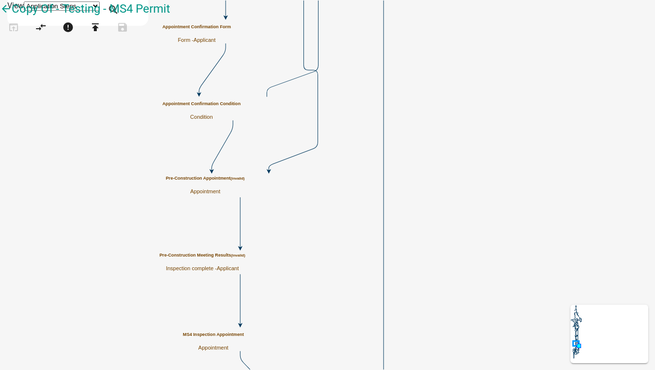
click at [245, 189] on p "Appointment" at bounding box center [205, 191] width 79 height 6
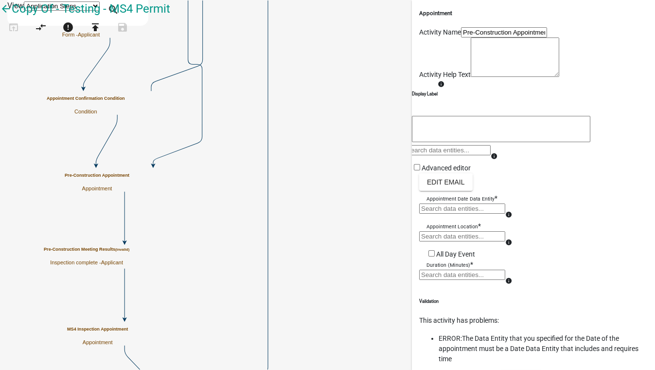
scroll to position [127, 0]
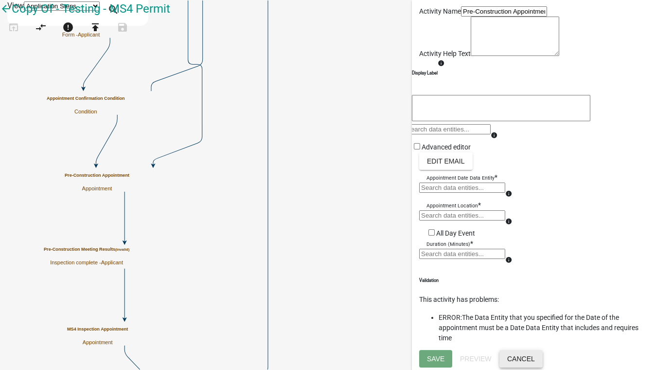
click at [543, 353] on button "Cancel" at bounding box center [520, 359] width 43 height 18
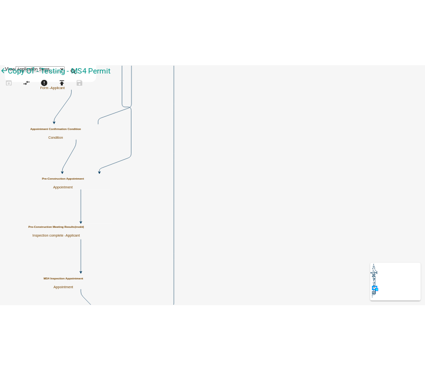
scroll to position [0, 0]
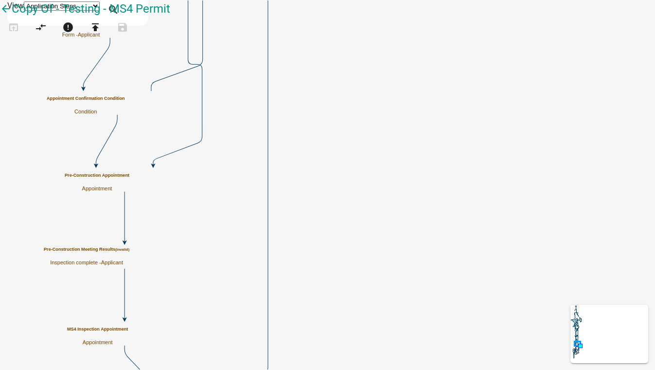
click at [129, 185] on p "Appointment" at bounding box center [97, 188] width 65 height 6
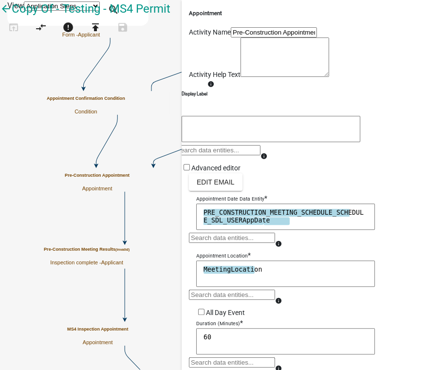
click at [303, 230] on textarea "PRE_CONSTRUCTION_MEETING_SCHEDULE_SCHEDULE_SDL_USERAppDate" at bounding box center [285, 216] width 178 height 26
type textarea "PRE_CONSTRUCTION_MEETING_SCHEDULE_SCHEDULE_SDL_USER"
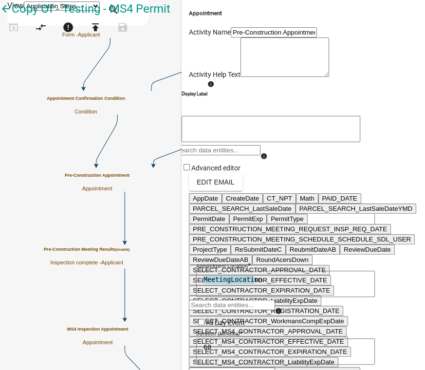
click at [247, 250] on div "AppDate CreateDate CT_NPT Math PAID_DATE PARCEL_SEARCH_LastSaleDate PARCEL_SEAR…" at bounding box center [232, 241] width 86 height 18
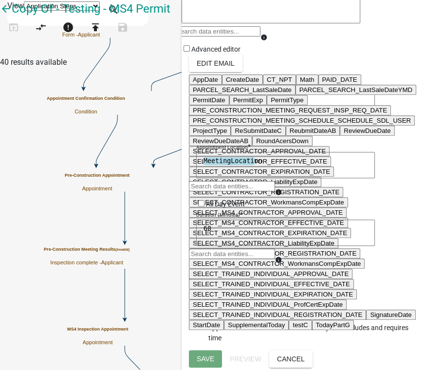
scroll to position [265, 0]
click at [343, 124] on ngb-highlight "PRE_CONSTRUCTION_MEETING_SCHEDULE_SCHEDULE_SDL_USER" at bounding box center [302, 120] width 218 height 7
type textarea "PRE_CONSTRUCTION_MEETING_SCHEDULE_SCHEDULE_SDL_USER"
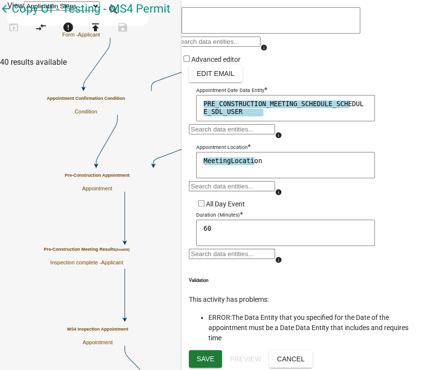
scroll to position [217, 0]
click at [199, 357] on span "Save" at bounding box center [205, 358] width 18 height 8
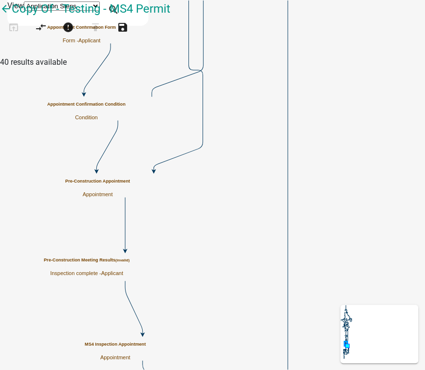
scroll to position [0, 0]
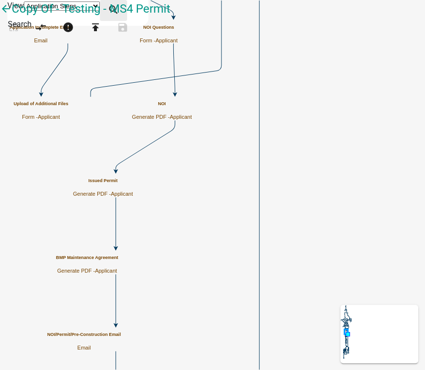
click at [119, 11] on icon "search" at bounding box center [113, 11] width 12 height 14
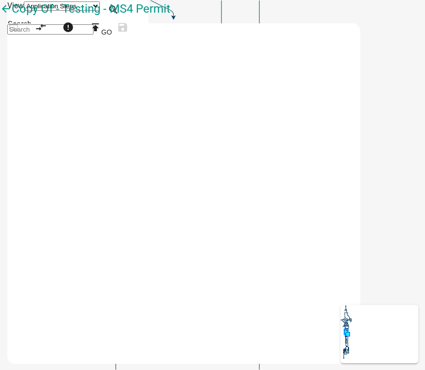
click at [93, 34] on input at bounding box center [50, 29] width 86 height 10
type input "appointment"
click at [120, 34] on button "Go" at bounding box center [106, 32] width 26 height 18
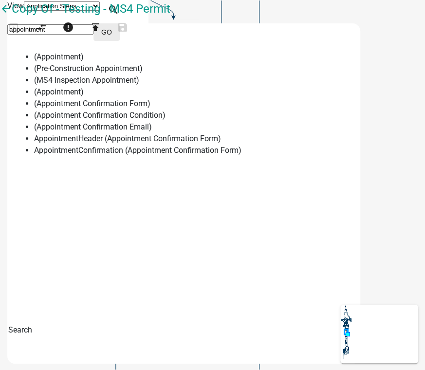
click at [120, 31] on button "Go" at bounding box center [106, 32] width 26 height 18
click at [142, 73] on span "(Pre-Construction Appointment)" at bounding box center [88, 68] width 108 height 9
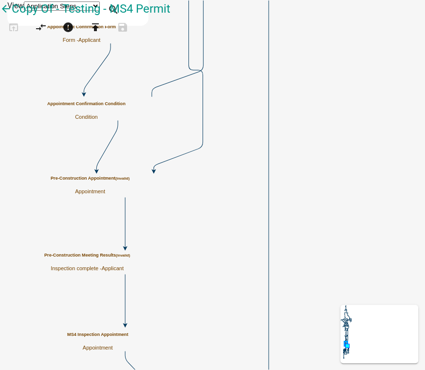
click at [129, 181] on h5 "Pre-Construction Appointment (invalid)" at bounding box center [90, 178] width 79 height 5
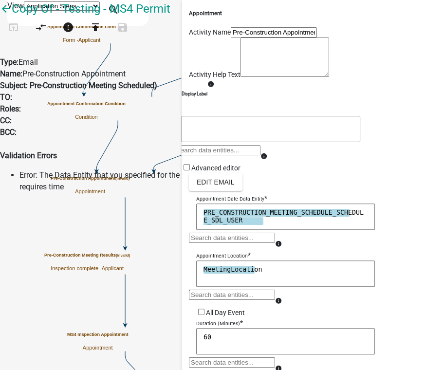
click at [381, 13] on h5 "Appointment" at bounding box center [303, 13] width 229 height 8
click at [319, 173] on div "Advanced editor" at bounding box center [270, 167] width 178 height 11
click at [267, 230] on textarea "PRE_CONSTRUCTION_MEETING_SCHEDULE_SCHEDULE_SDL_USER" at bounding box center [285, 216] width 178 height 26
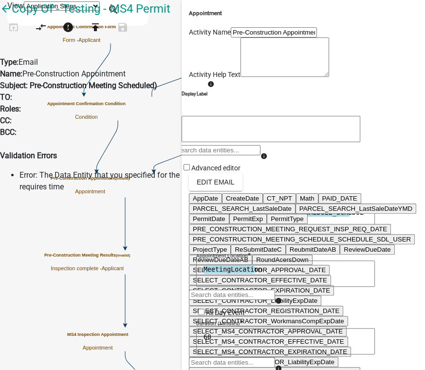
click at [233, 250] on div "AppDate CreateDate CT_NPT Math PAID_DATE PARCEL_SEARCH_LastSaleDate PARCEL_SEAR…" at bounding box center [232, 241] width 86 height 18
click at [218, 202] on ngb-highlight "AppDate" at bounding box center [205, 198] width 25 height 7
type textarea "PRE_CONSTRUCTION_MEETING_SCHEDULE_SCHEDULE_SDL_USERAppDate"
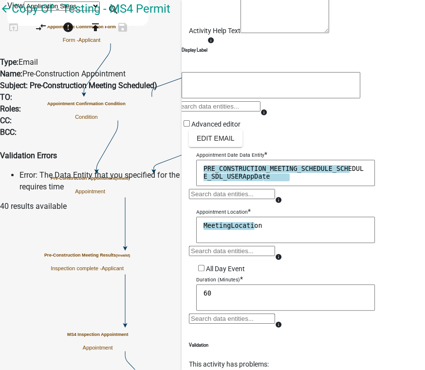
scroll to position [217, 0]
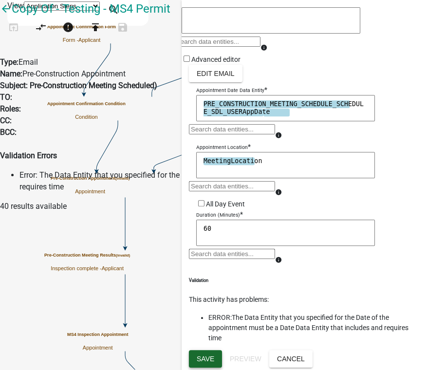
click at [209, 357] on span "Save" at bounding box center [205, 358] width 18 height 8
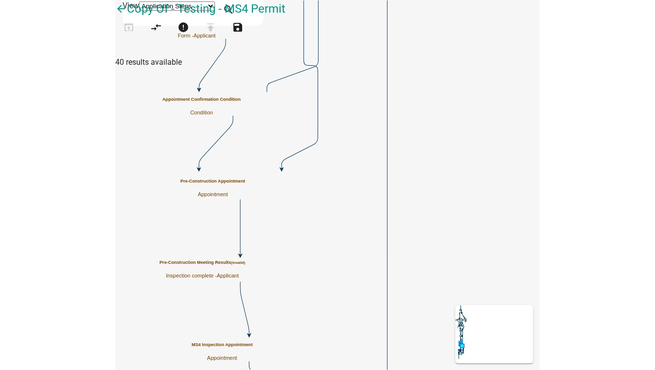
scroll to position [0, 0]
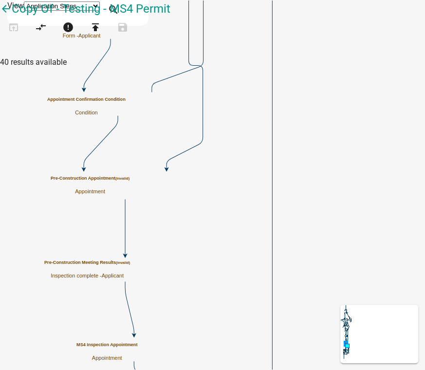
click at [129, 188] on p "Appointment" at bounding box center [90, 191] width 79 height 6
click at [129, 189] on p "Appointment" at bounding box center [90, 191] width 79 height 6
